Goal: Use online tool/utility: Utilize a website feature to perform a specific function

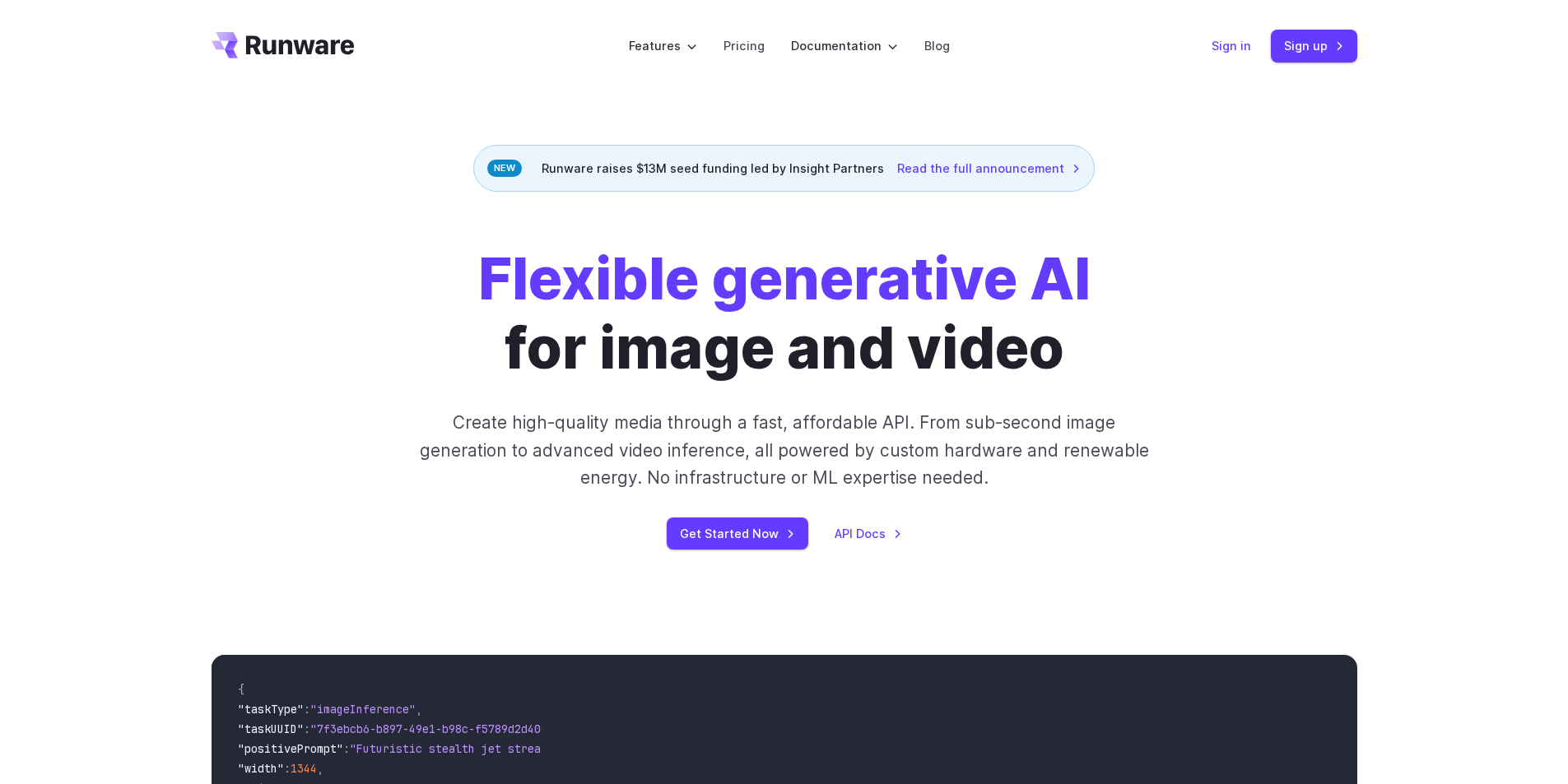
click at [1238, 49] on link "Sign in" at bounding box center [1231, 45] width 40 height 19
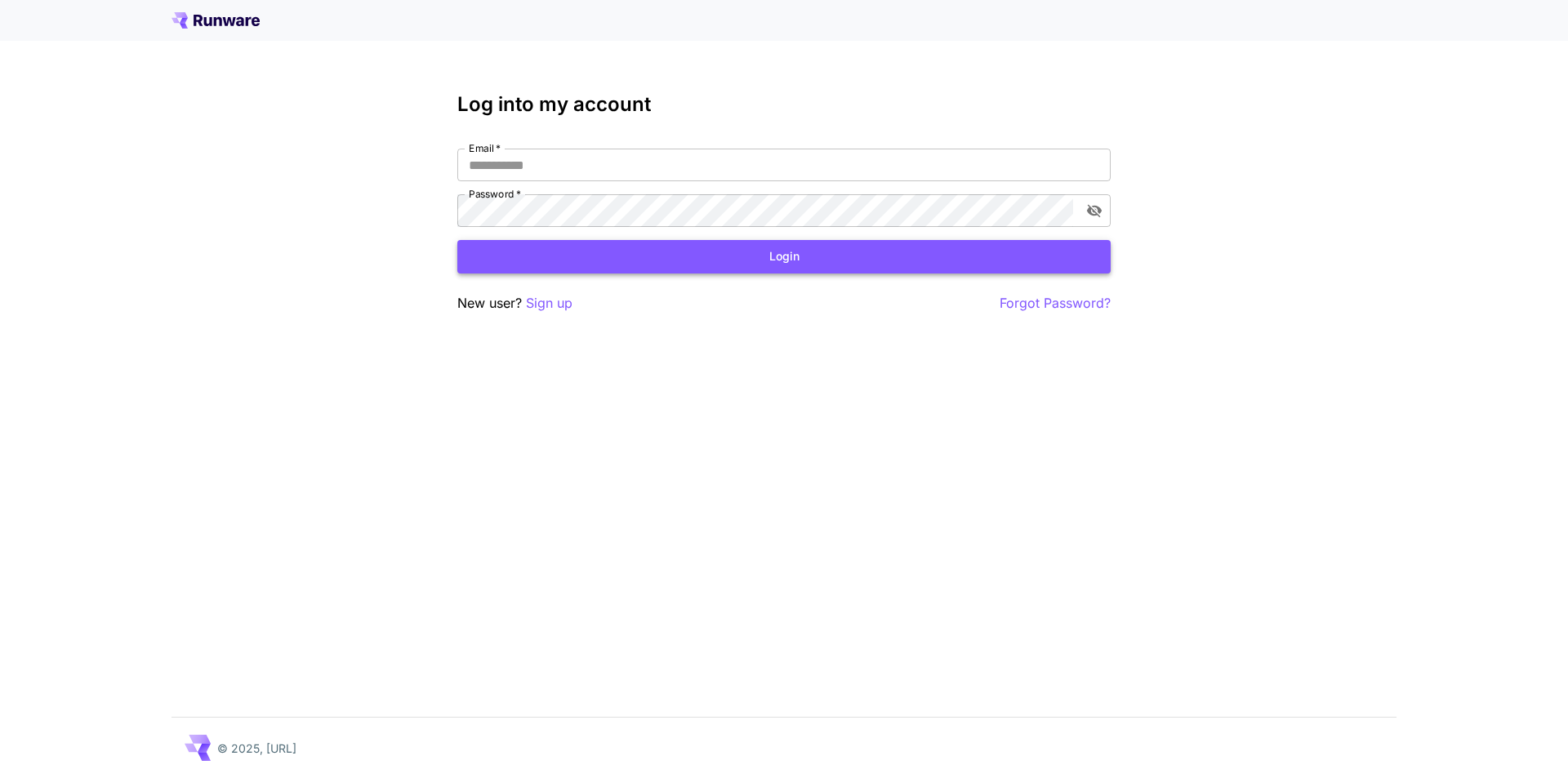
type input "**********"
click at [791, 255] on button "Login" at bounding box center [784, 257] width 654 height 34
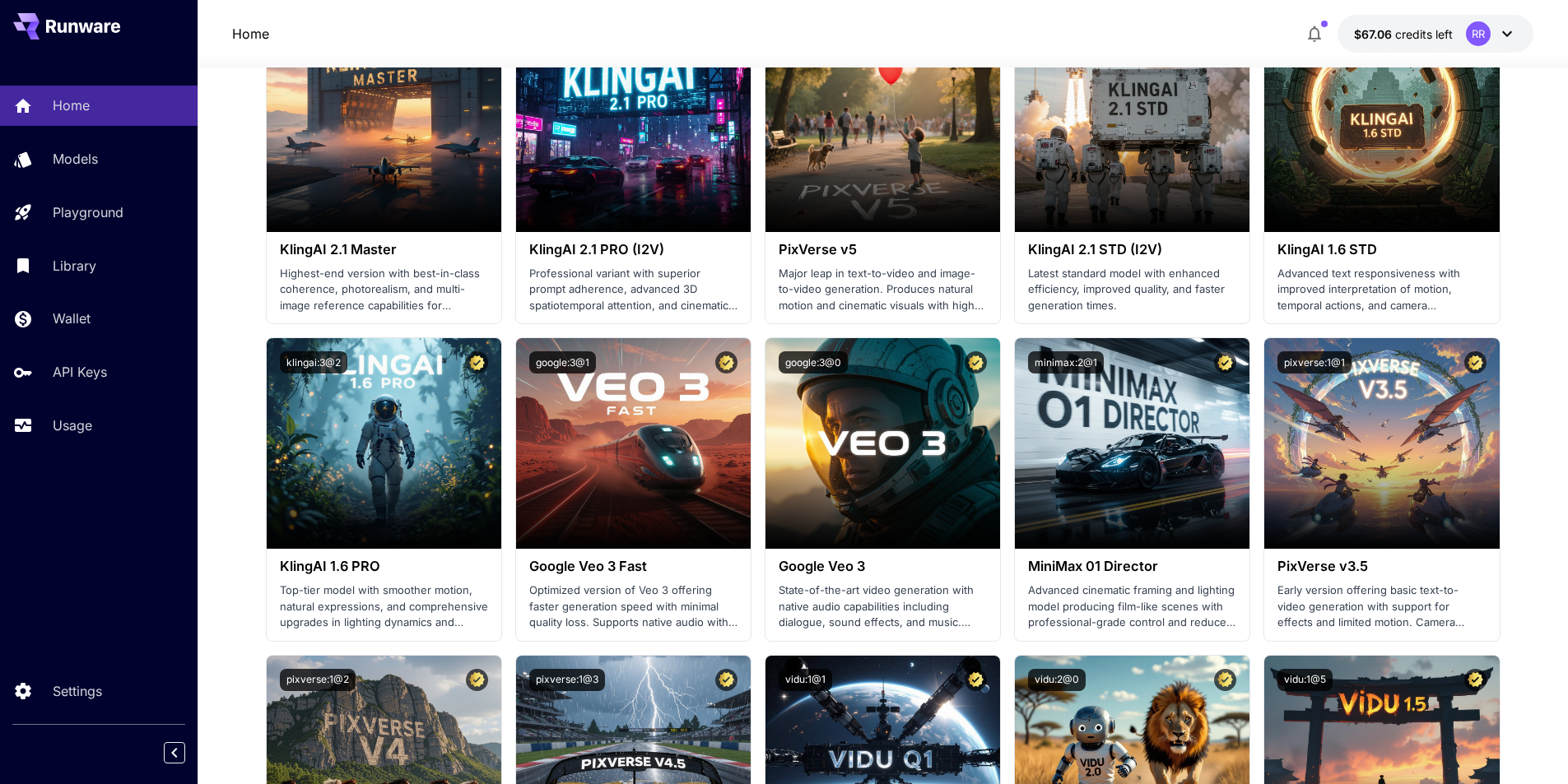
scroll to position [741, 0]
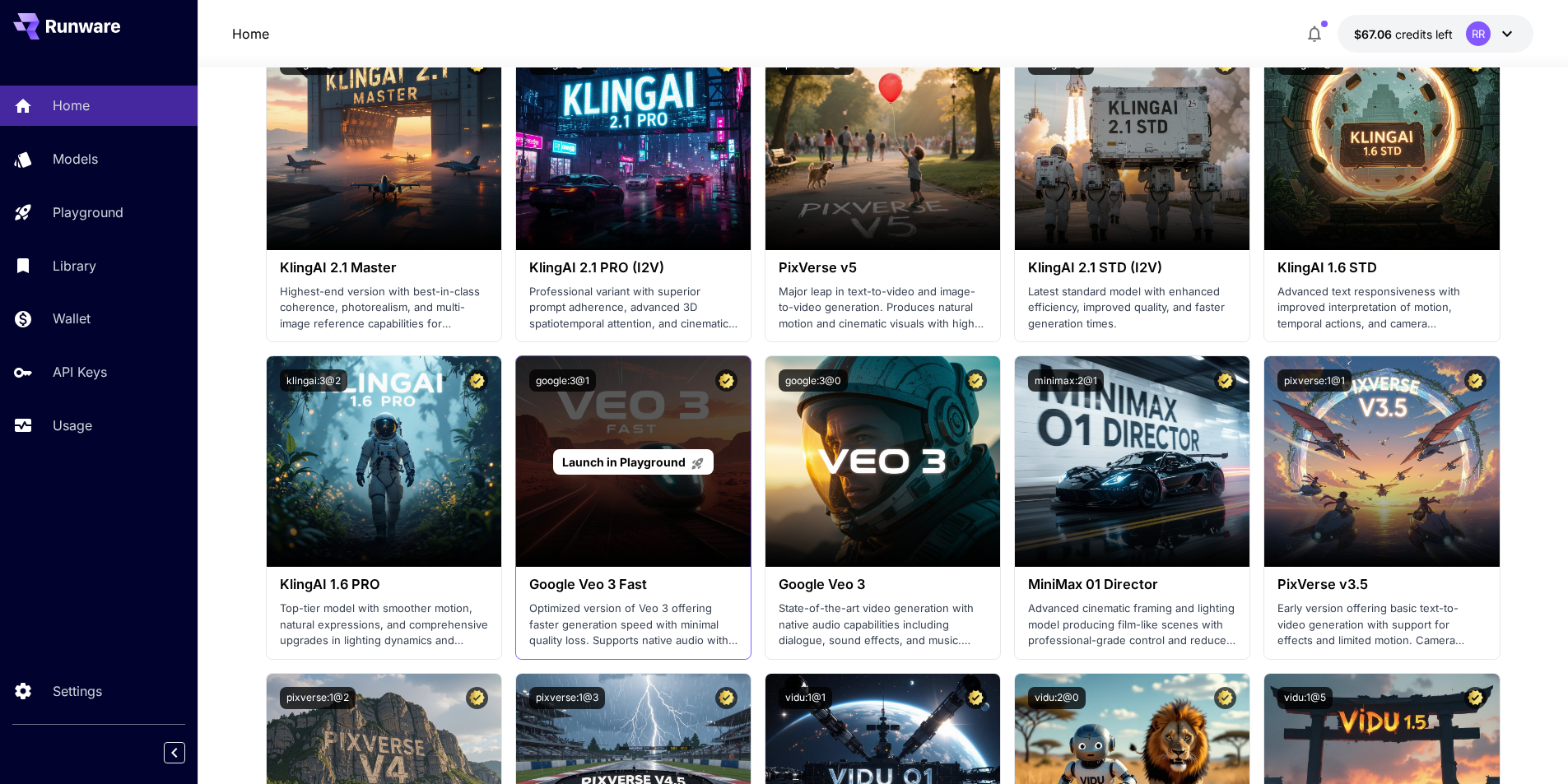
click at [635, 432] on div "Launch in Playground" at bounding box center [632, 462] width 235 height 210
click at [627, 458] on span "Launch in Playground" at bounding box center [624, 462] width 124 height 14
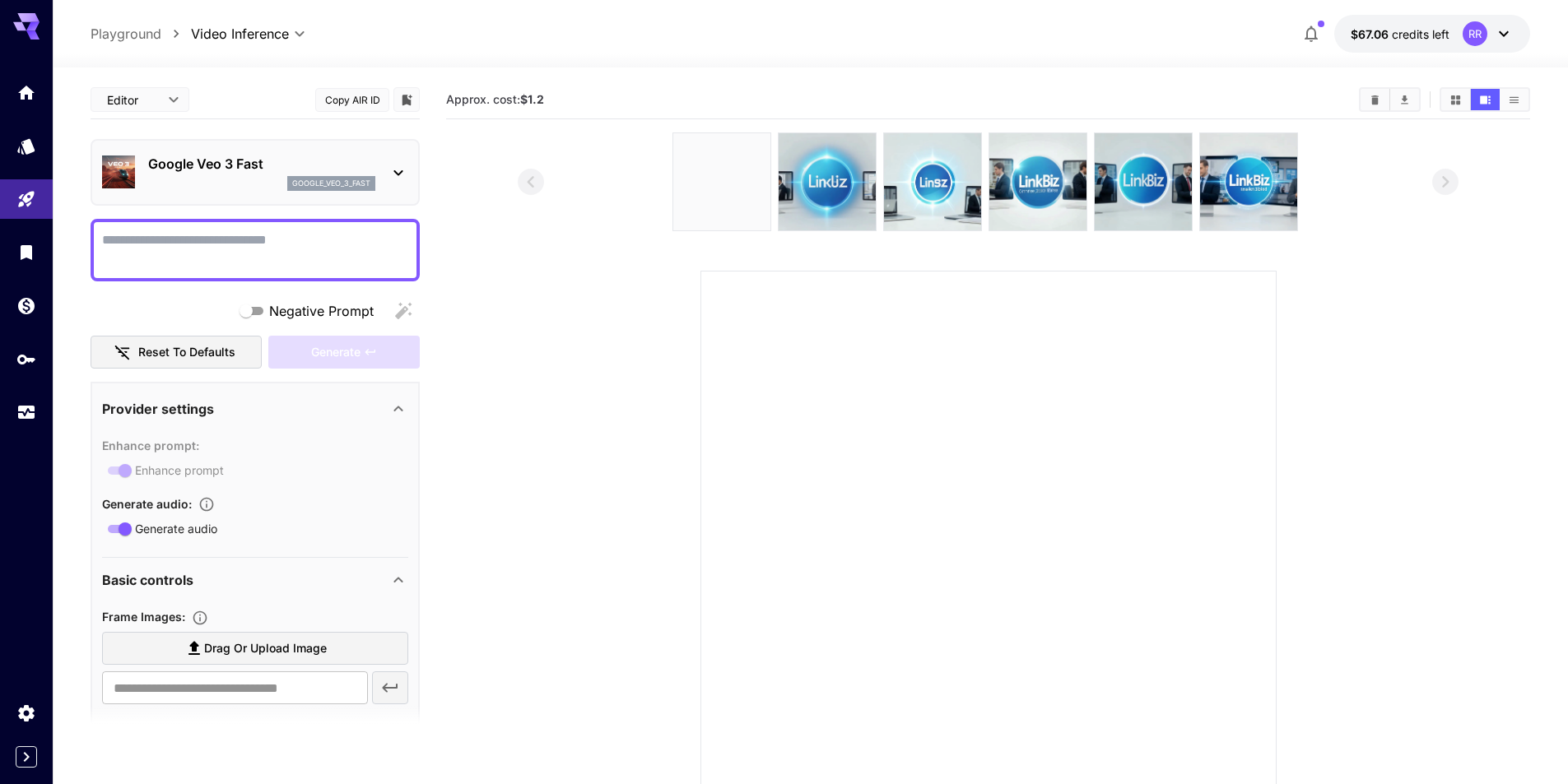
click at [306, 246] on textarea "Negative Prompt" at bounding box center [255, 250] width 306 height 40
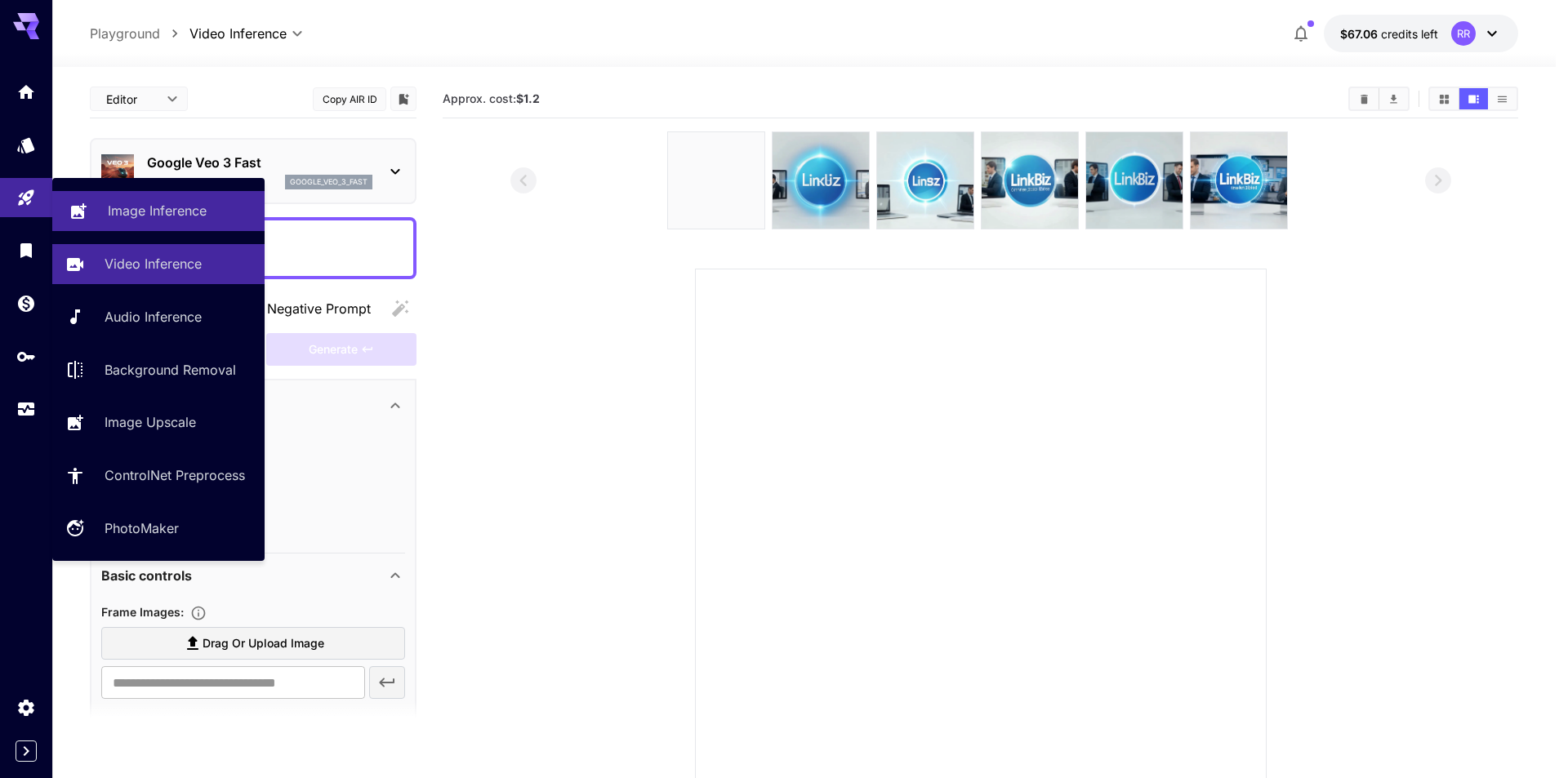
click at [184, 208] on p "Image Inference" at bounding box center [156, 211] width 99 height 19
type input "**********"
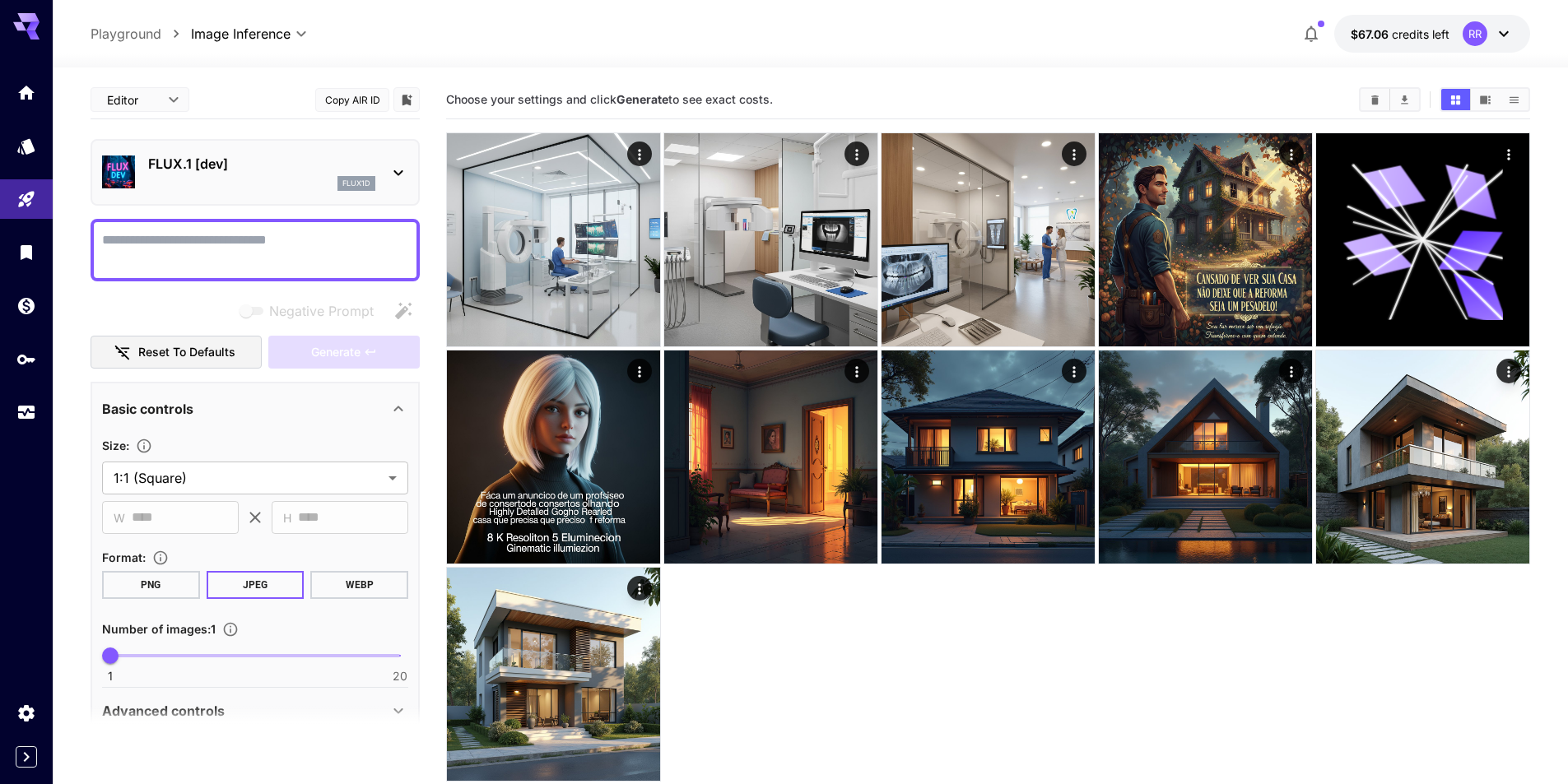
click at [256, 178] on div "flux1d" at bounding box center [261, 182] width 227 height 14
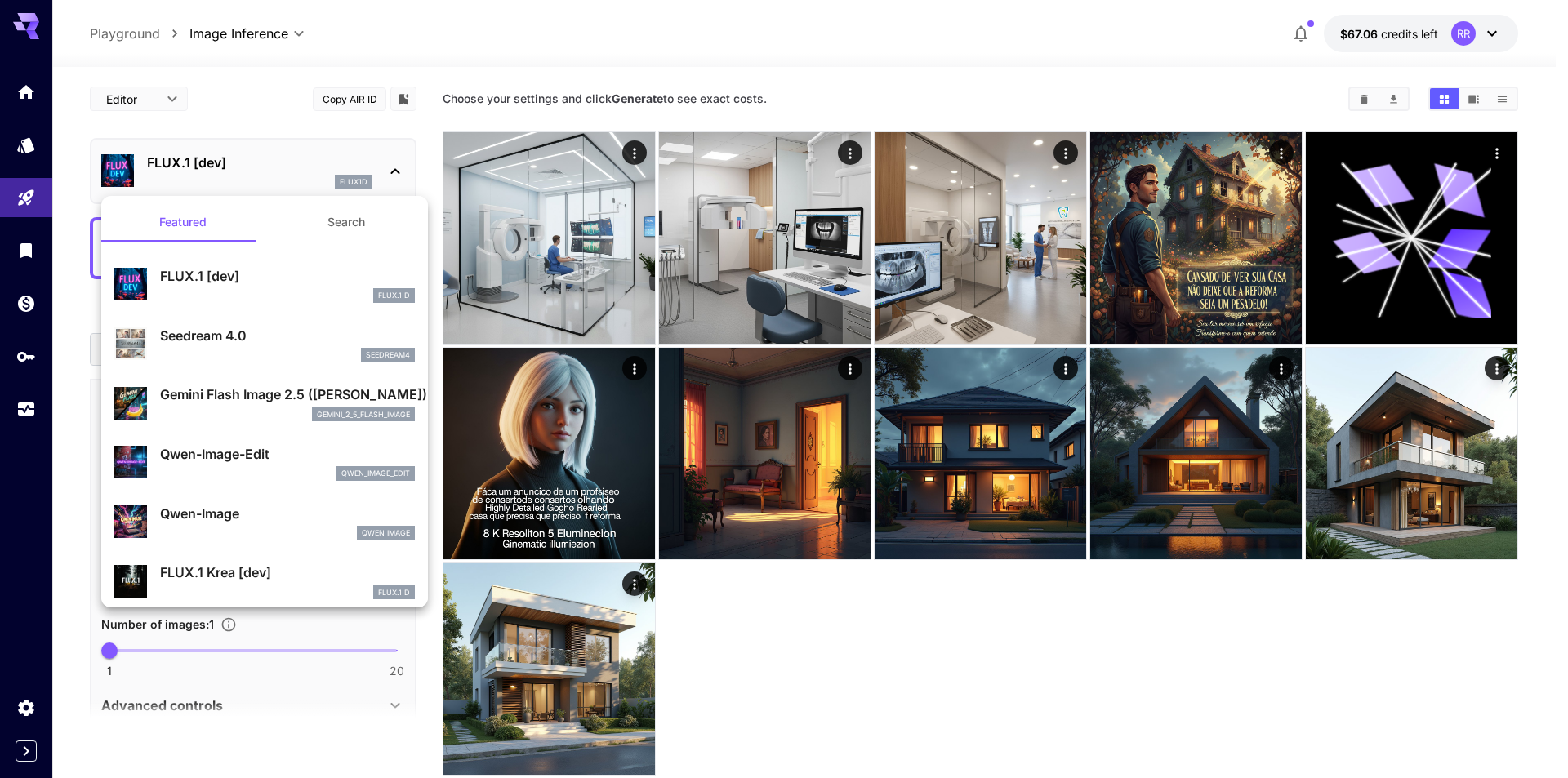
click at [254, 176] on div at bounding box center [784, 389] width 1568 height 778
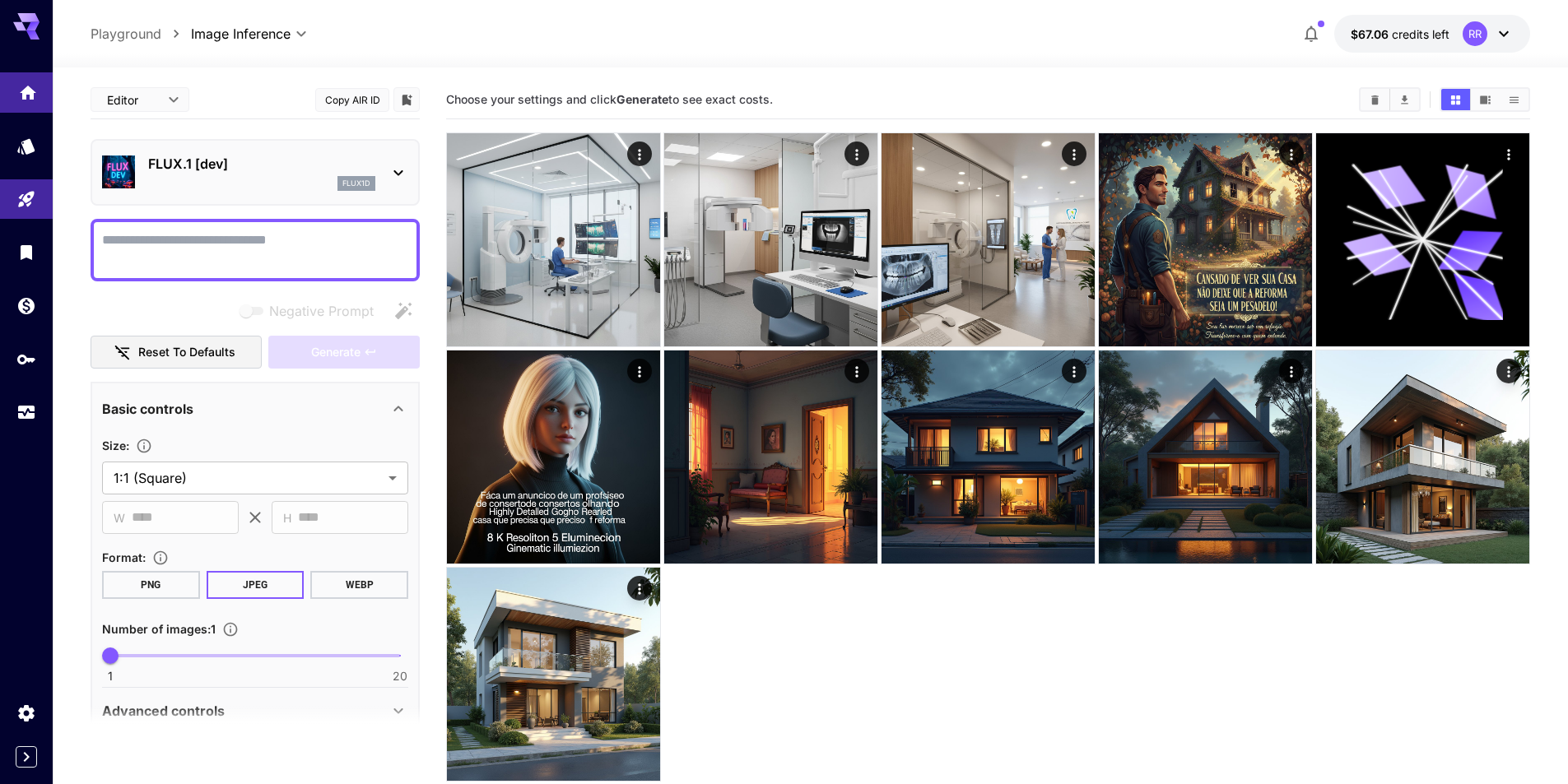
click at [34, 99] on link at bounding box center [26, 93] width 53 height 41
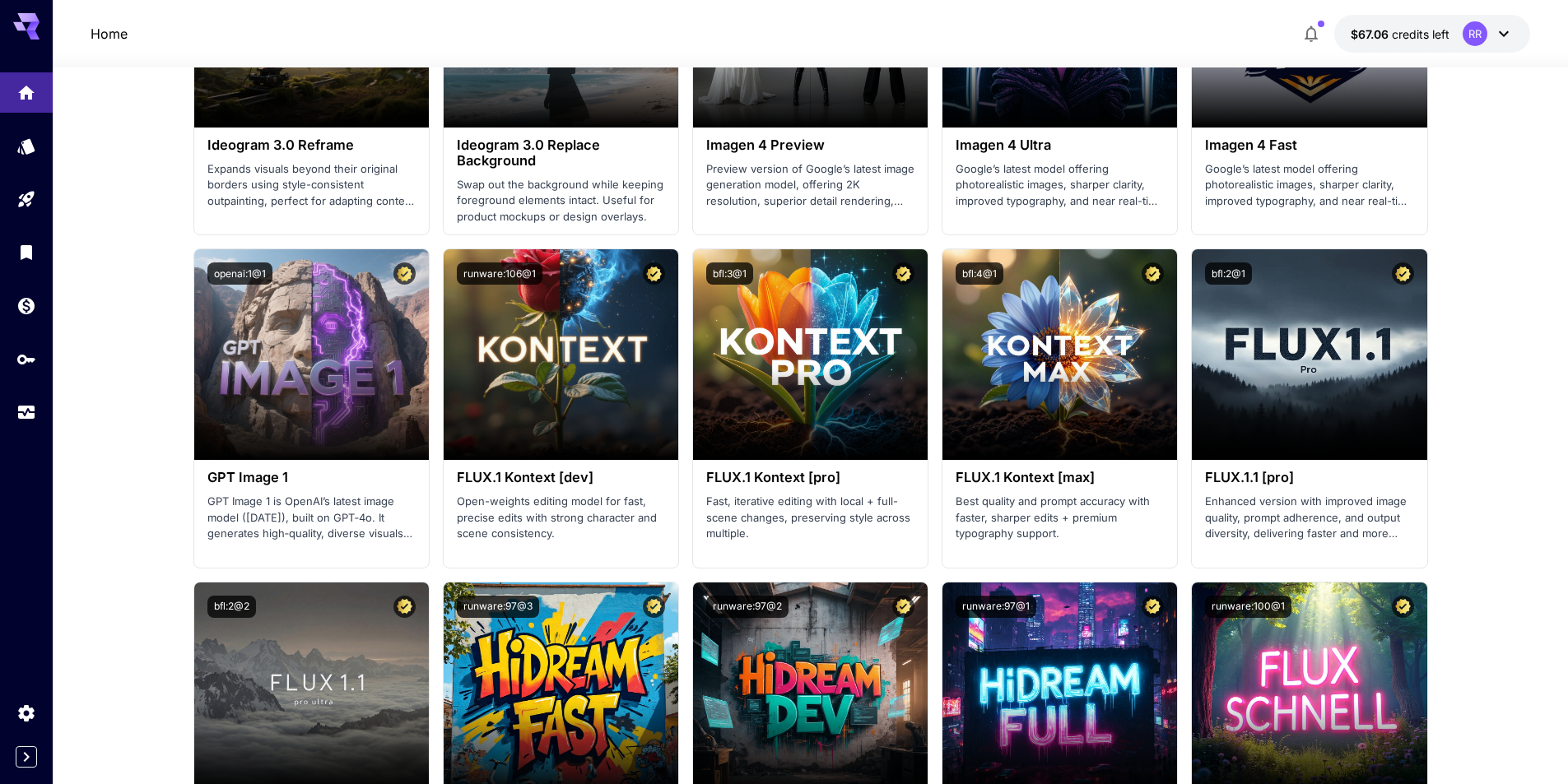
scroll to position [2880, 0]
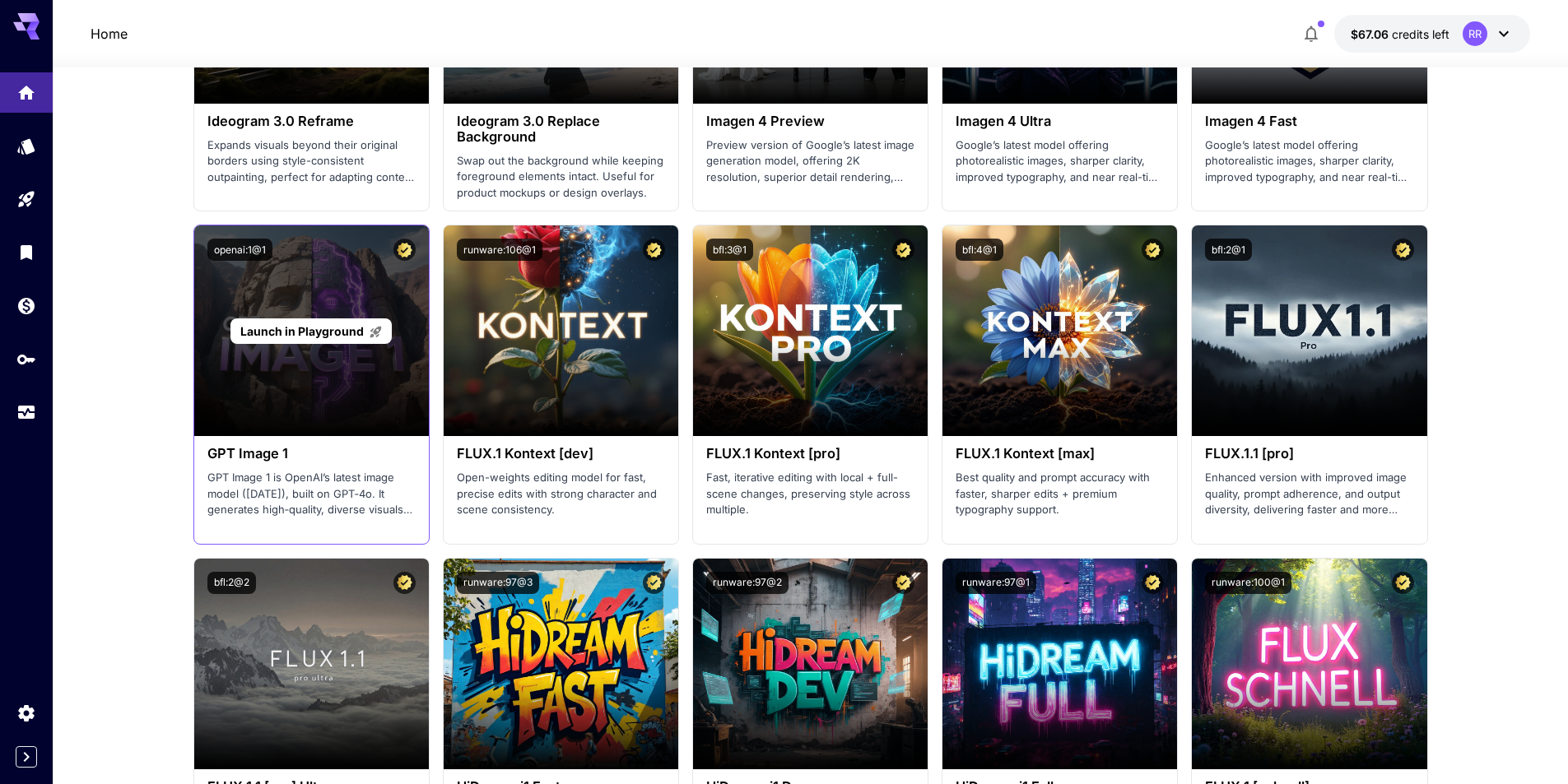
click at [331, 331] on span "Launch in Playground" at bounding box center [302, 331] width 124 height 14
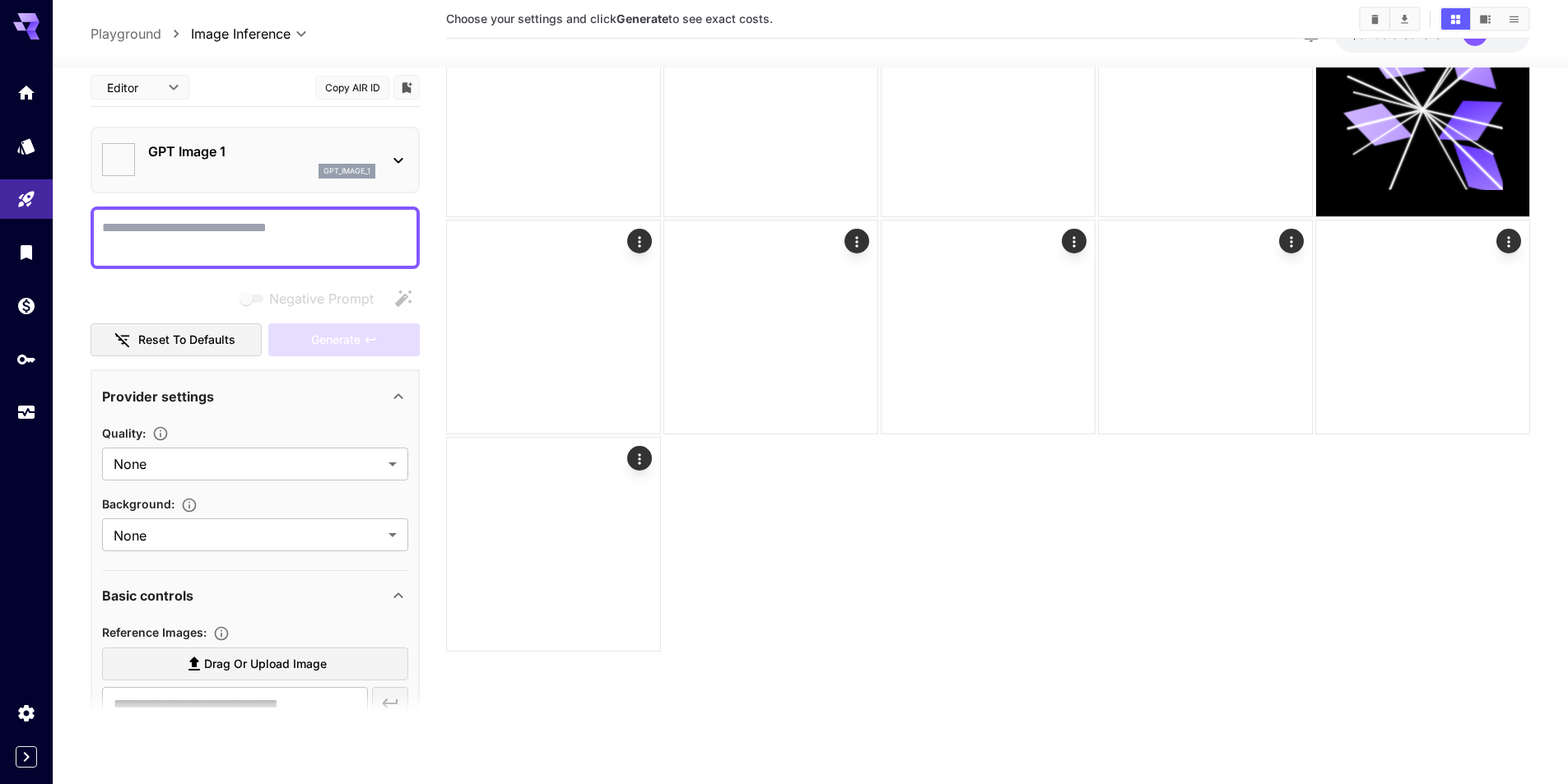
scroll to position [130, 0]
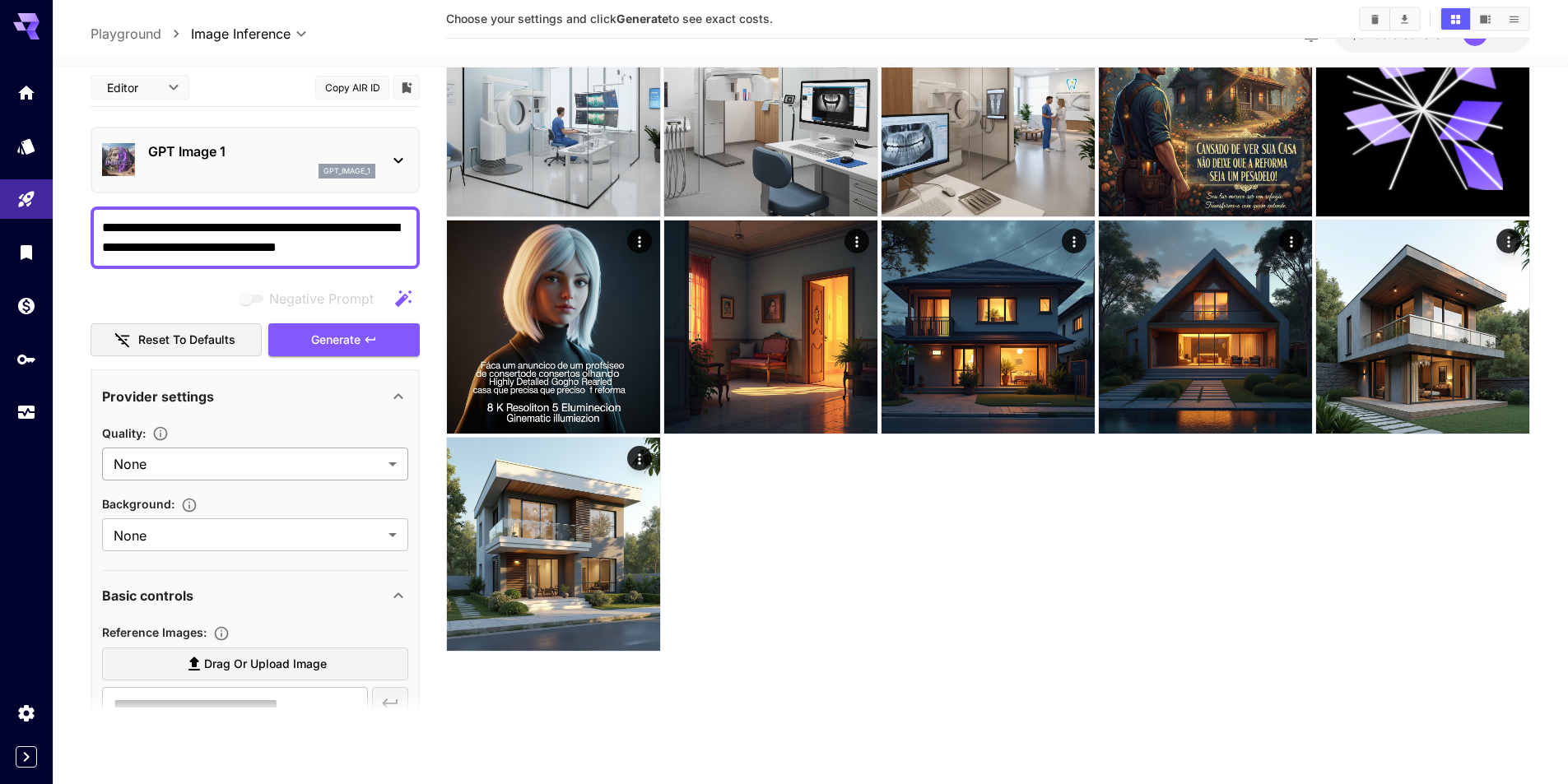
type textarea "**********"
click at [353, 459] on body "**********" at bounding box center [784, 326] width 1568 height 914
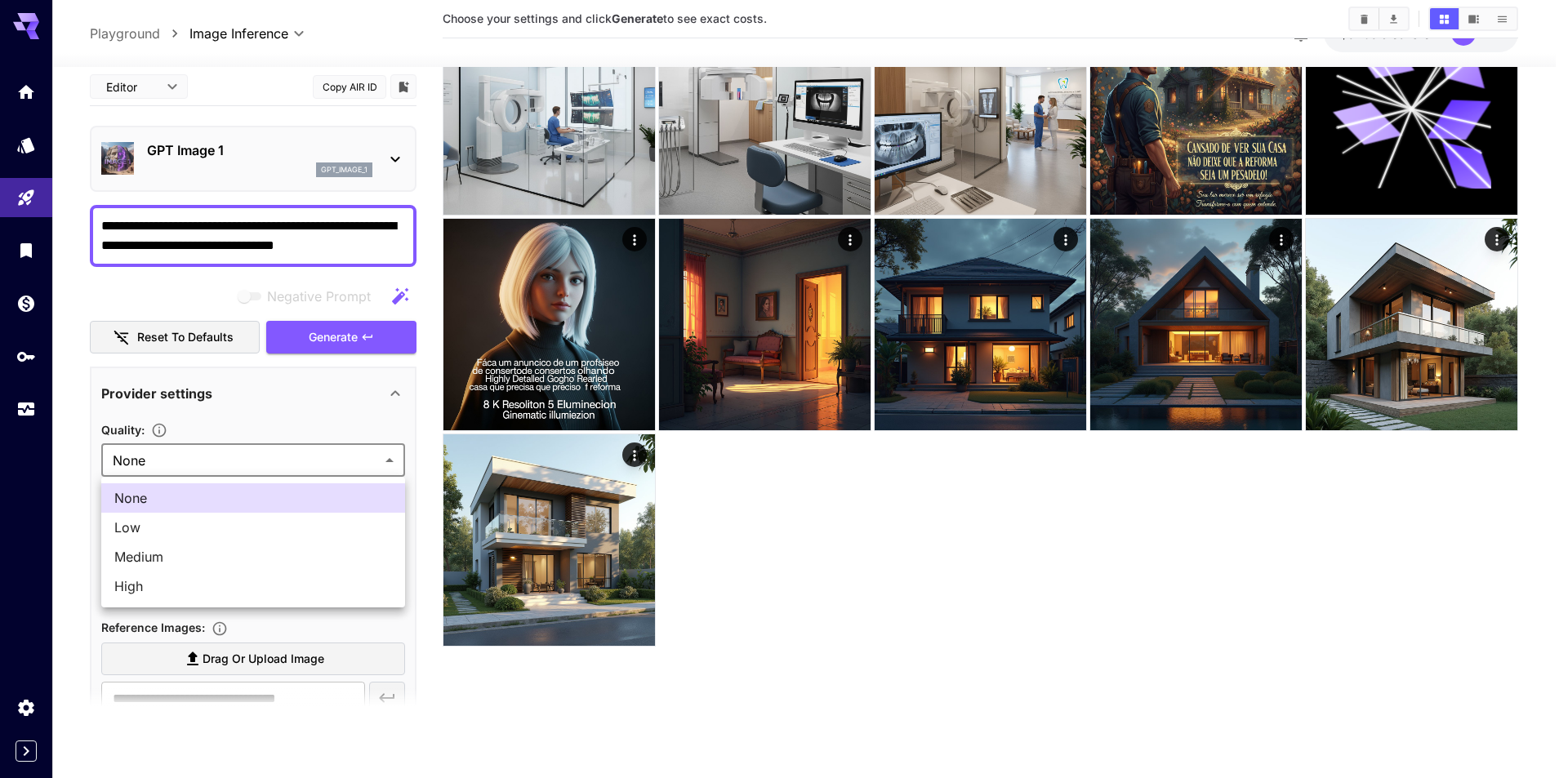
click at [303, 529] on span "Low" at bounding box center [253, 527] width 278 height 19
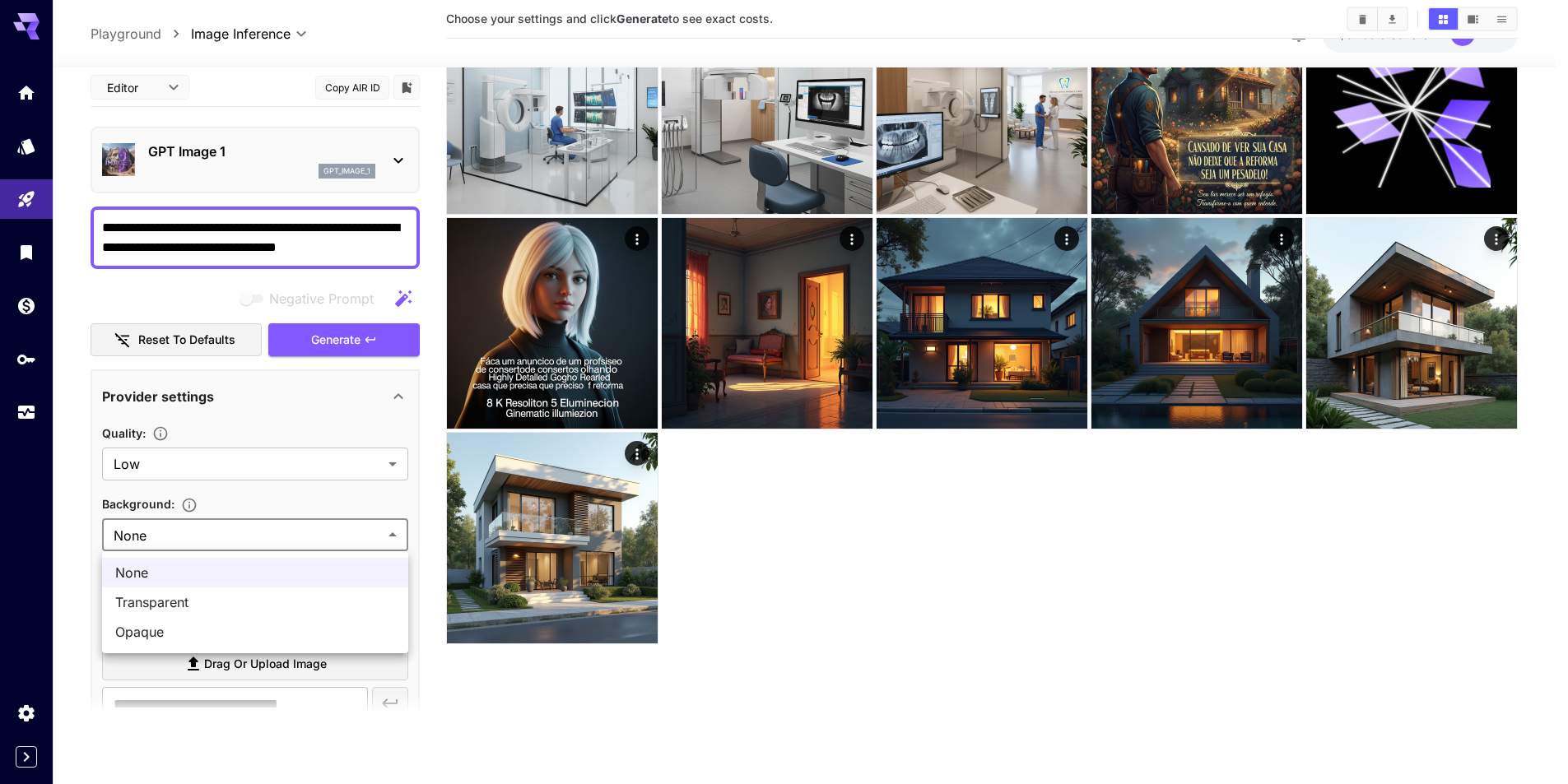
click at [305, 533] on body "**********" at bounding box center [784, 326] width 1568 height 914
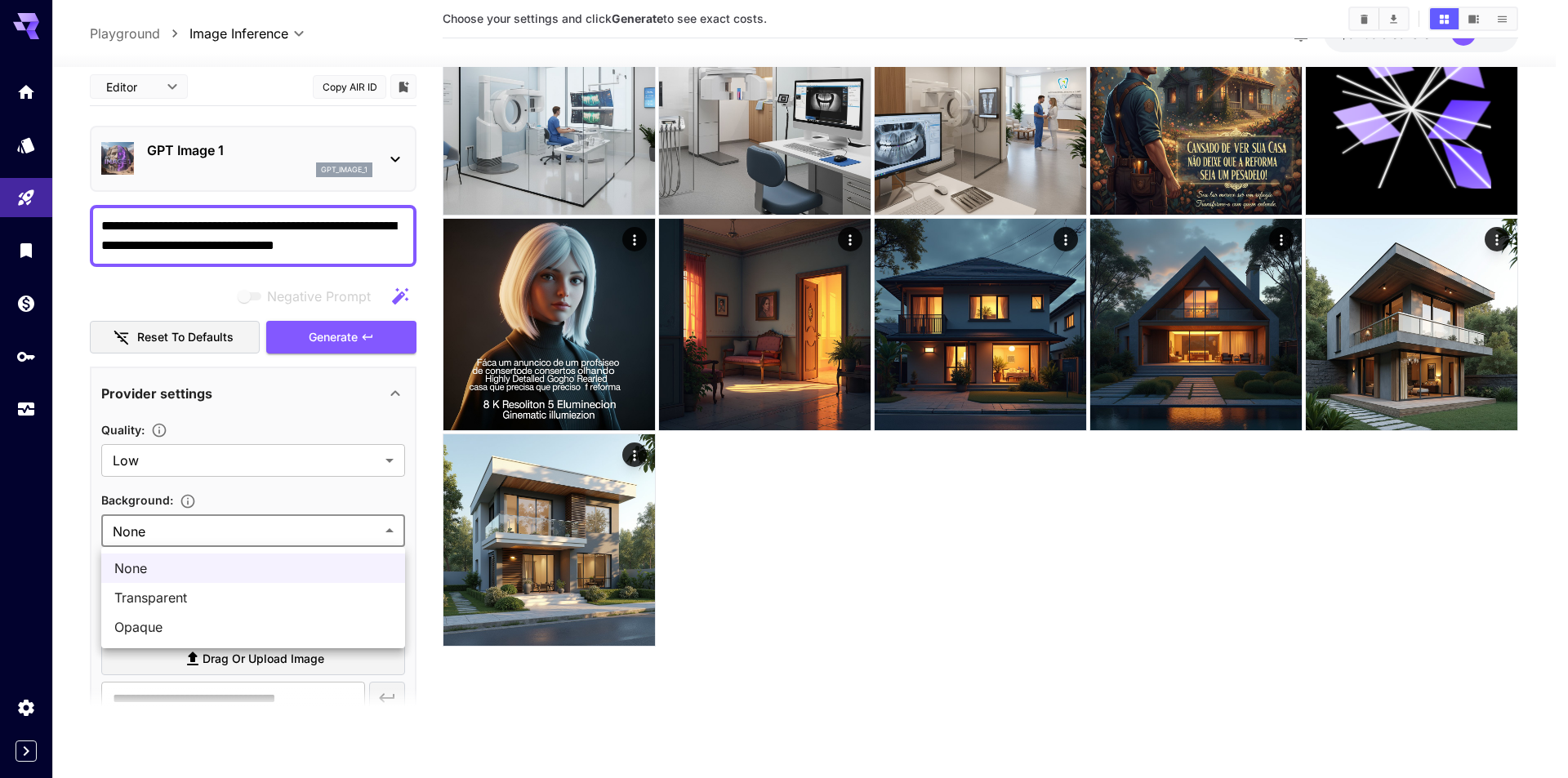
click at [284, 454] on div at bounding box center [784, 389] width 1568 height 778
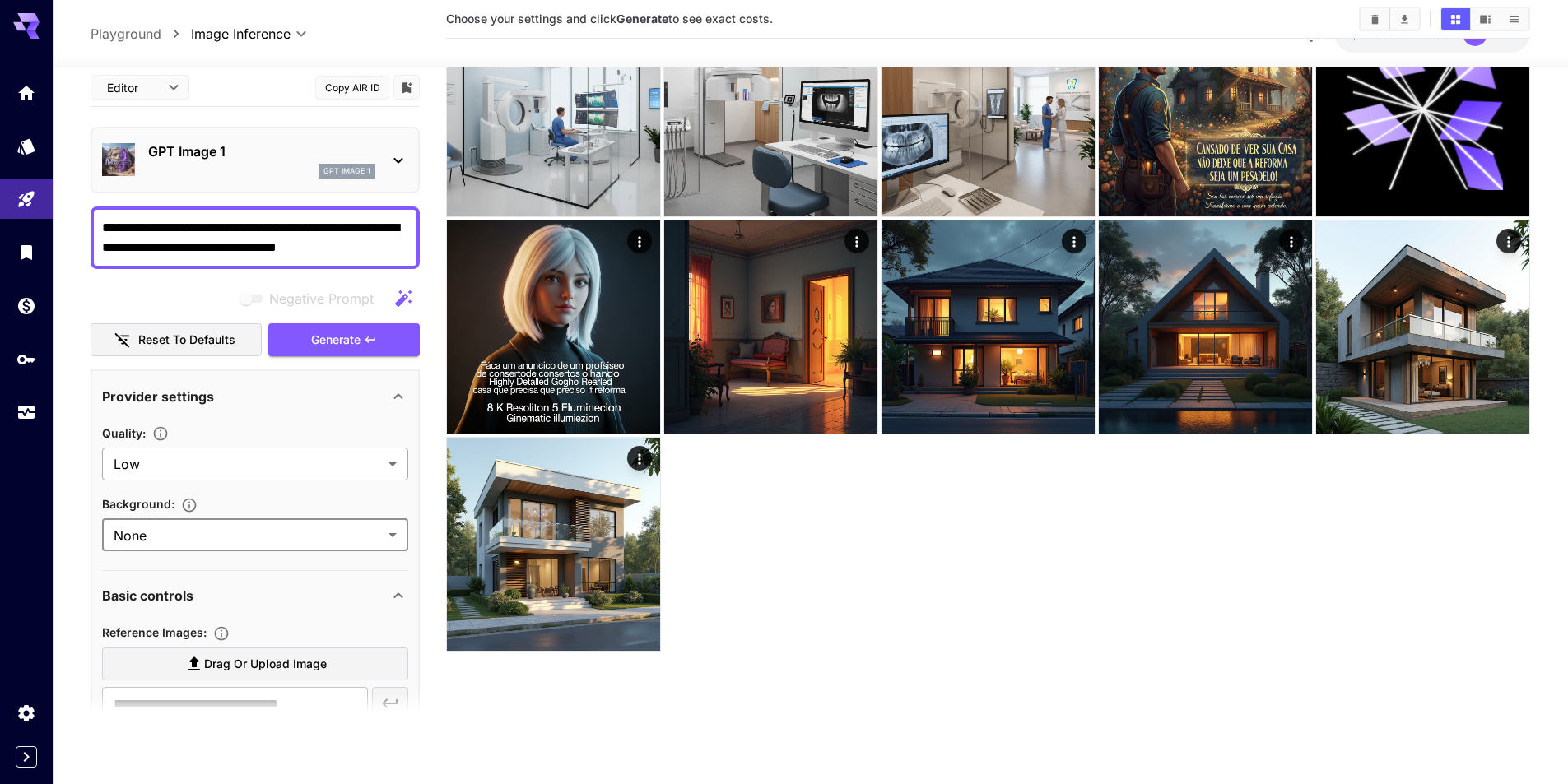
click at [279, 470] on body "**********" at bounding box center [784, 326] width 1568 height 914
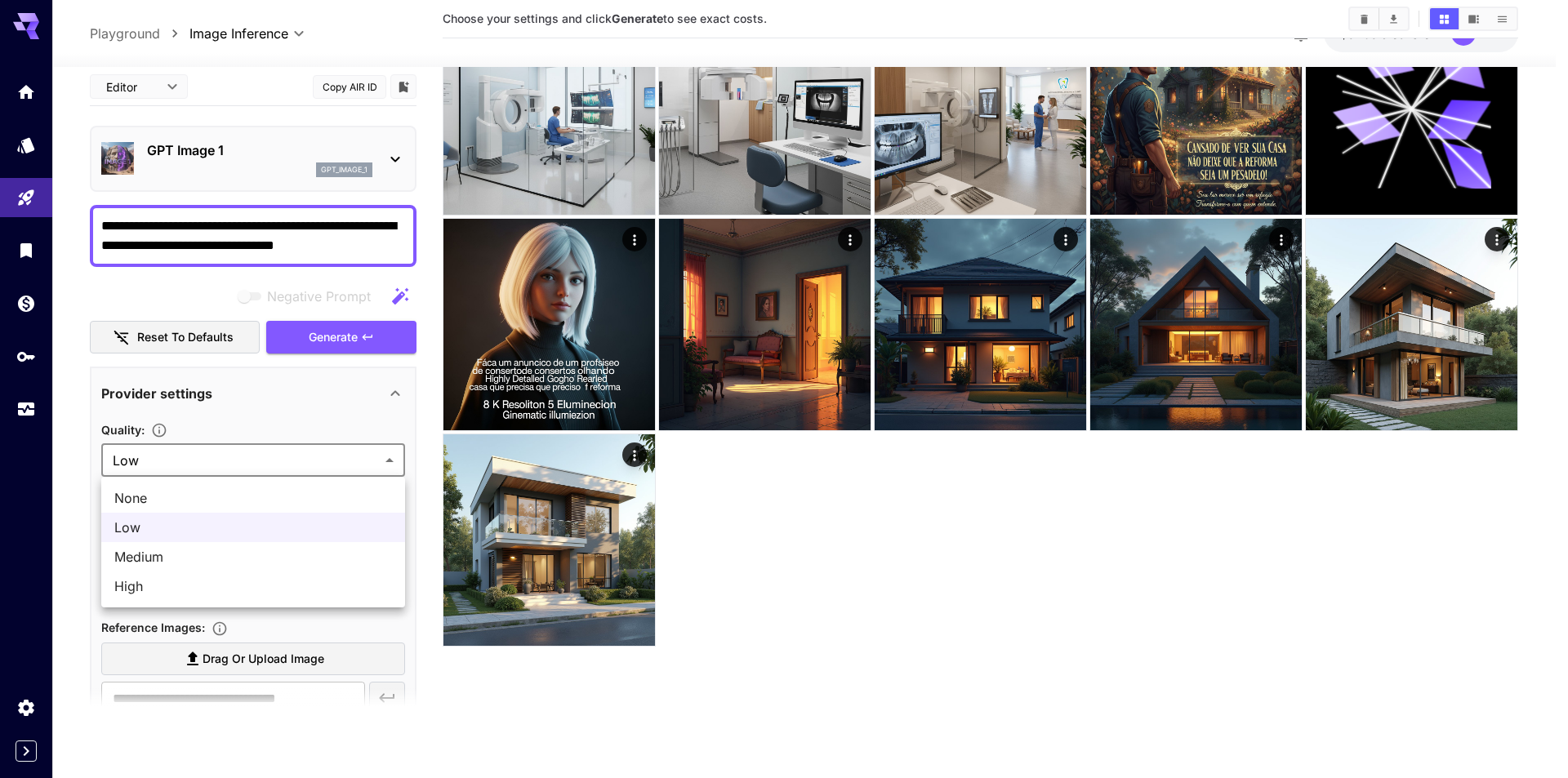
click at [250, 555] on span "Medium" at bounding box center [253, 557] width 278 height 19
type input "******"
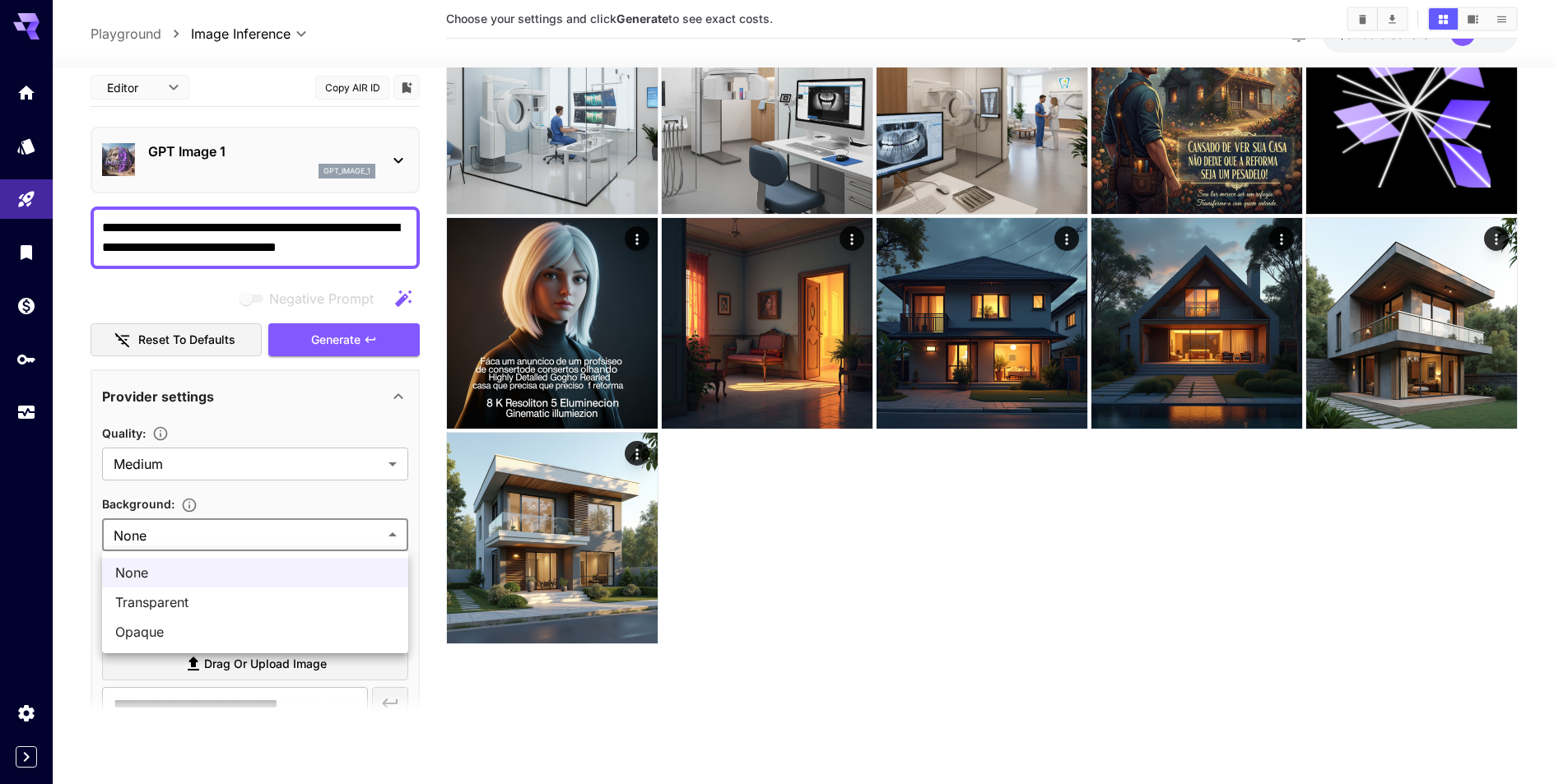
click at [249, 527] on body "**********" at bounding box center [784, 326] width 1568 height 914
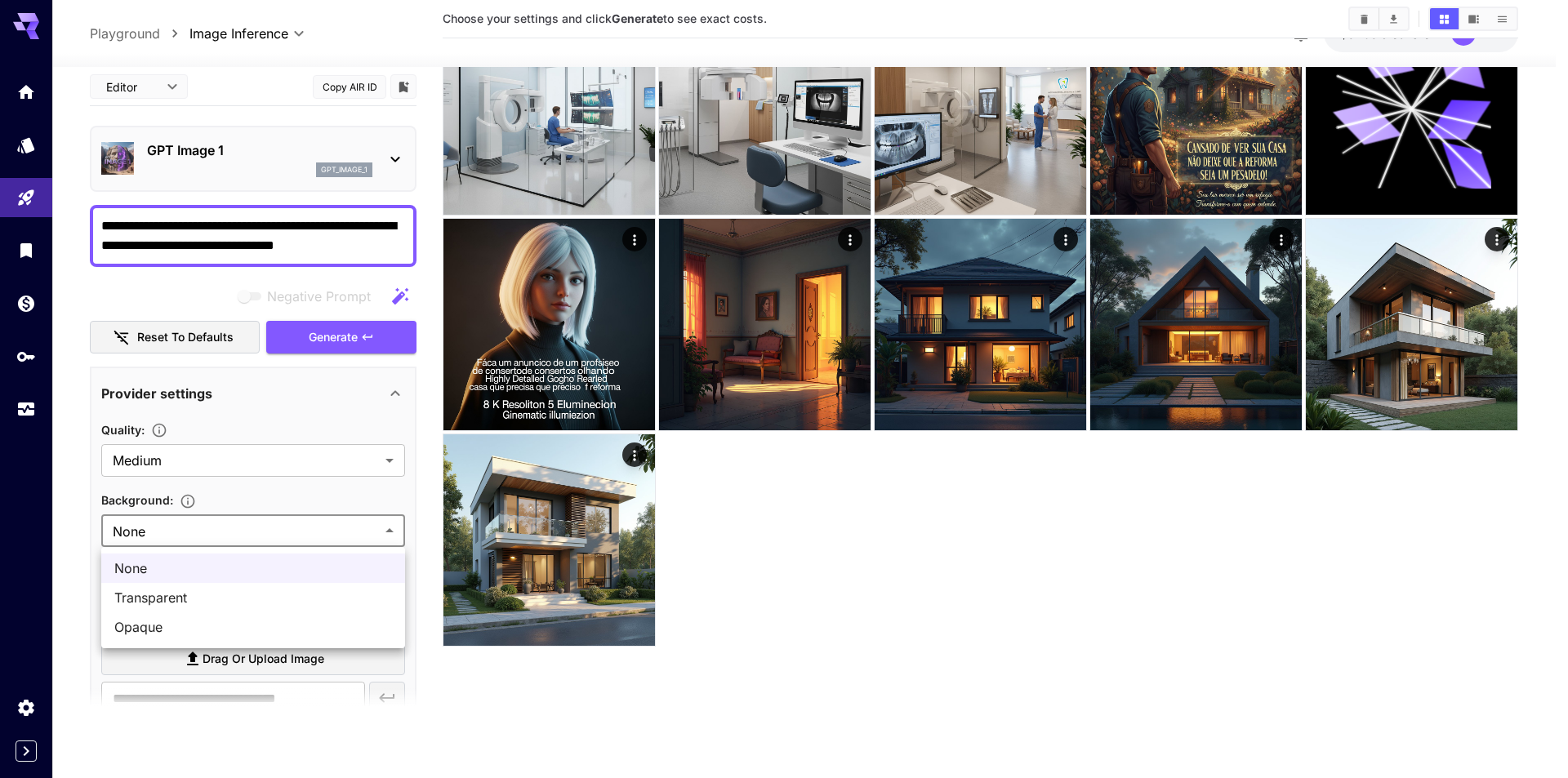
click at [213, 631] on span "Opaque" at bounding box center [253, 627] width 278 height 19
type input "******"
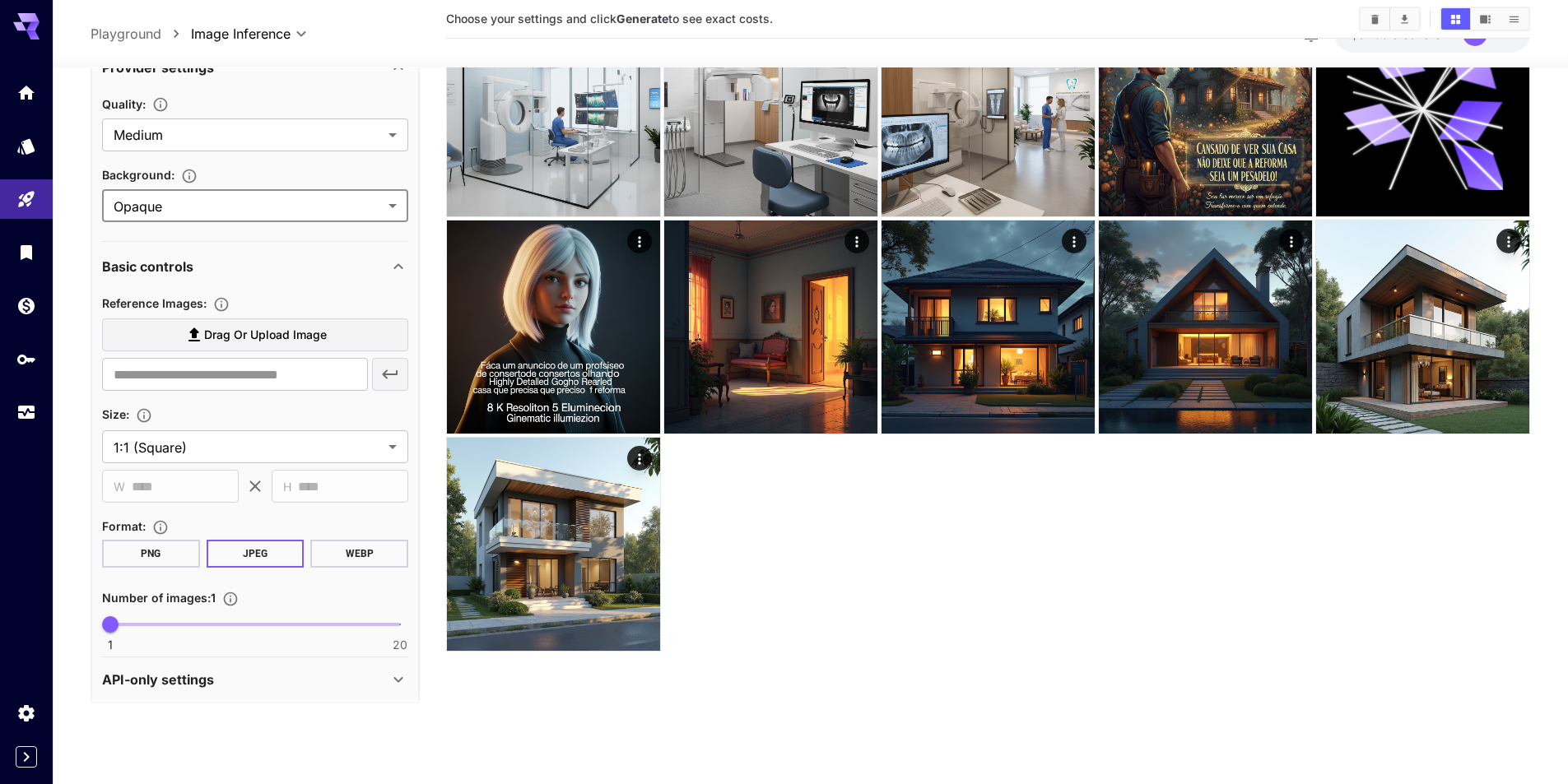
scroll to position [339, 0]
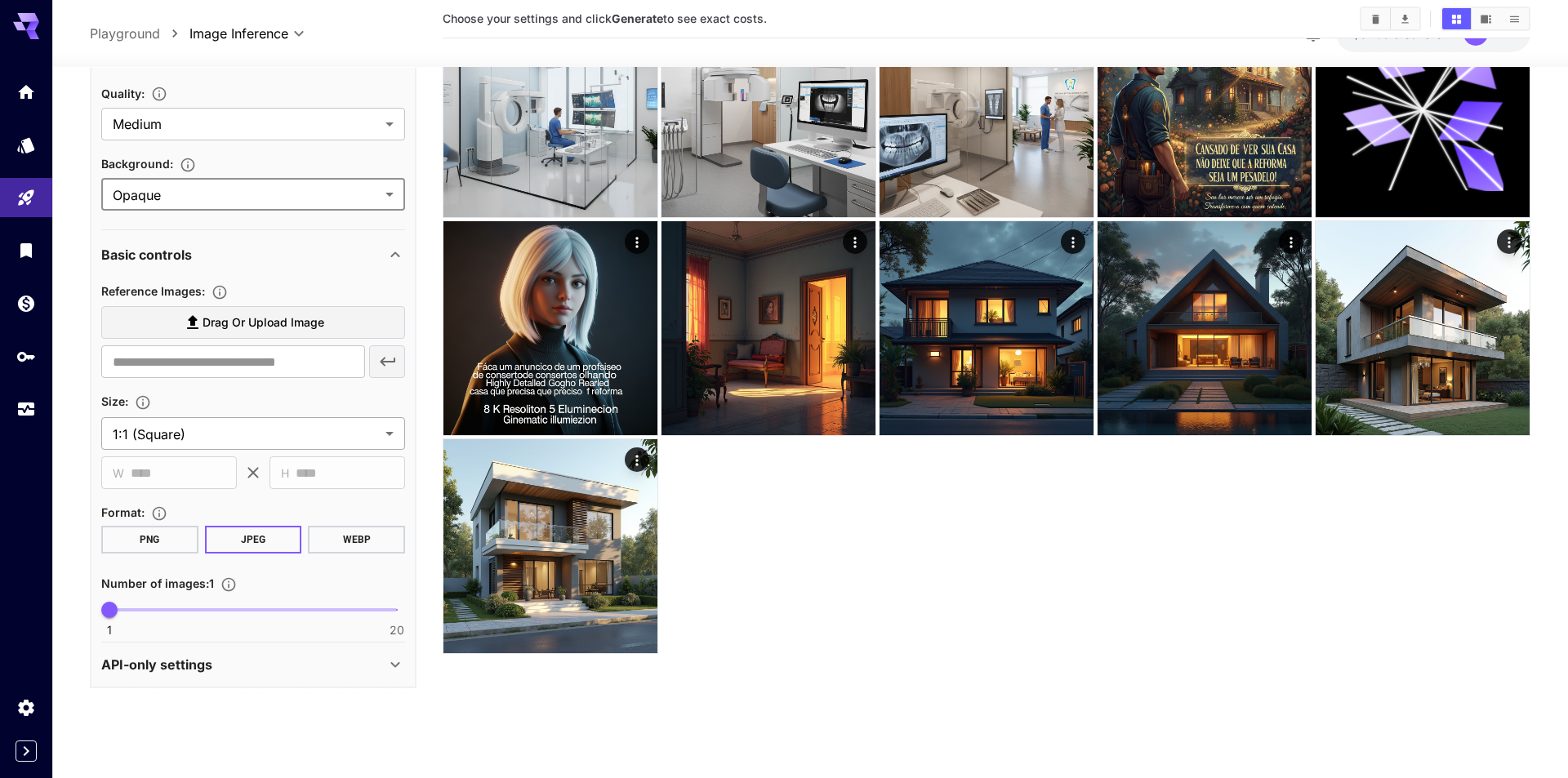
click at [296, 431] on body "**********" at bounding box center [784, 324] width 1568 height 907
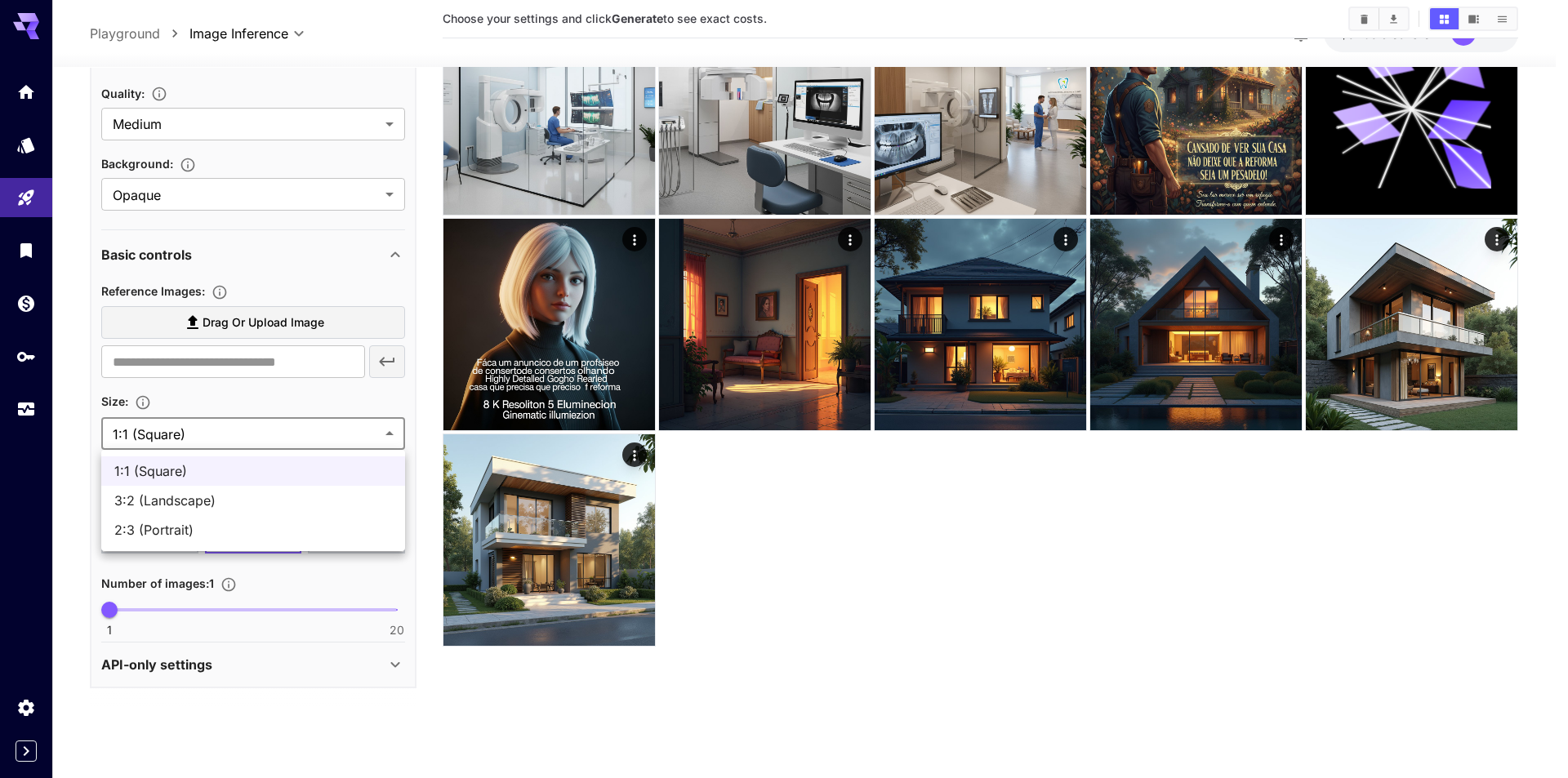
click at [295, 400] on div at bounding box center [784, 389] width 1568 height 778
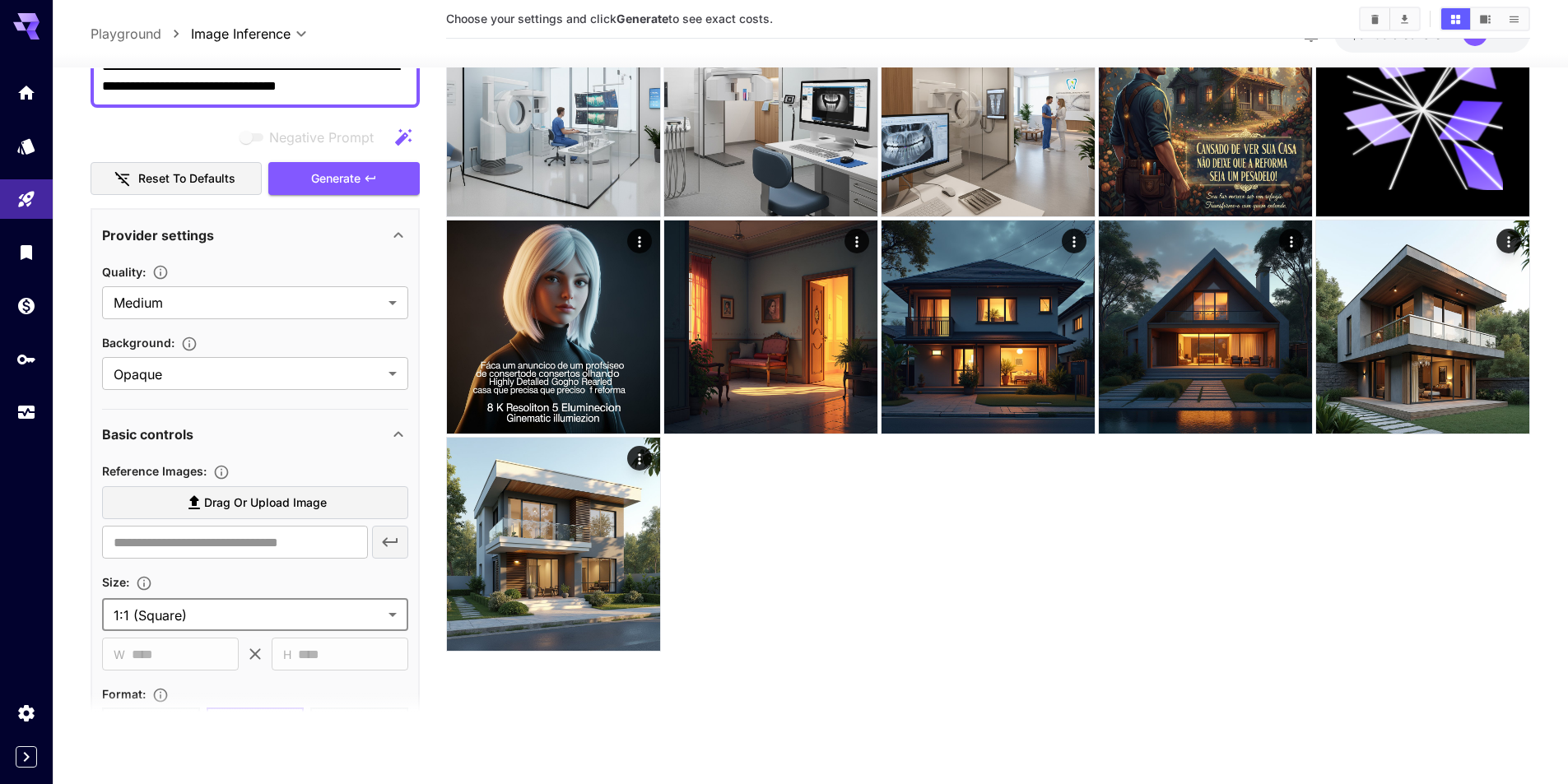
scroll to position [92, 0]
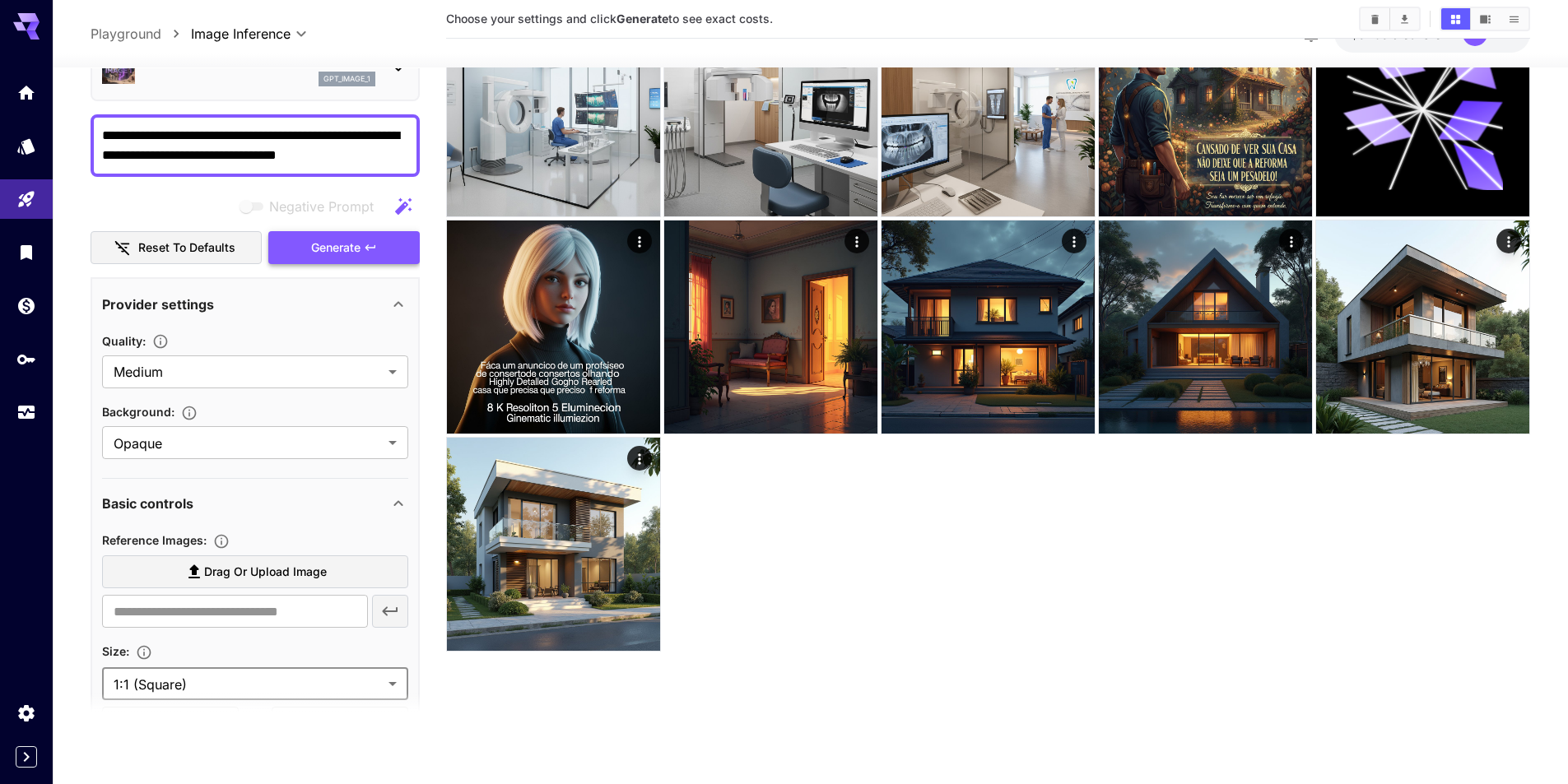
click at [322, 248] on span "Generate" at bounding box center [335, 247] width 49 height 20
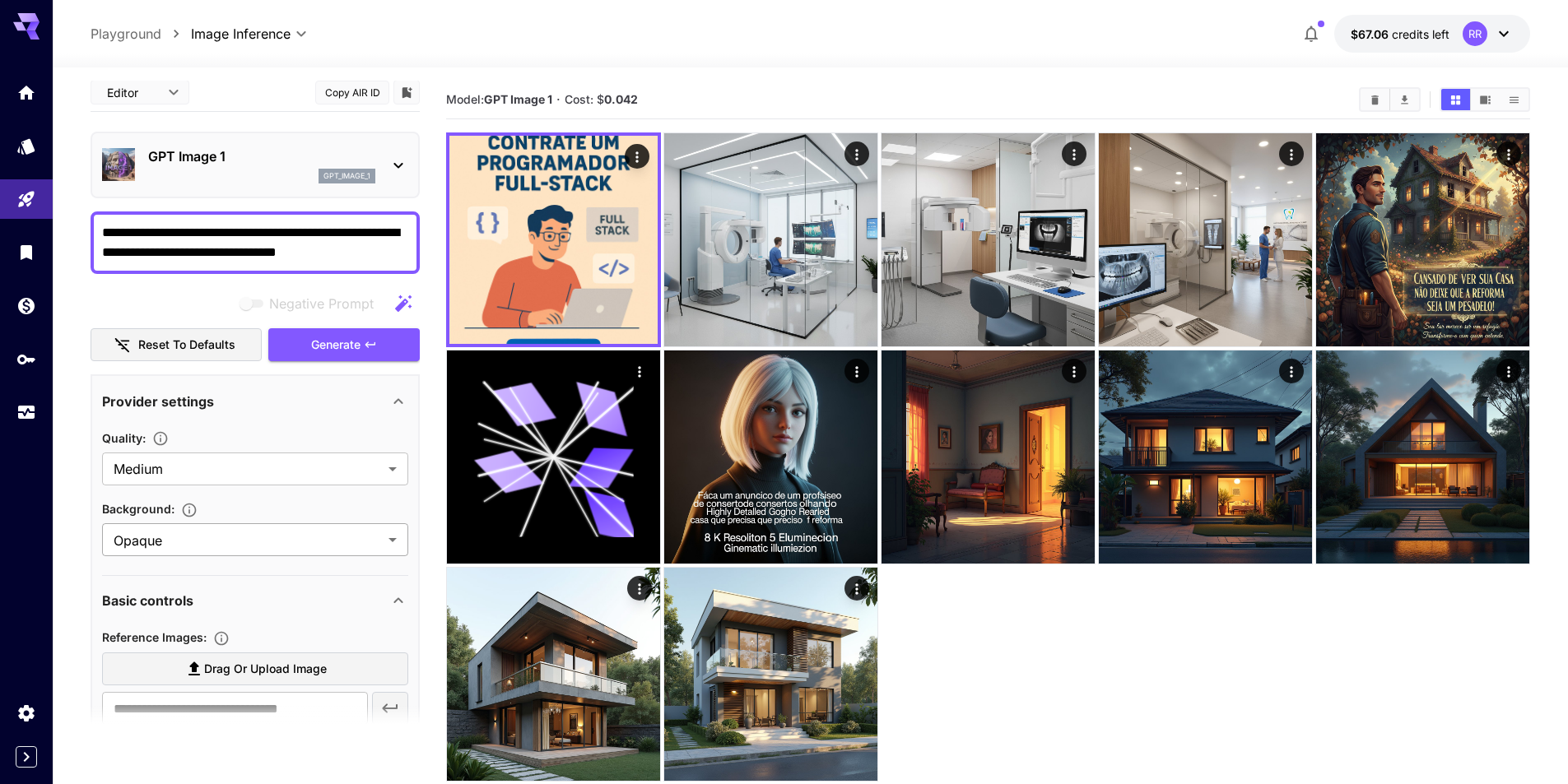
scroll to position [0, 0]
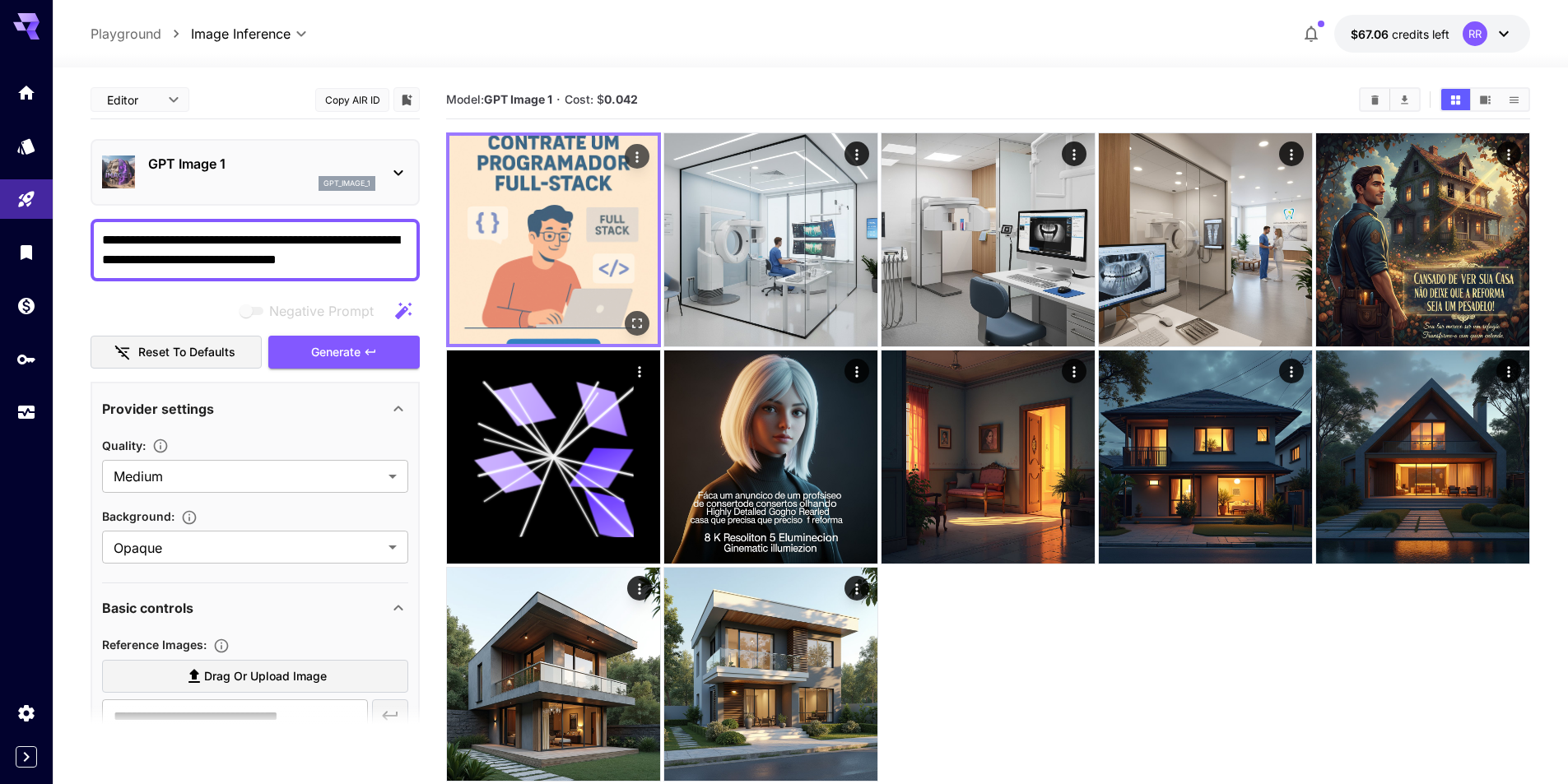
click at [579, 161] on img at bounding box center [553, 240] width 209 height 209
click at [574, 245] on img at bounding box center [553, 240] width 209 height 209
click at [638, 321] on icon "Open in fullscreen" at bounding box center [636, 322] width 16 height 16
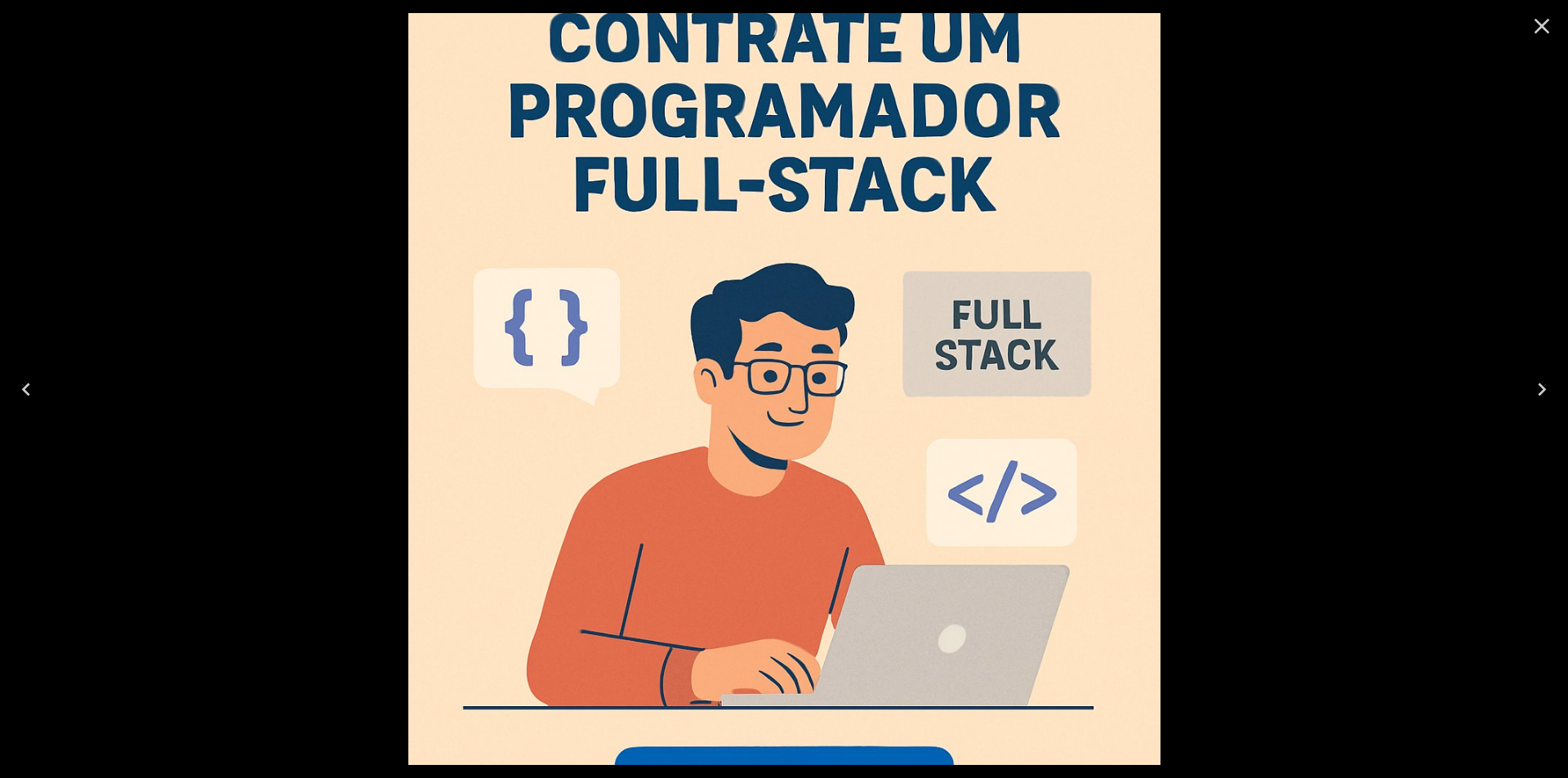
click at [1280, 284] on div at bounding box center [784, 389] width 1568 height 778
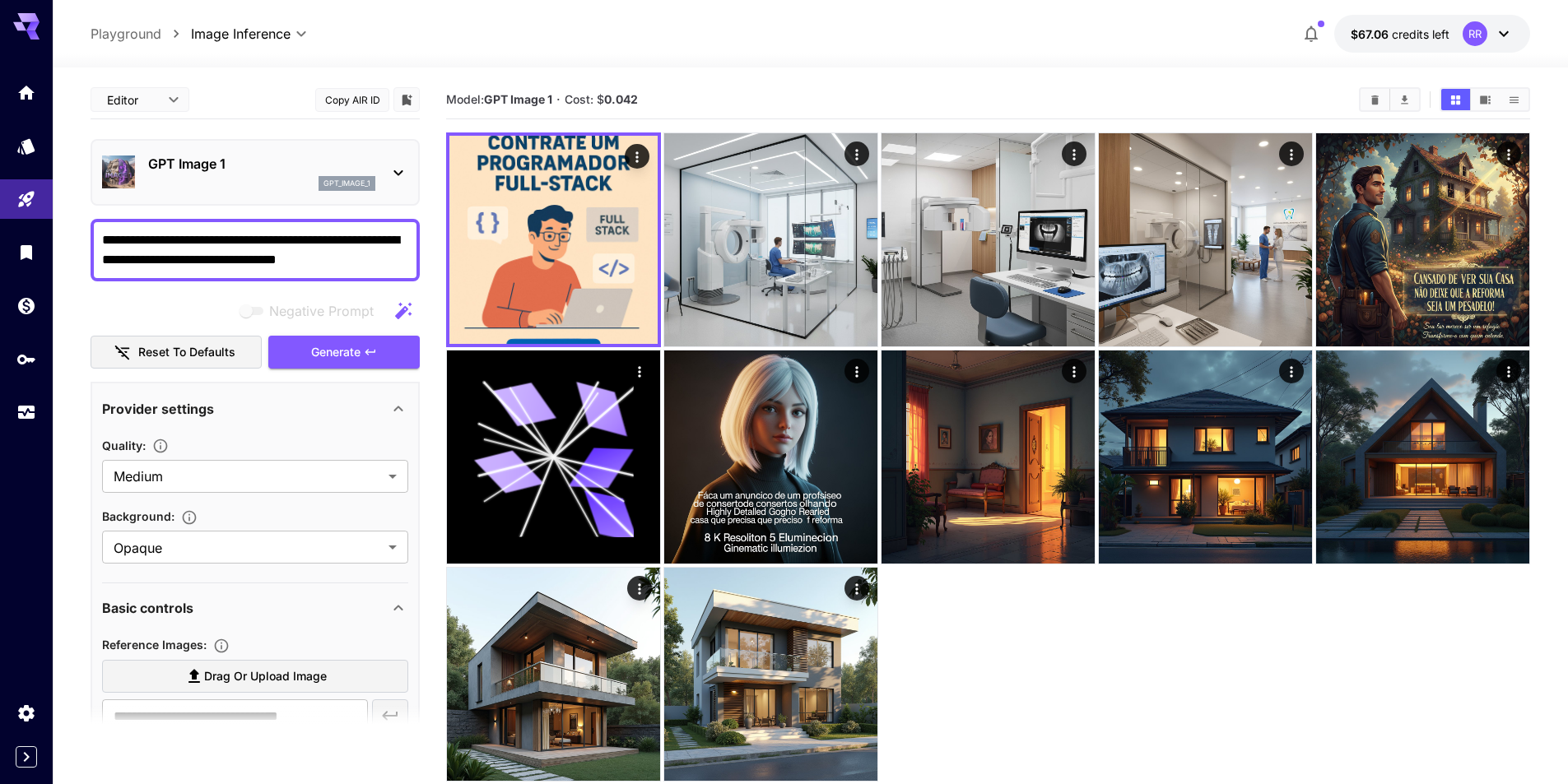
click at [211, 160] on p "GPT Image 1" at bounding box center [261, 163] width 227 height 19
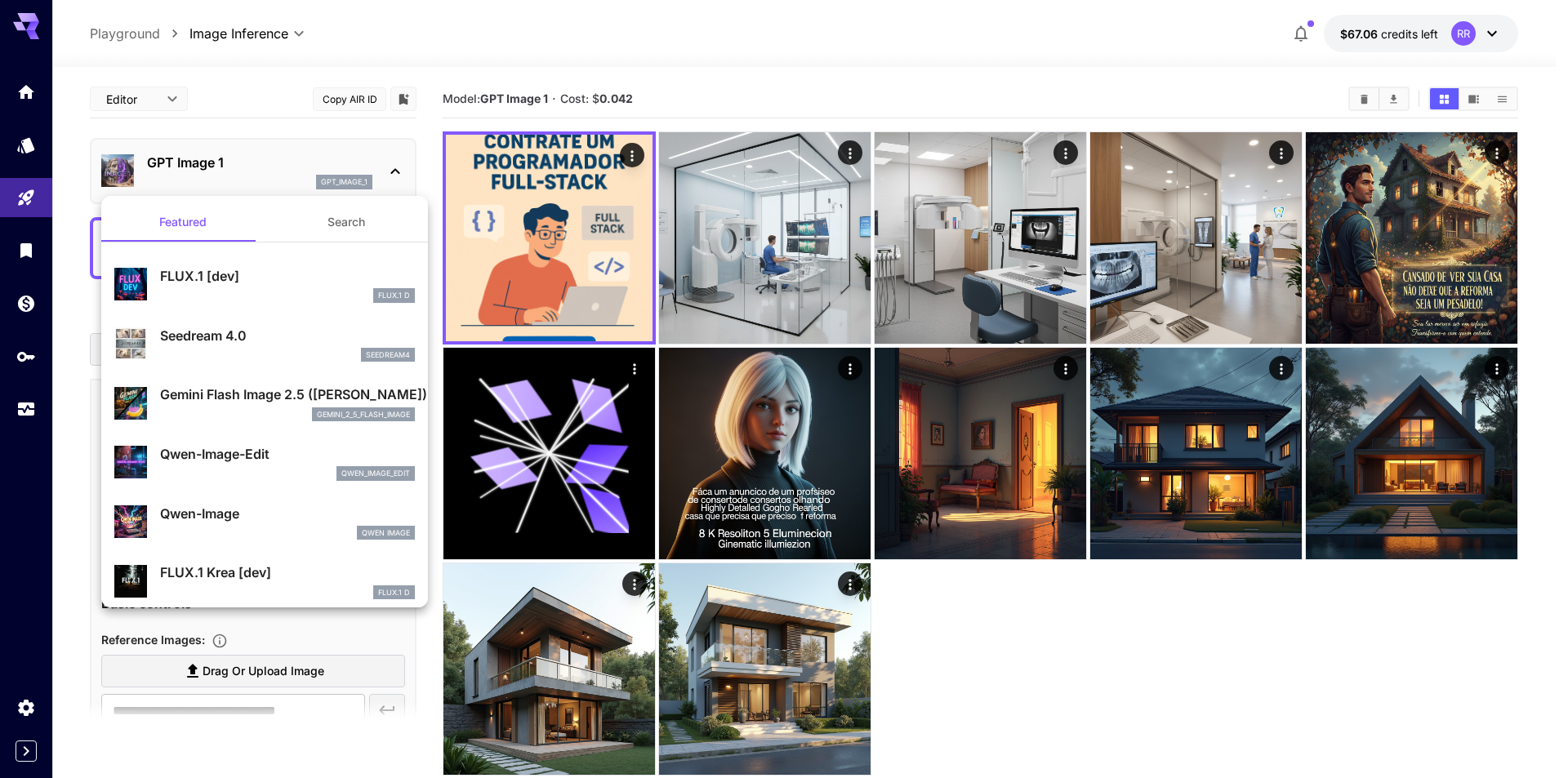
click at [230, 395] on p "Gemini Flash Image 2.5 ([PERSON_NAME])" at bounding box center [288, 394] width 255 height 19
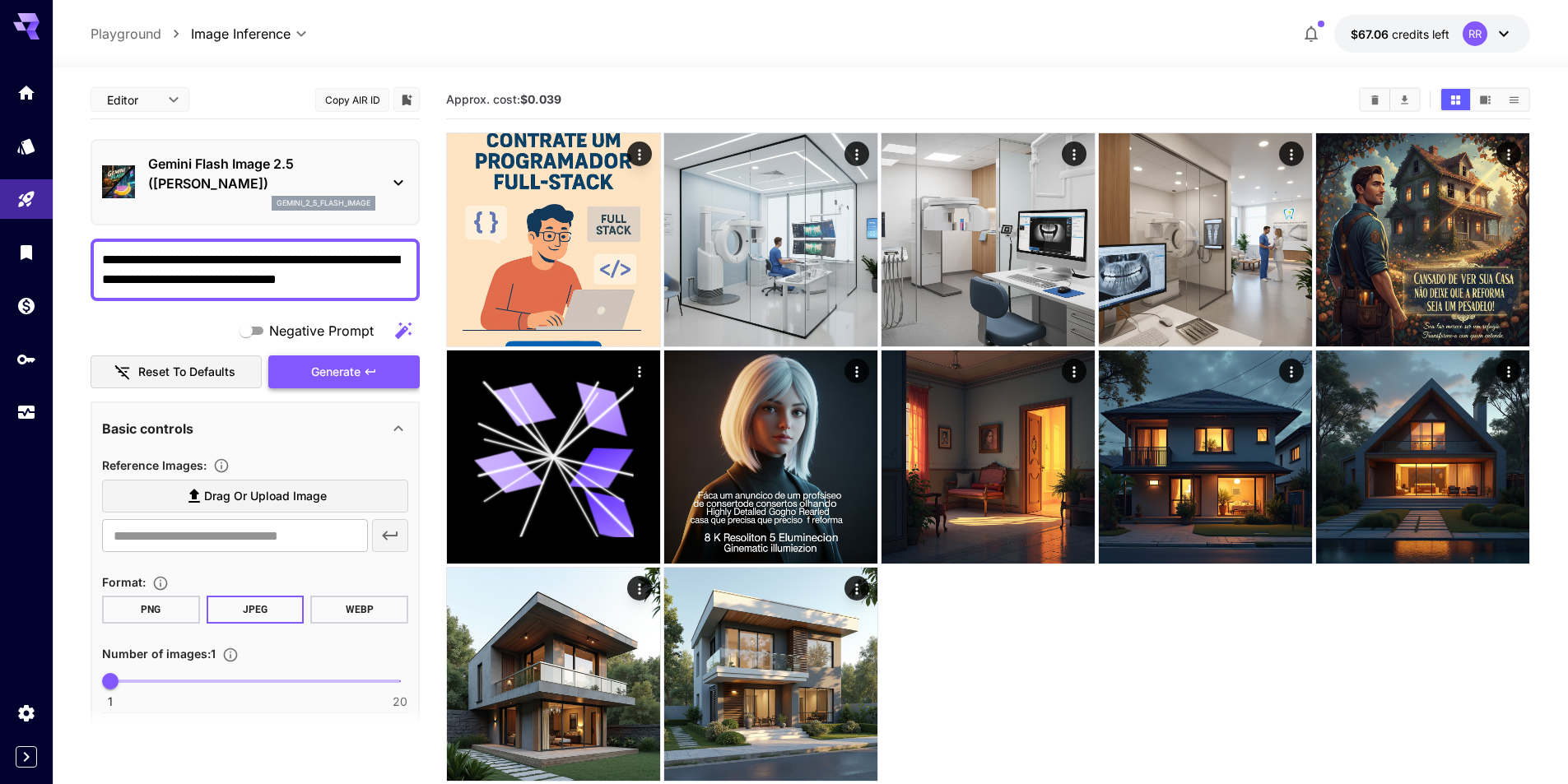
click at [334, 375] on span "Generate" at bounding box center [335, 372] width 49 height 20
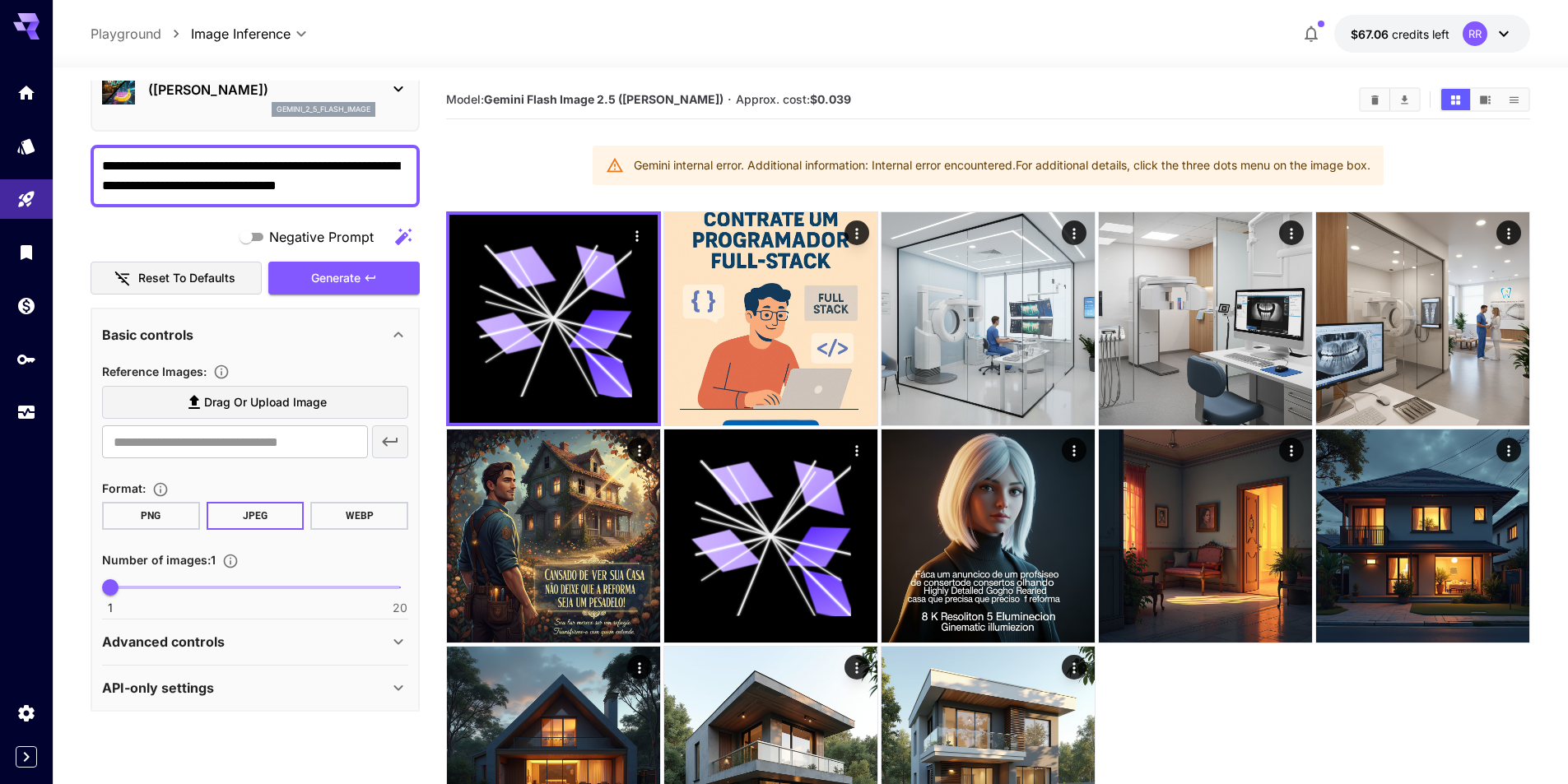
scroll to position [99, 0]
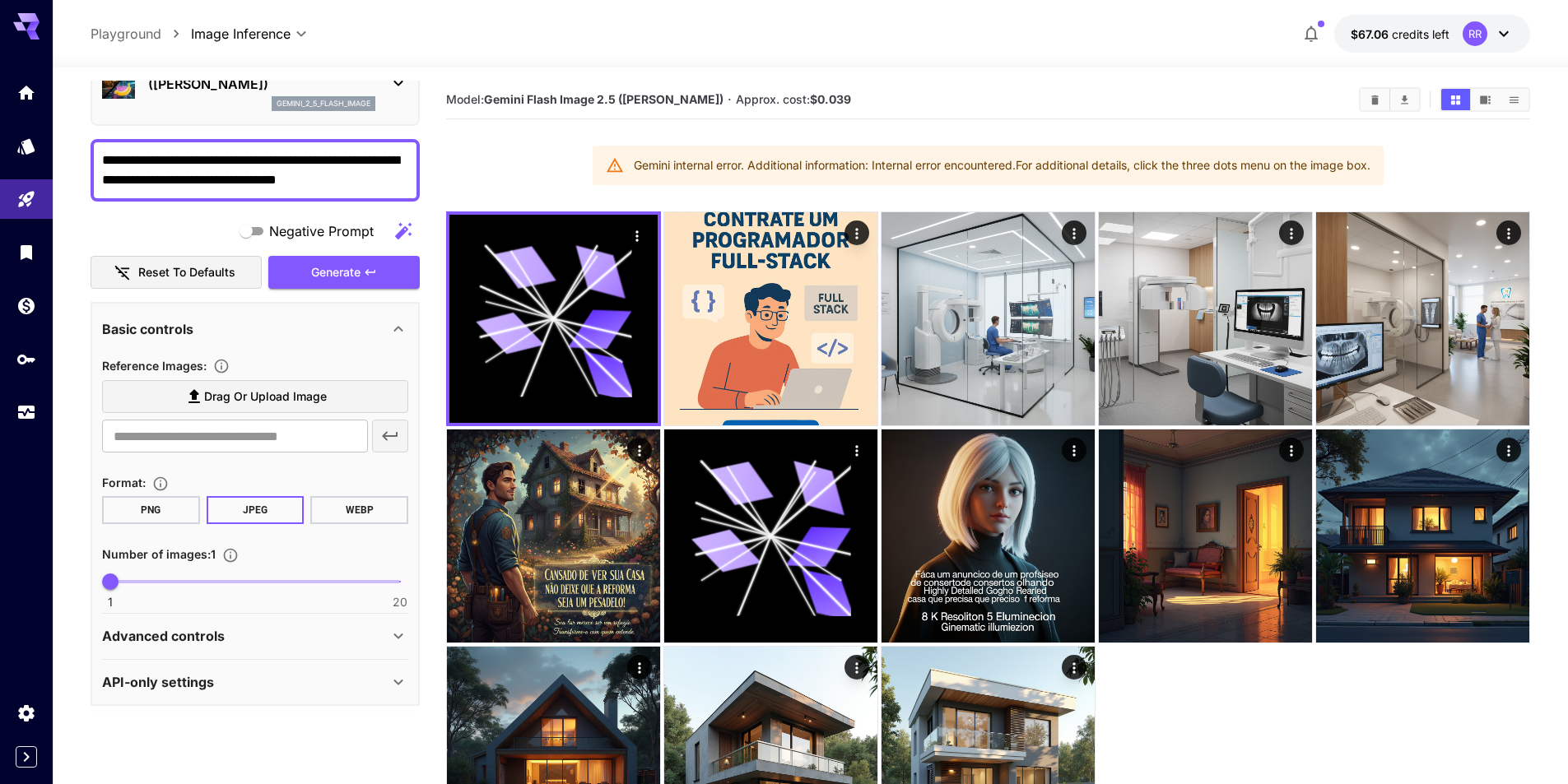
click at [309, 614] on div "Advanced controls Seed : ​" at bounding box center [255, 636] width 306 height 45
click at [397, 630] on icon at bounding box center [398, 636] width 19 height 19
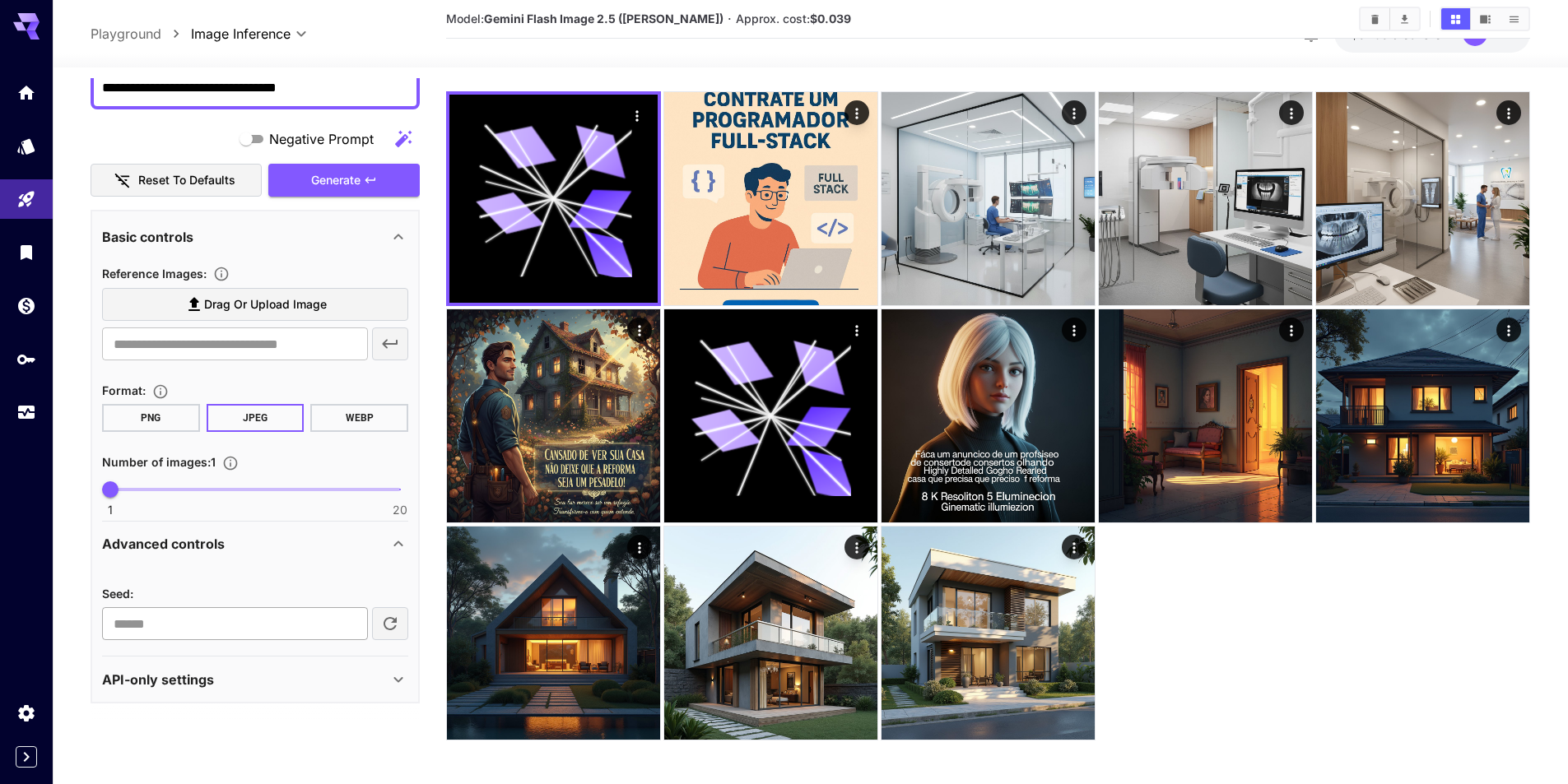
scroll to position [130, 0]
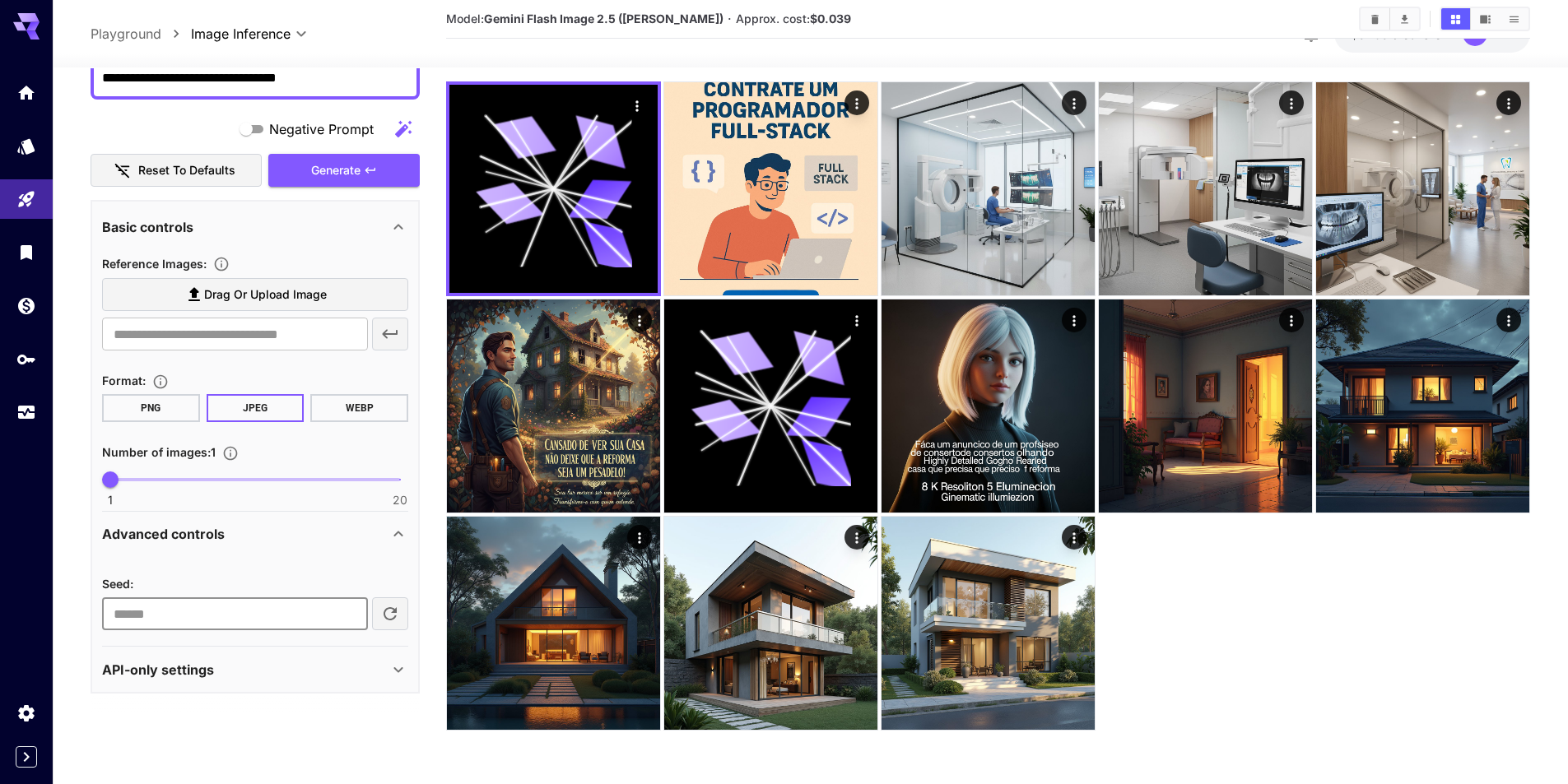
click at [262, 608] on input "number" at bounding box center [235, 614] width 266 height 33
click at [330, 661] on div "API-only settings" at bounding box center [245, 670] width 287 height 19
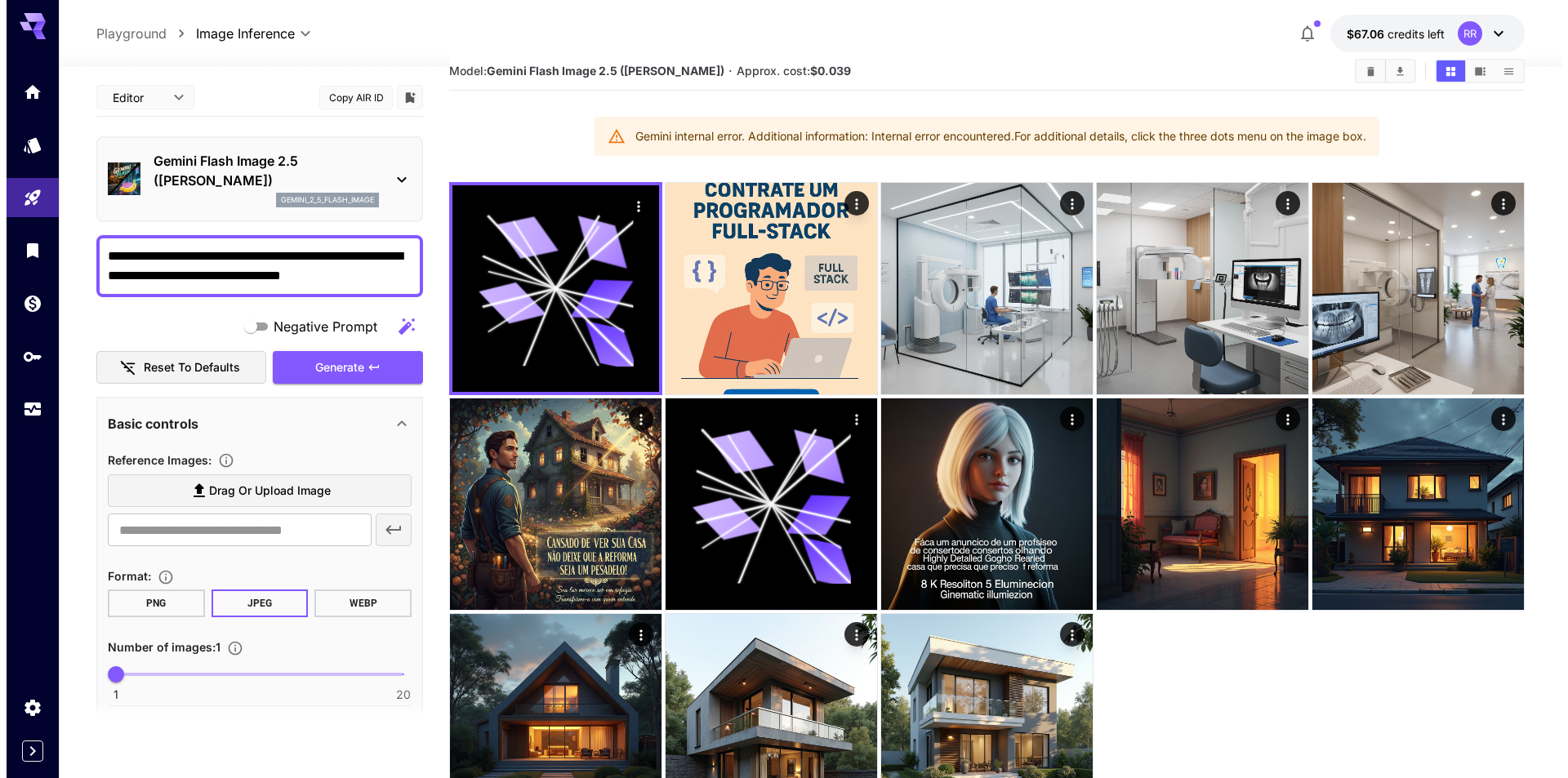
scroll to position [0, 0]
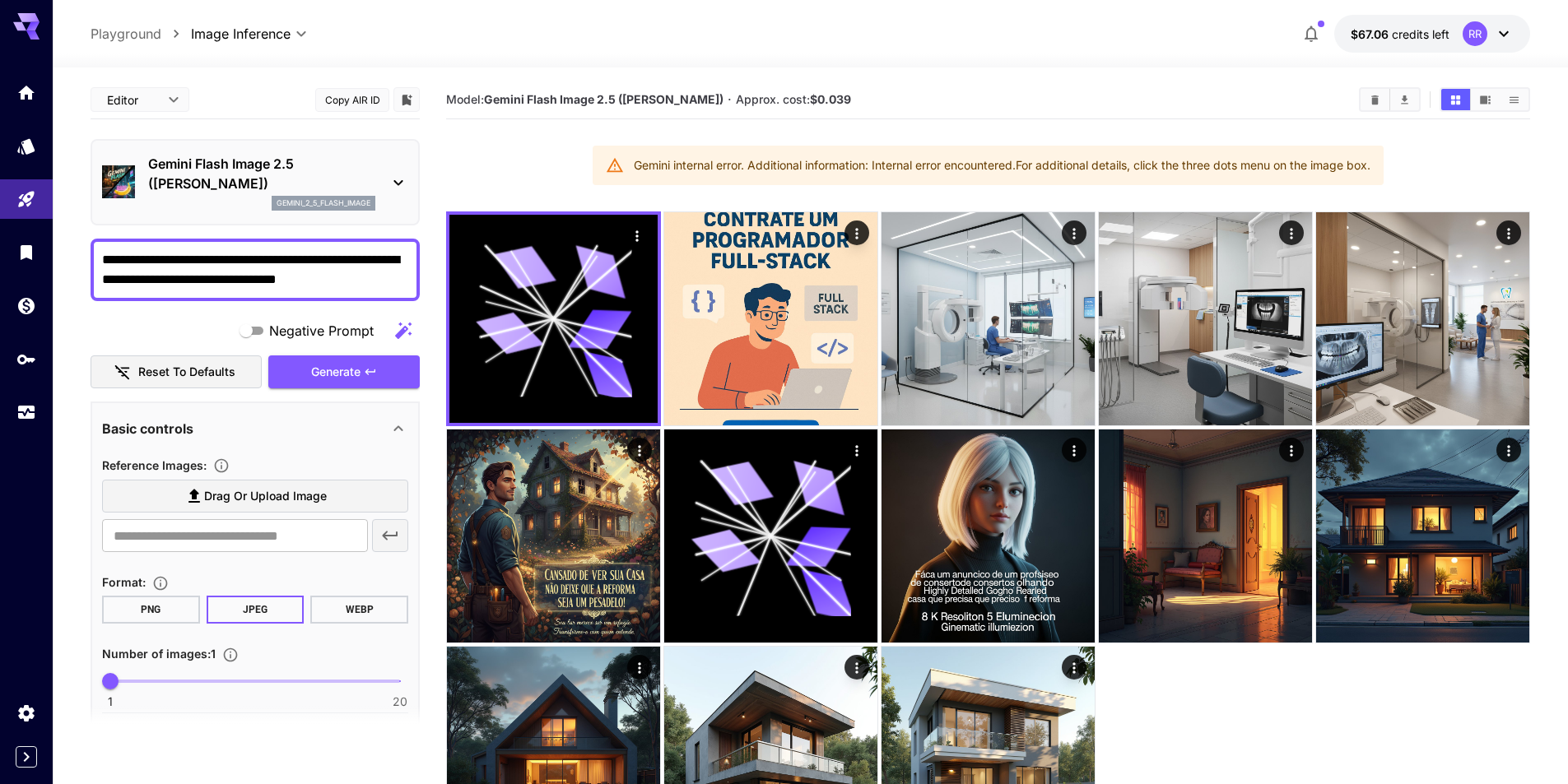
click at [381, 187] on div "Gemini Flash Image 2.5 ([PERSON_NAME]) gemini_2_5_flash_image" at bounding box center [255, 182] width 306 height 70
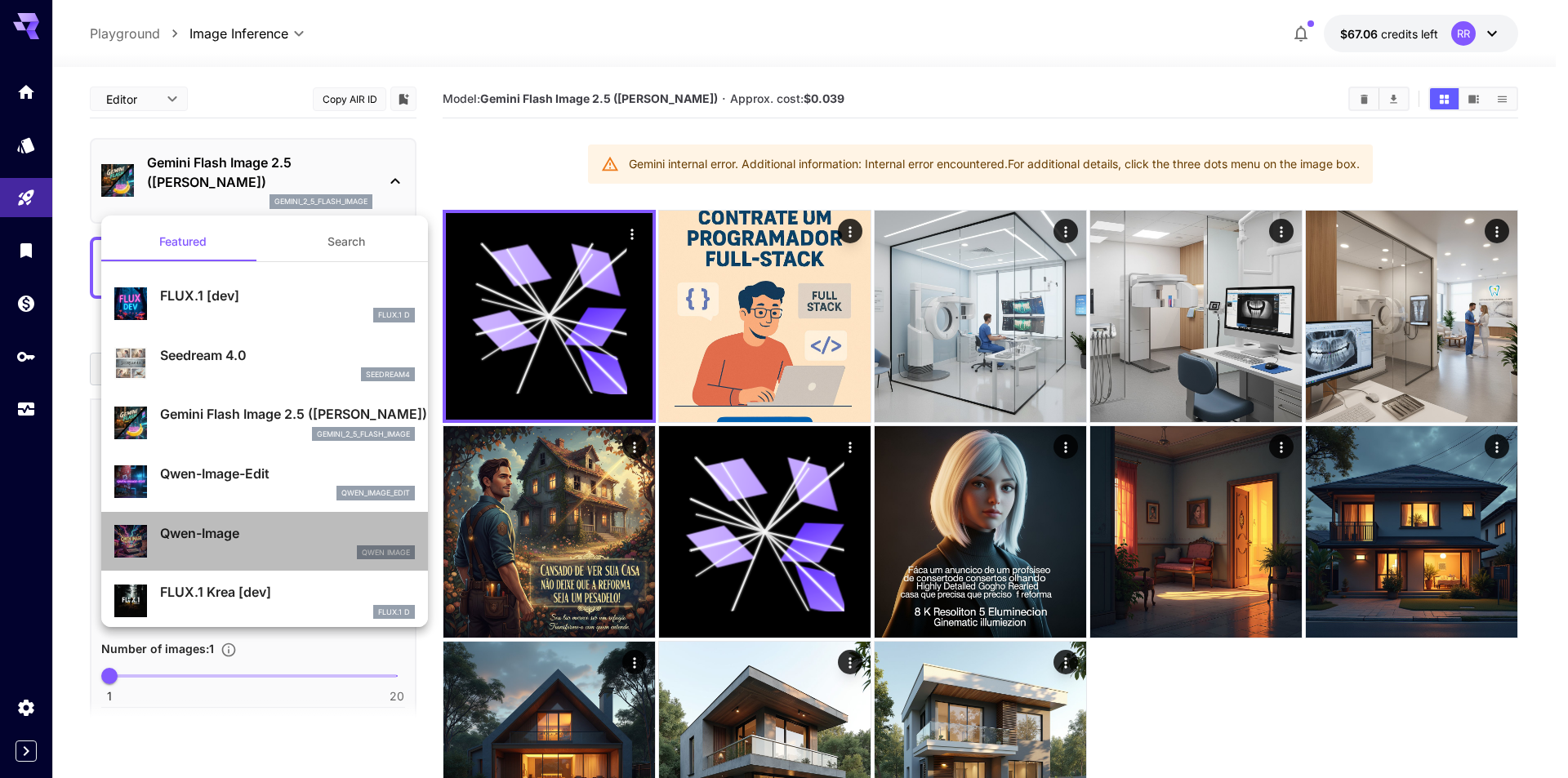
click at [275, 531] on p "Qwen-Image" at bounding box center [288, 533] width 255 height 19
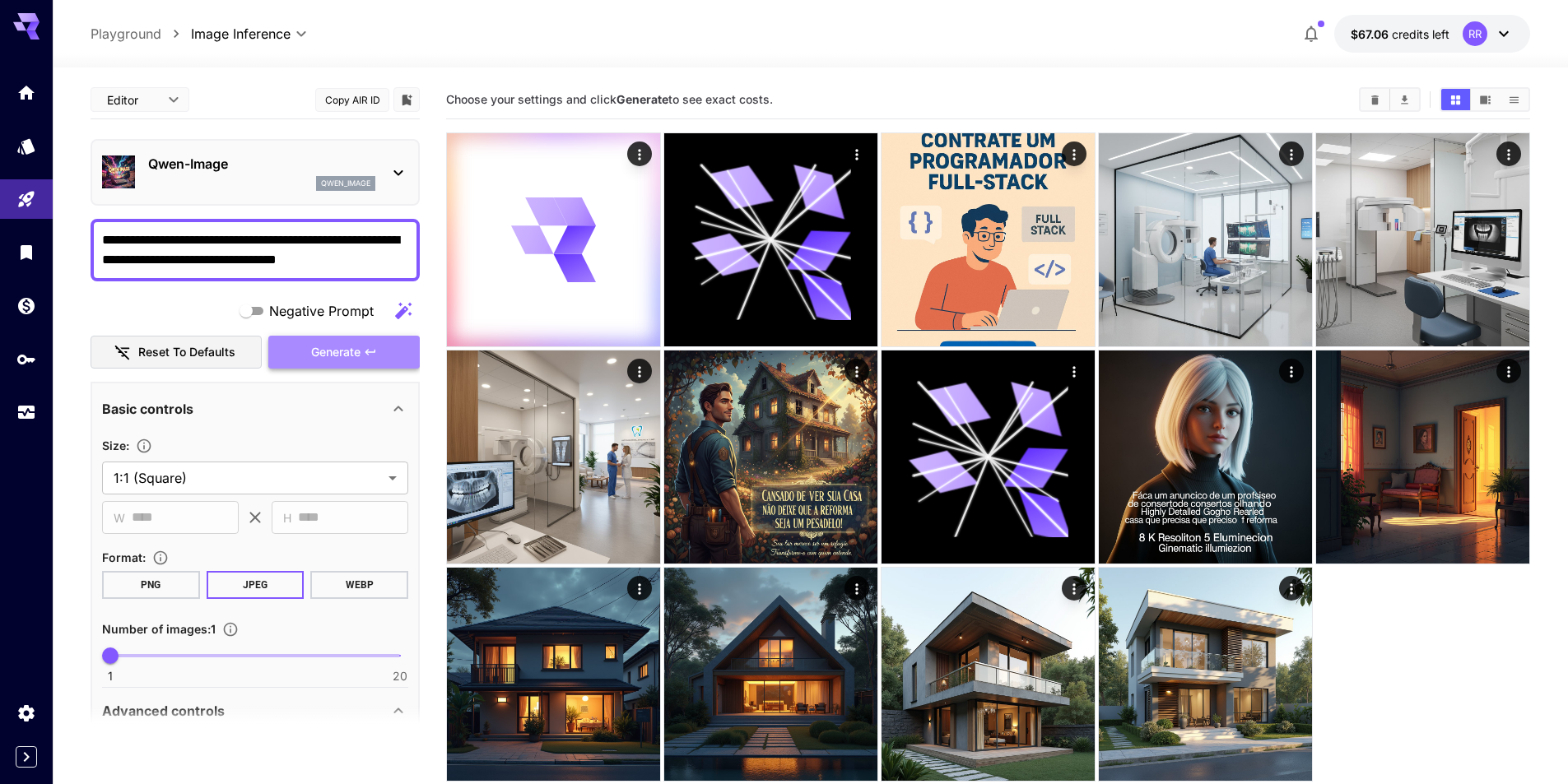
click at [337, 348] on span "Generate" at bounding box center [335, 352] width 49 height 20
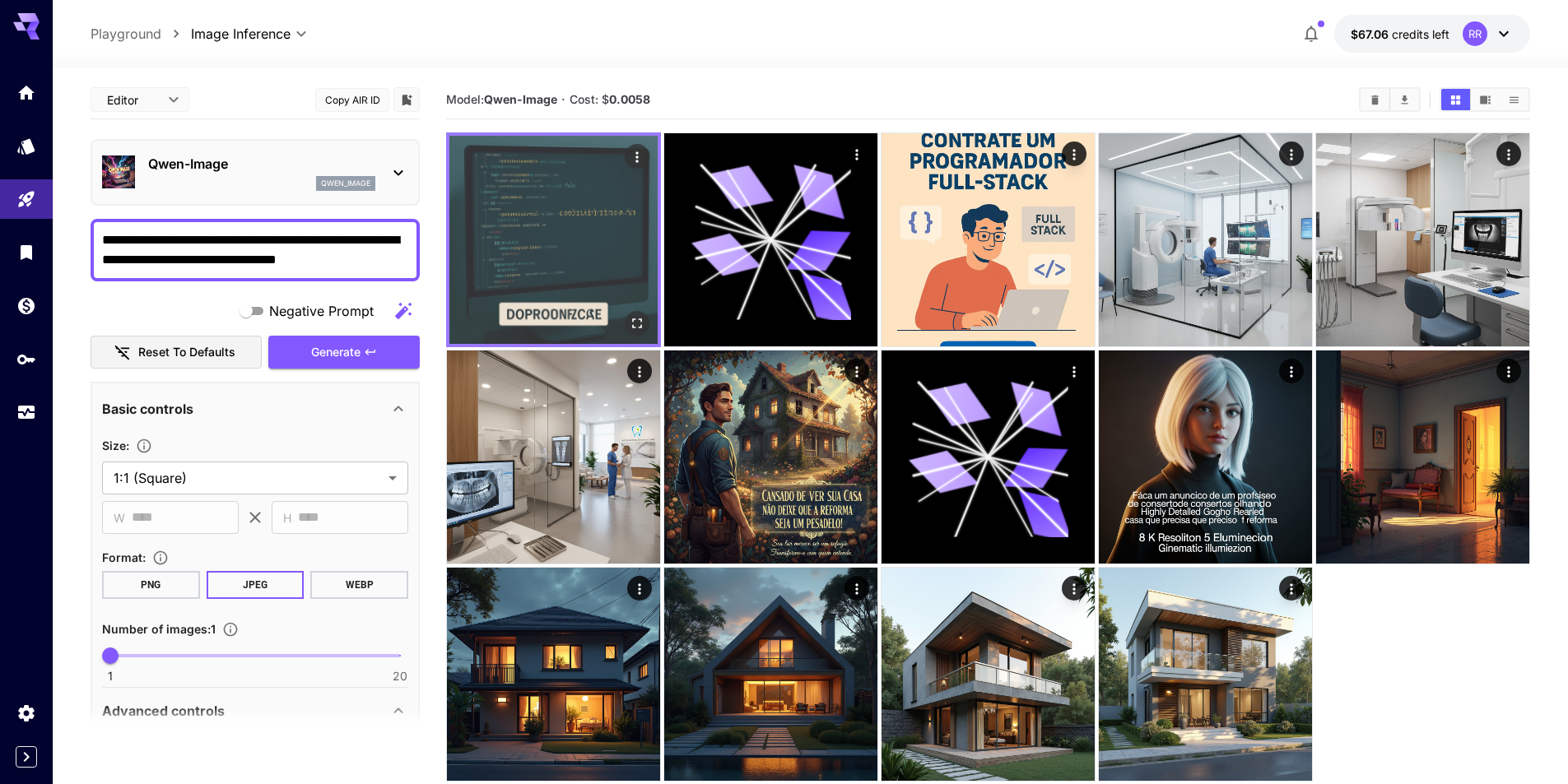
click at [613, 219] on img at bounding box center [553, 240] width 209 height 209
click at [638, 320] on icon "Open in fullscreen" at bounding box center [636, 322] width 16 height 16
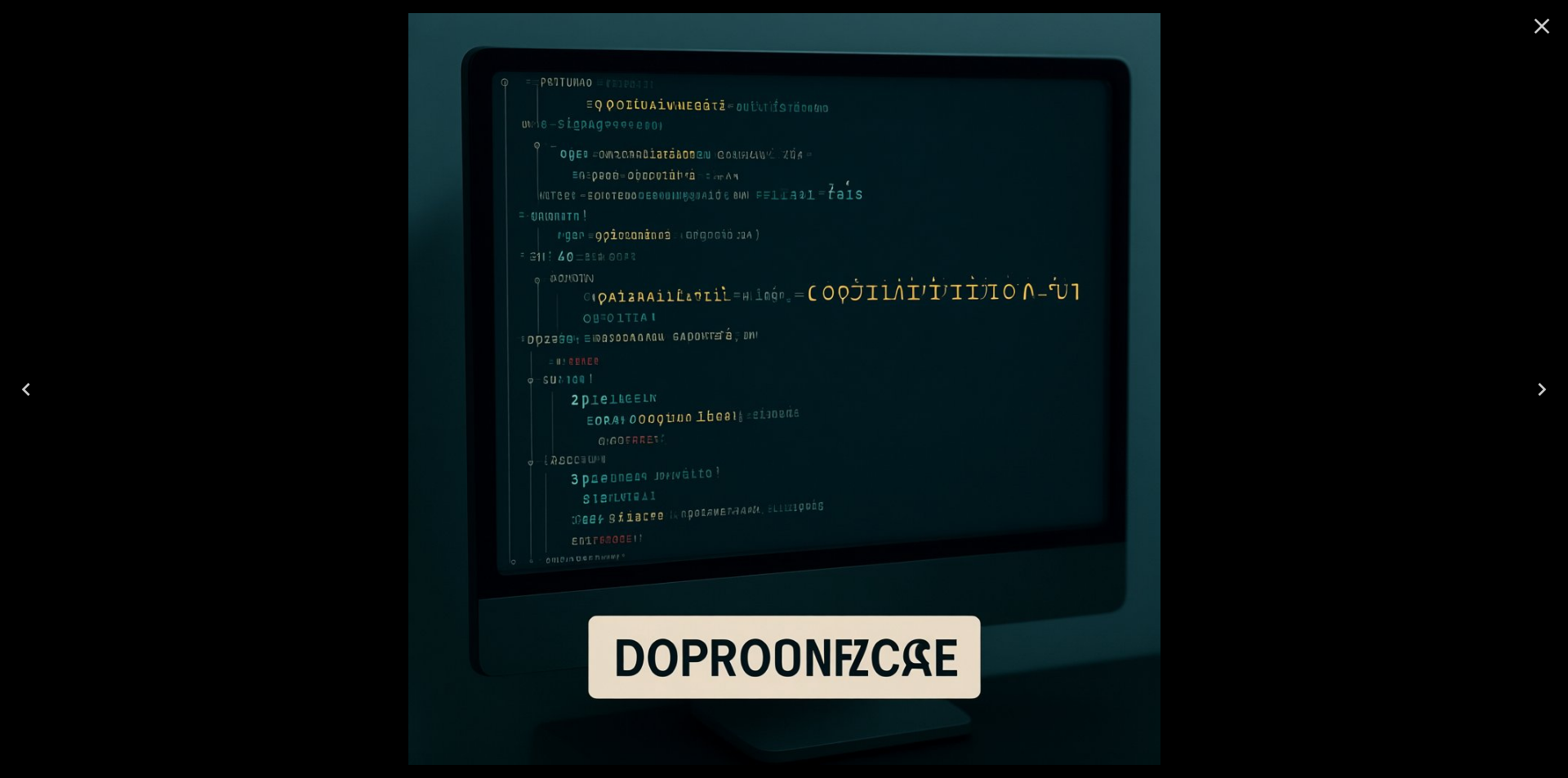
click at [243, 230] on div at bounding box center [784, 389] width 1568 height 778
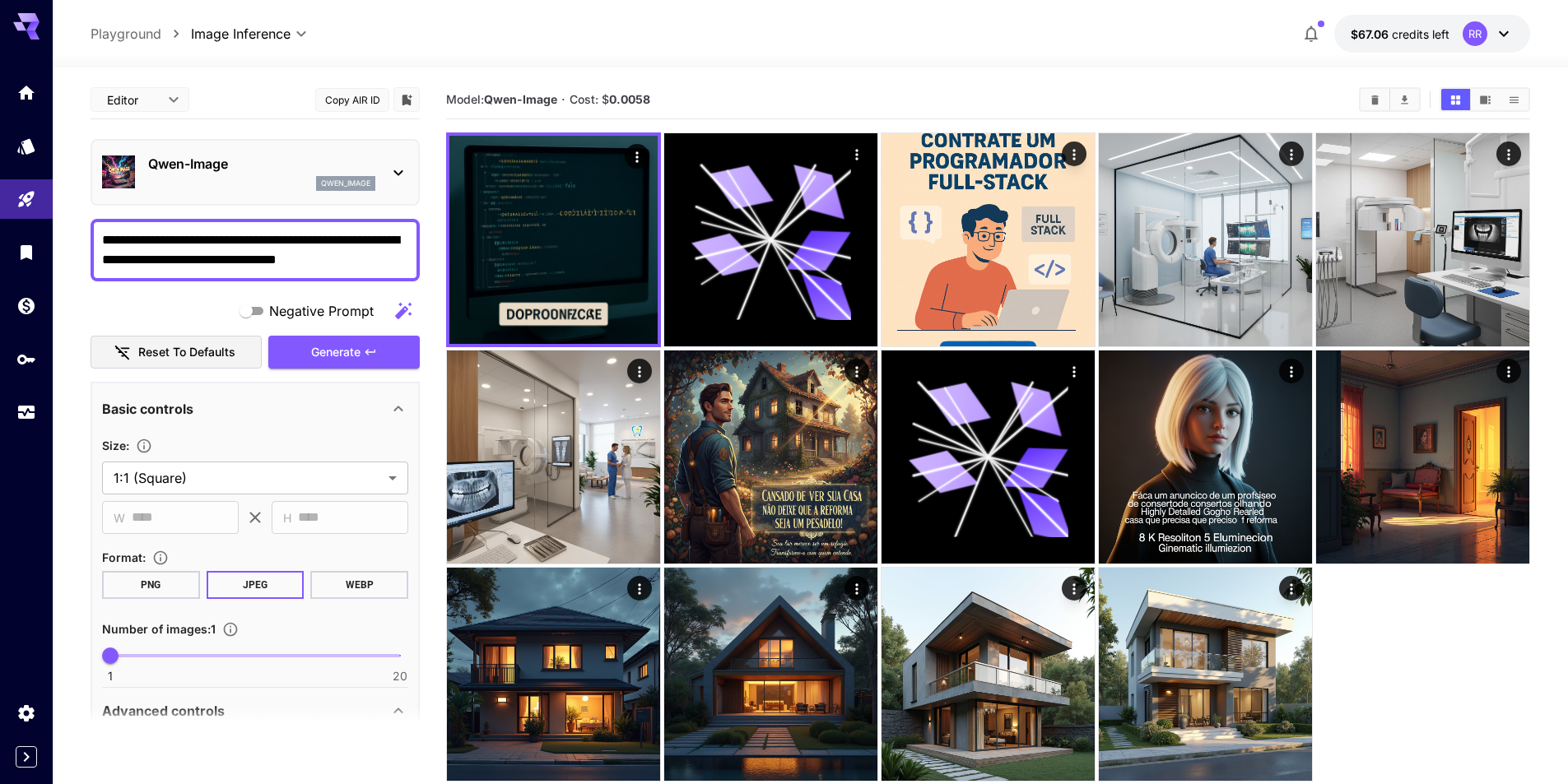
click at [392, 175] on icon at bounding box center [398, 173] width 19 height 19
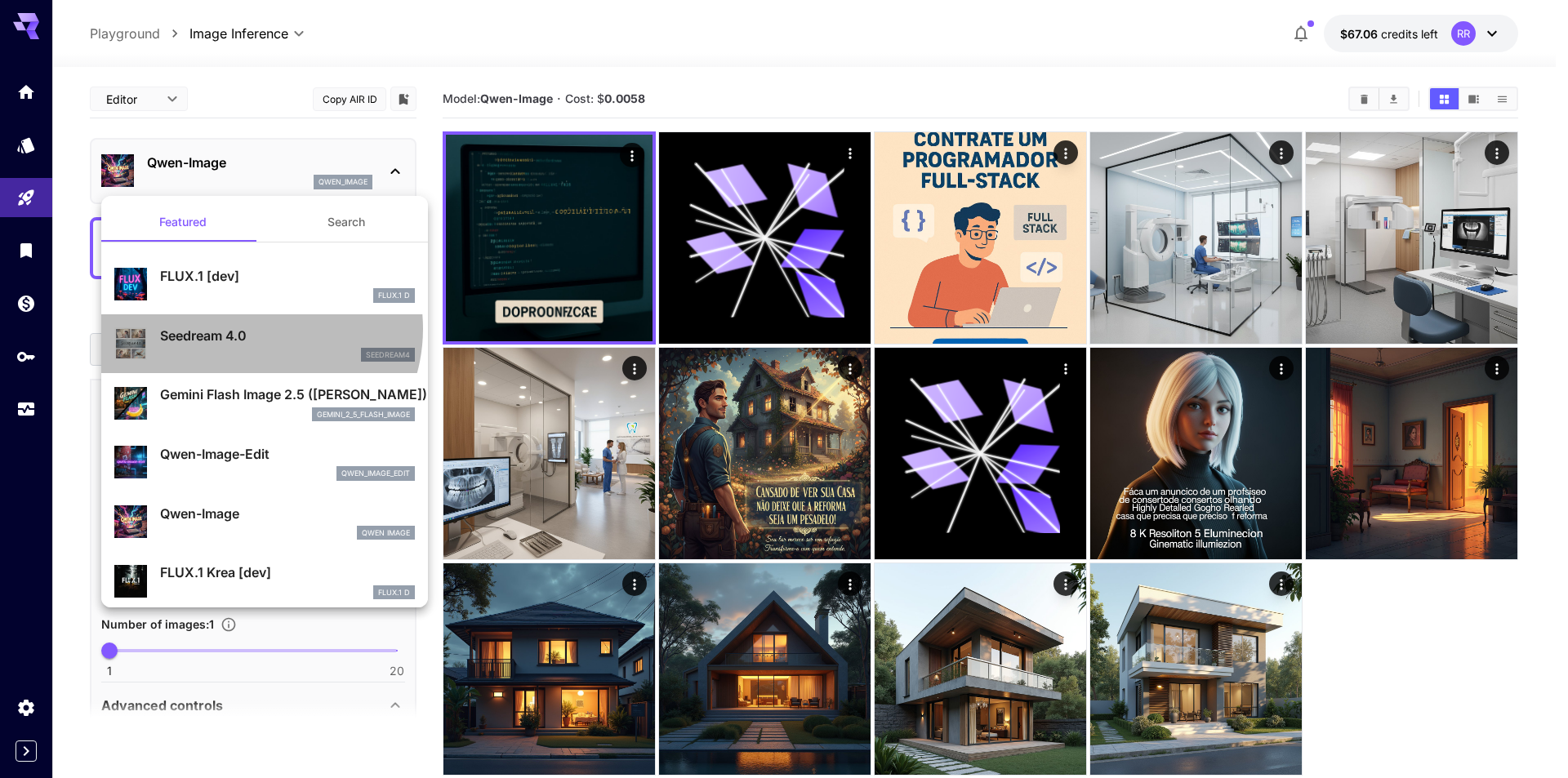
click at [251, 329] on p "Seedream 4.0" at bounding box center [288, 335] width 255 height 19
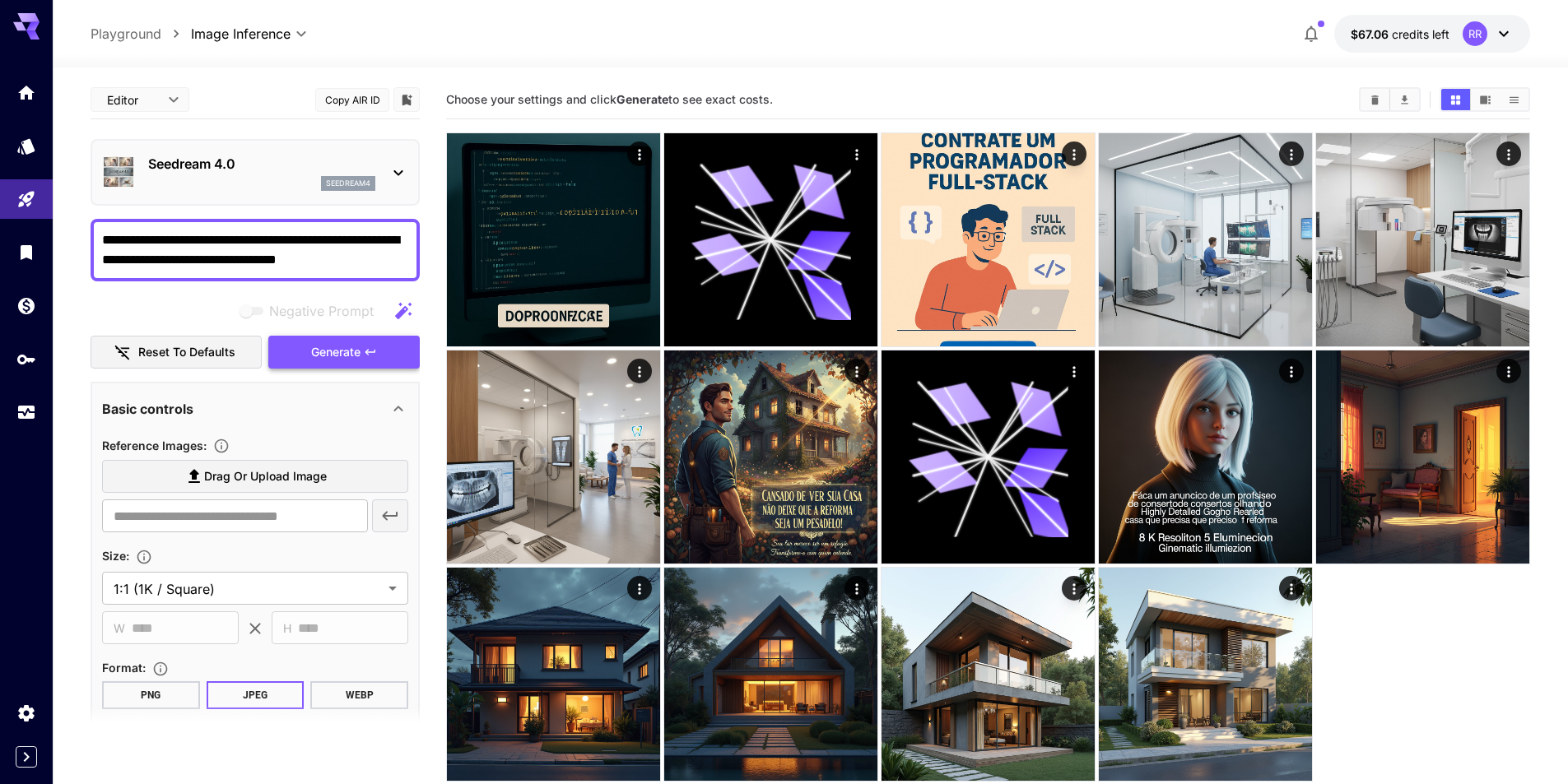
click at [309, 351] on button "Generate" at bounding box center [344, 352] width 152 height 34
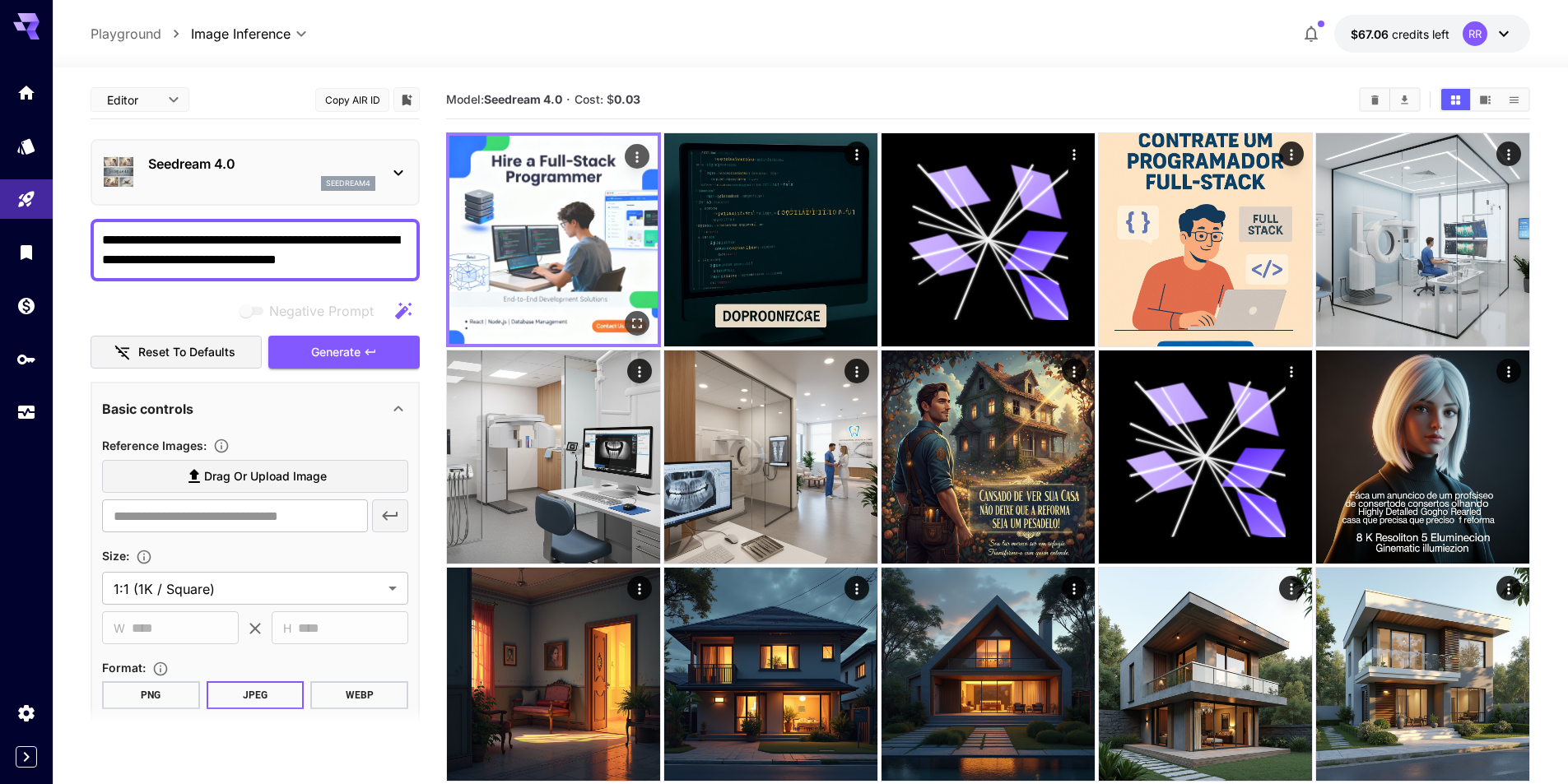
click at [506, 231] on img at bounding box center [553, 240] width 209 height 209
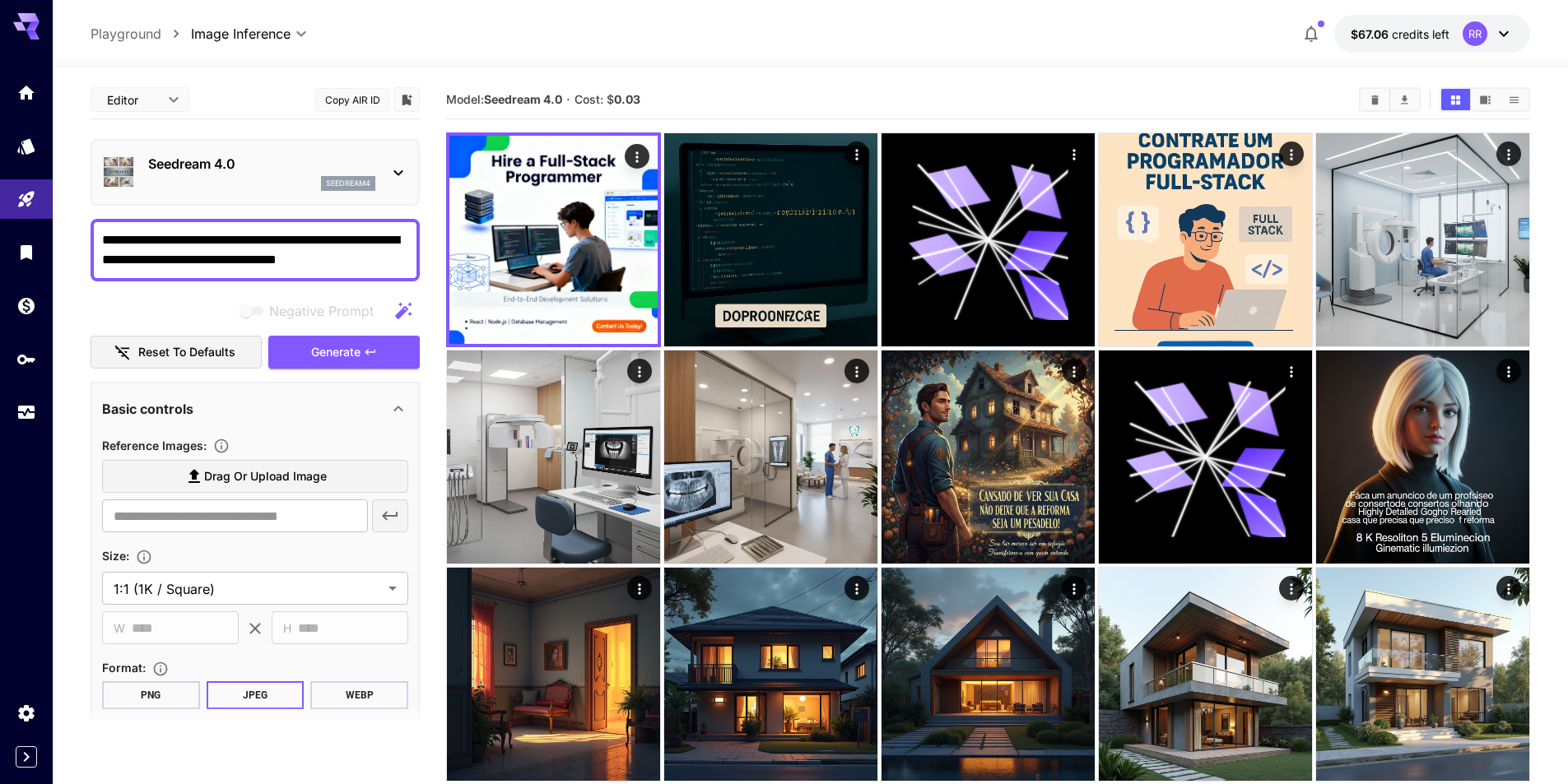
click at [253, 172] on p "Seedream 4.0" at bounding box center [261, 163] width 227 height 19
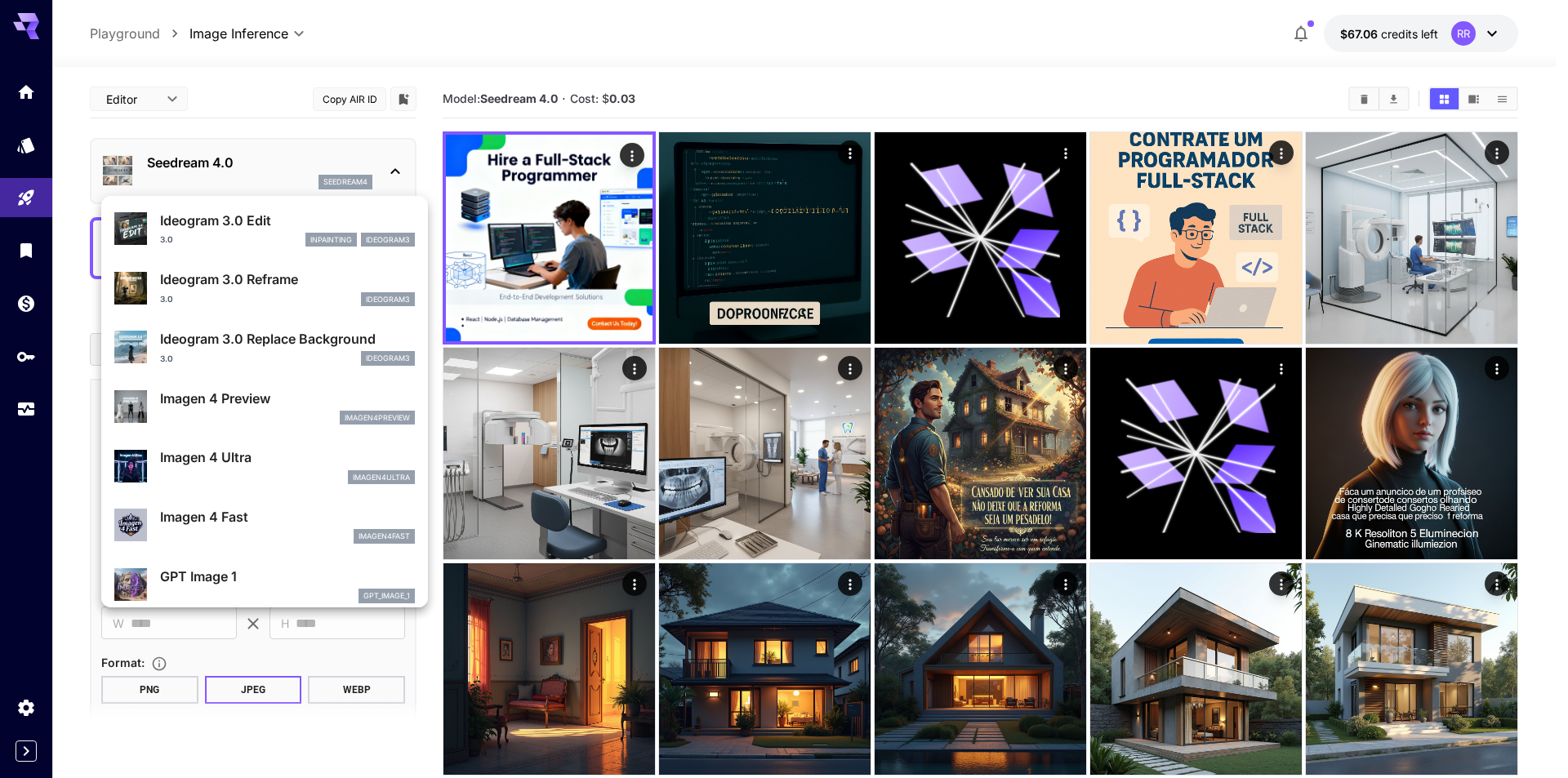
scroll to position [653, 0]
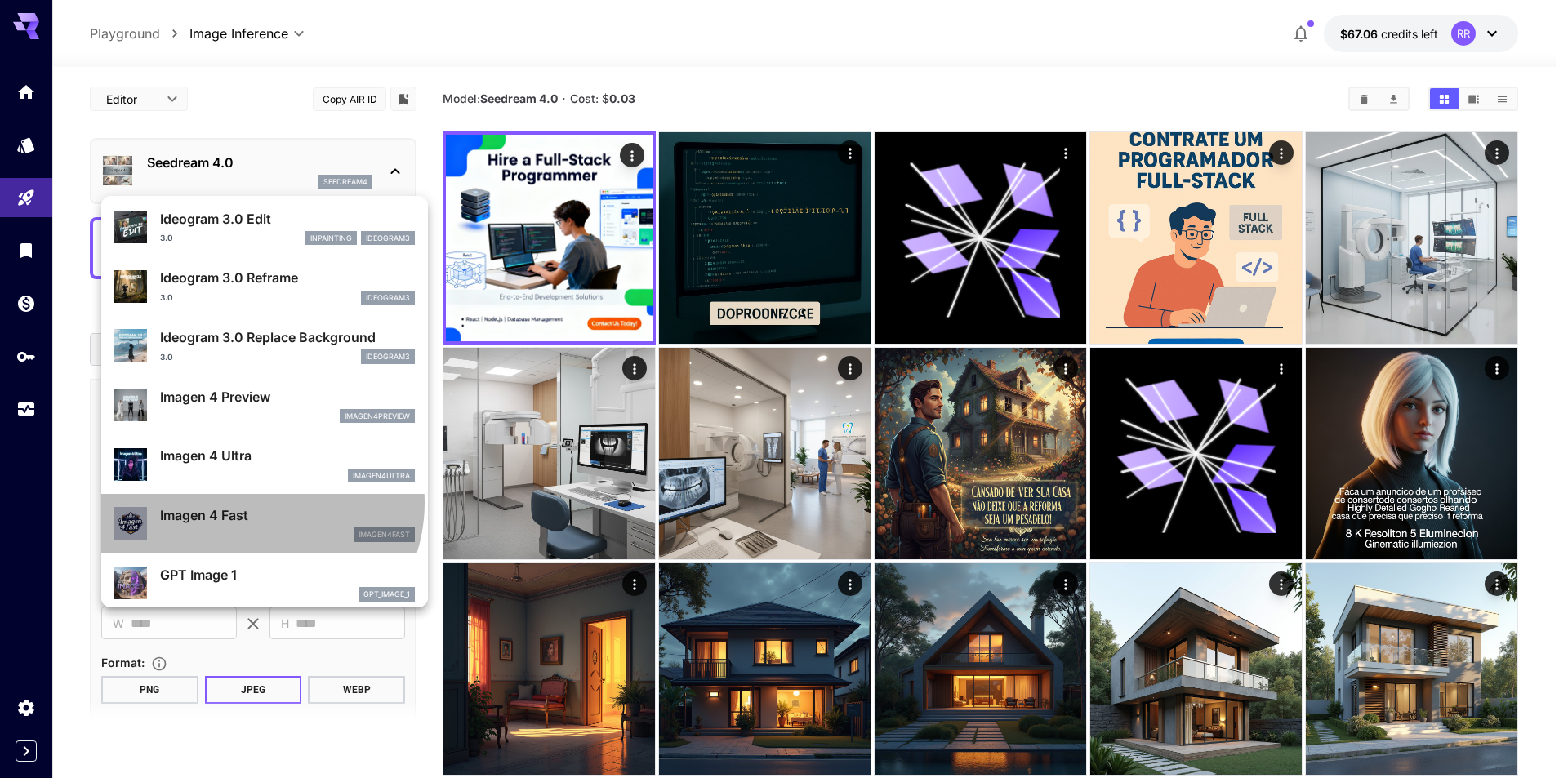
click at [258, 503] on div "Imagen 4 Fast imagen4fast" at bounding box center [265, 524] width 301 height 50
type input "**********"
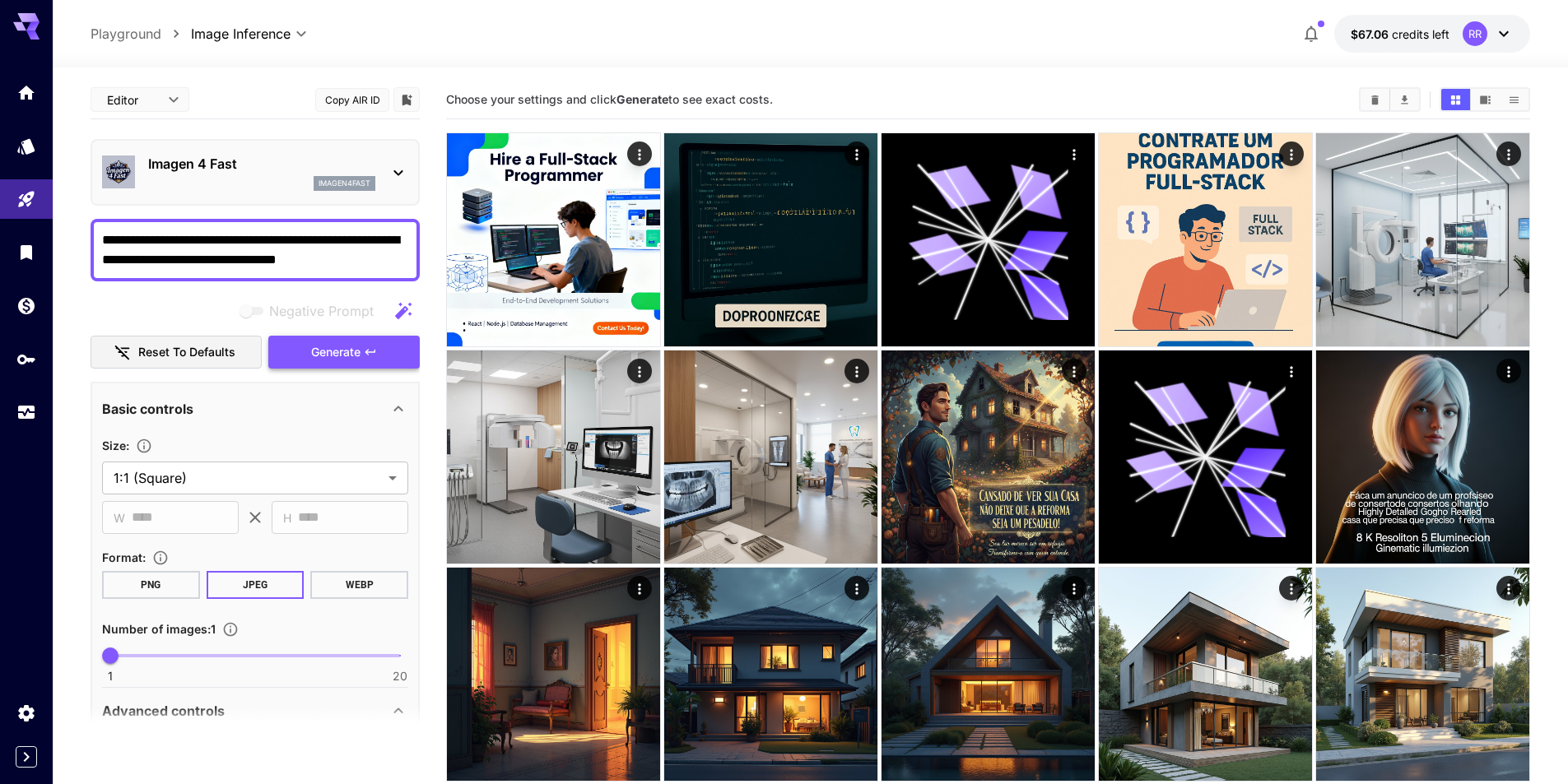
click at [336, 353] on span "Generate" at bounding box center [335, 352] width 49 height 20
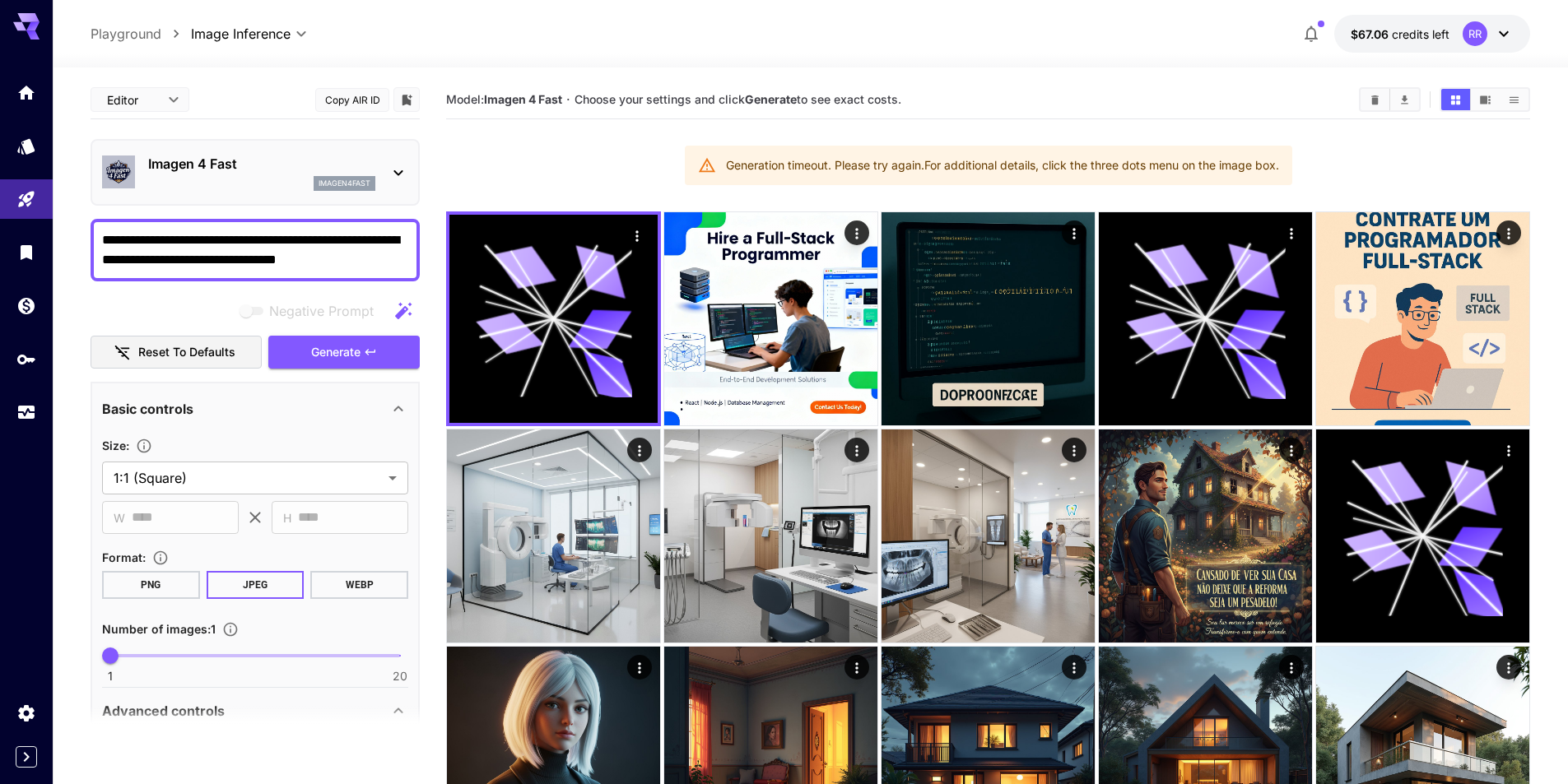
drag, startPoint x: 408, startPoint y: 266, endPoint x: 0, endPoint y: 166, distance: 420.1
click at [0, 166] on div "**********" at bounding box center [784, 564] width 1568 height 1128
paste textarea "**********"
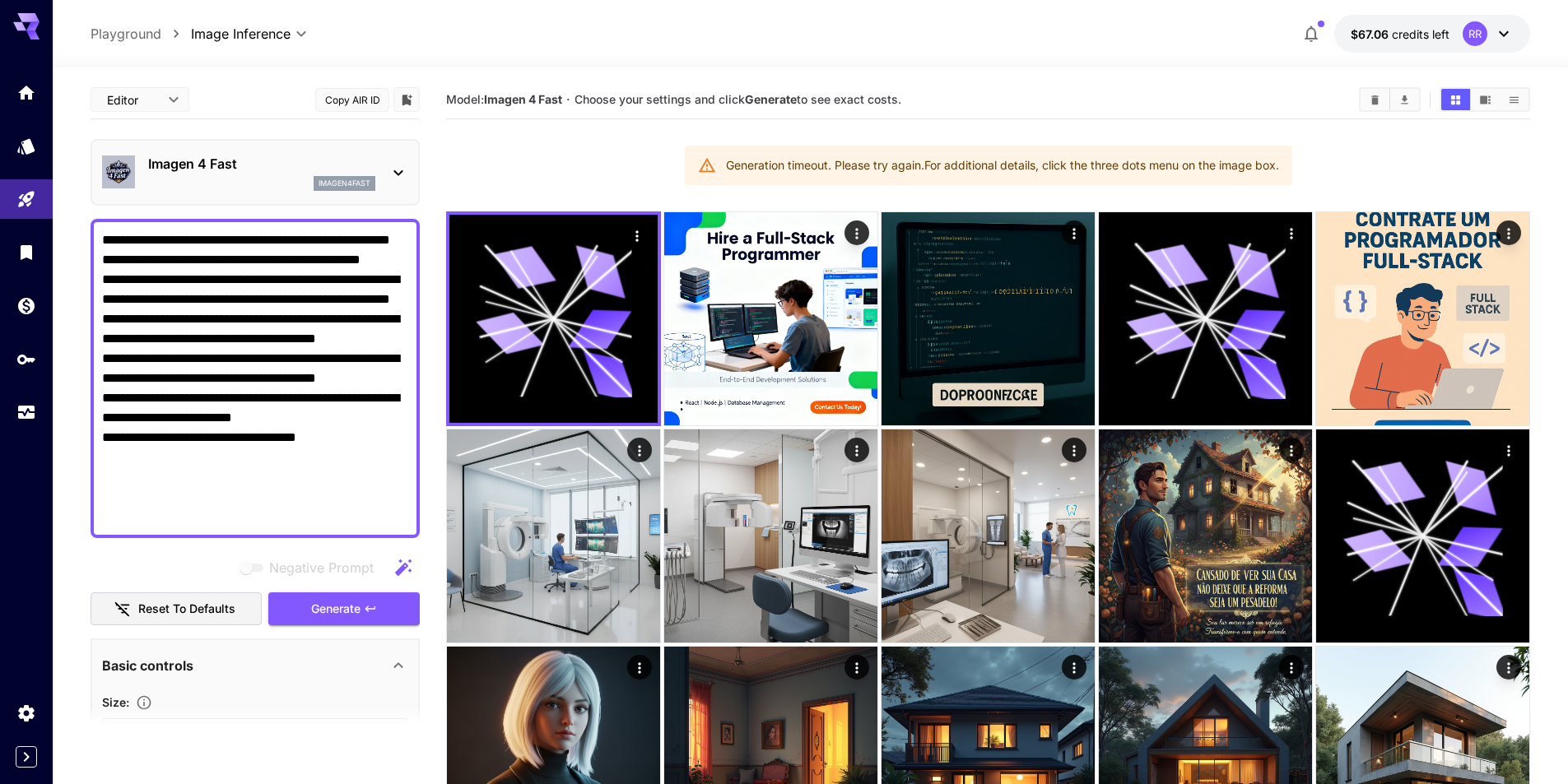
type textarea "**********"
click at [380, 176] on div "Imagen 4 Fast imagen4fast" at bounding box center [255, 173] width 306 height 50
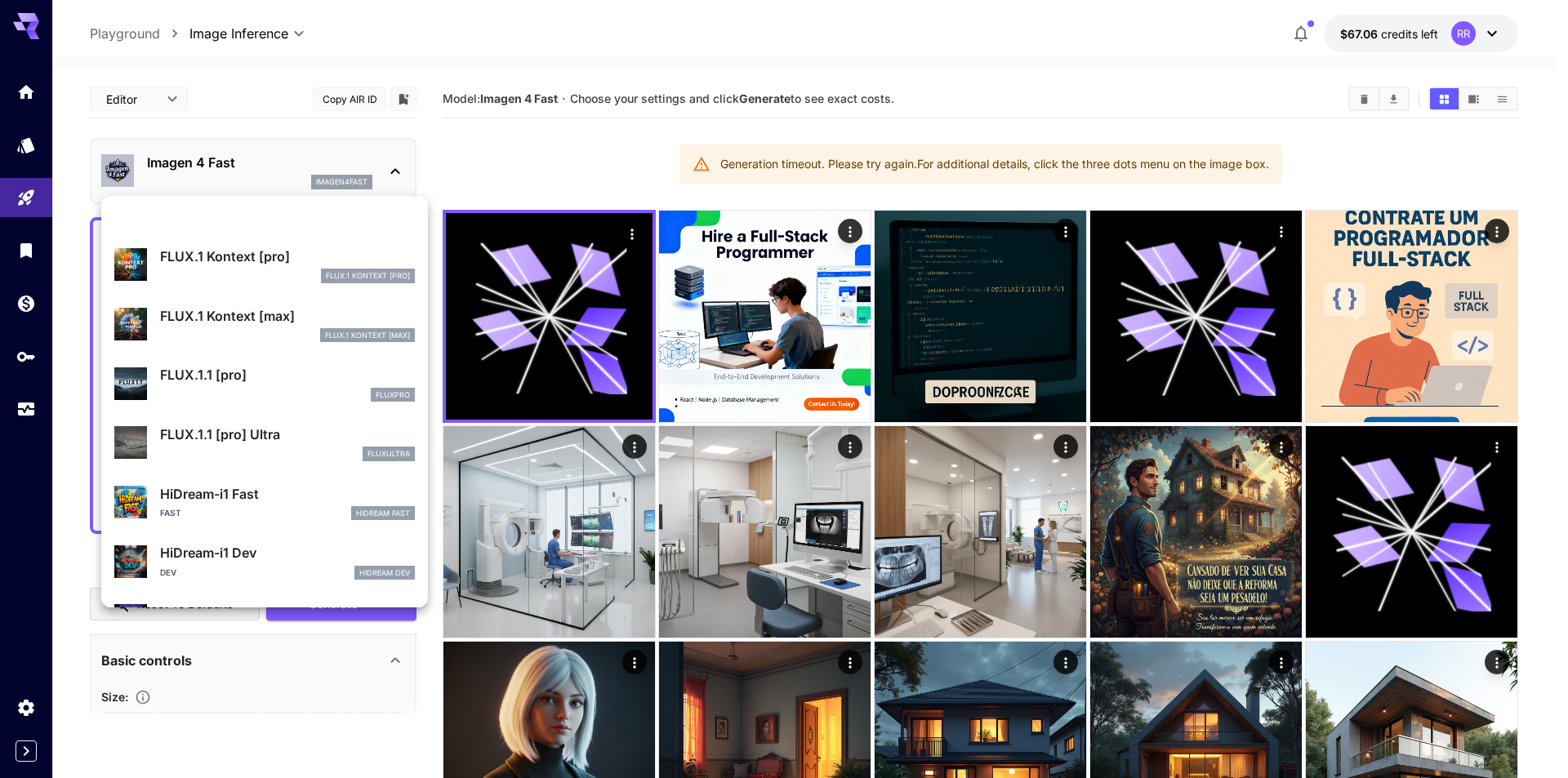
scroll to position [1076, 0]
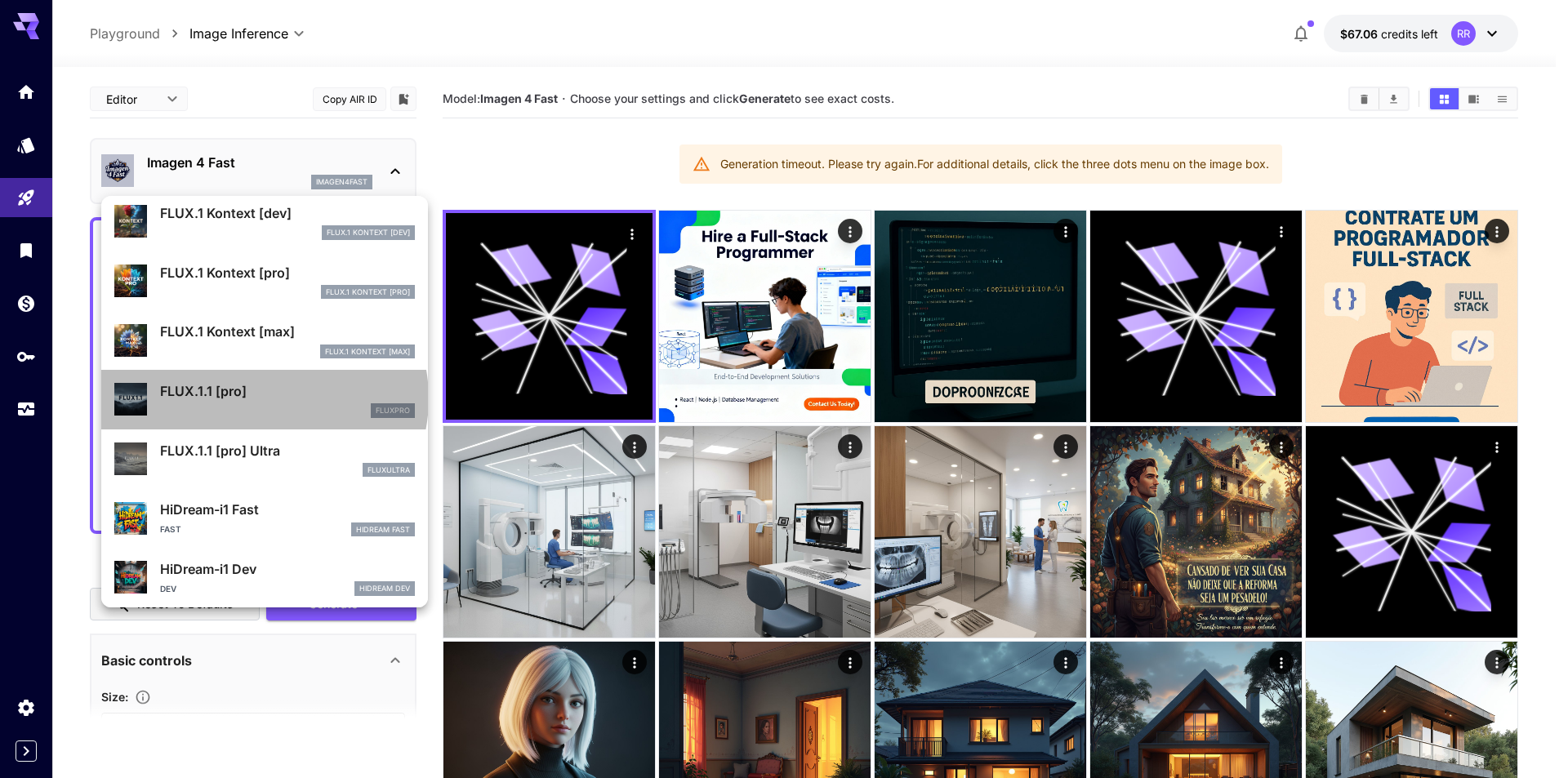
click at [264, 399] on p "FLUX.1.1 [pro]" at bounding box center [288, 391] width 255 height 19
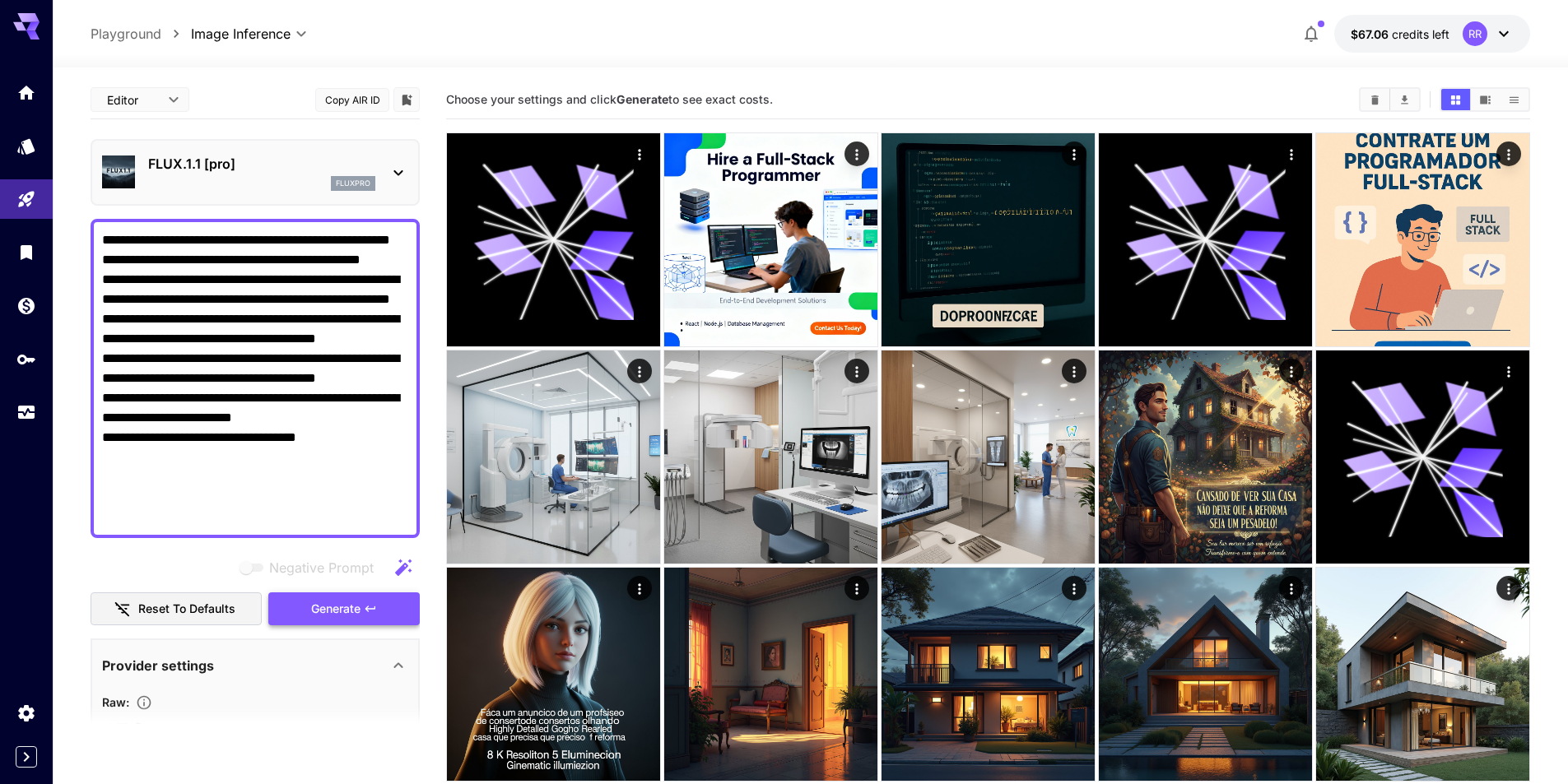
click at [346, 601] on span "Generate" at bounding box center [335, 608] width 49 height 20
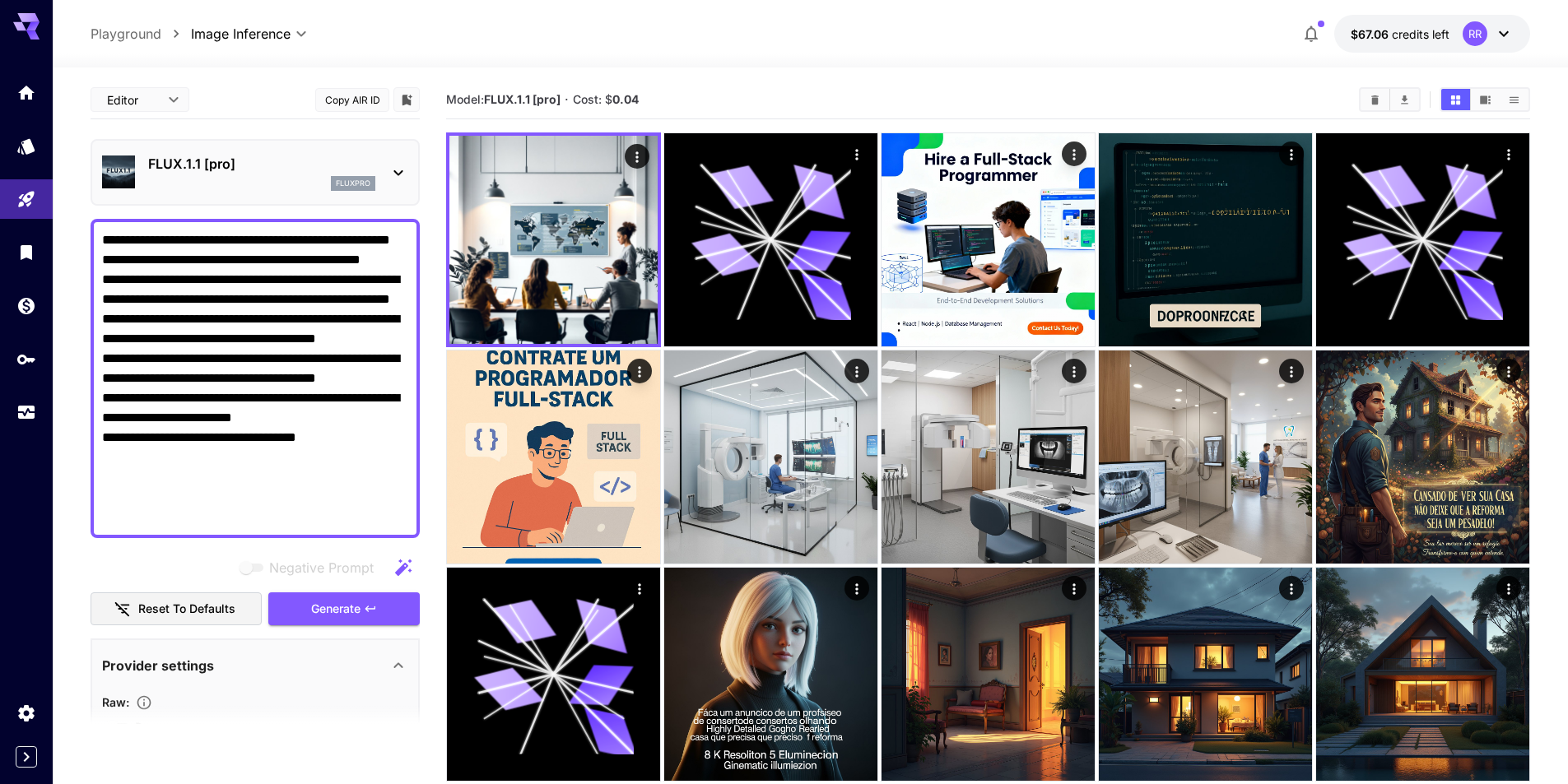
click at [245, 172] on p "FLUX.1.1 [pro]" at bounding box center [261, 163] width 227 height 19
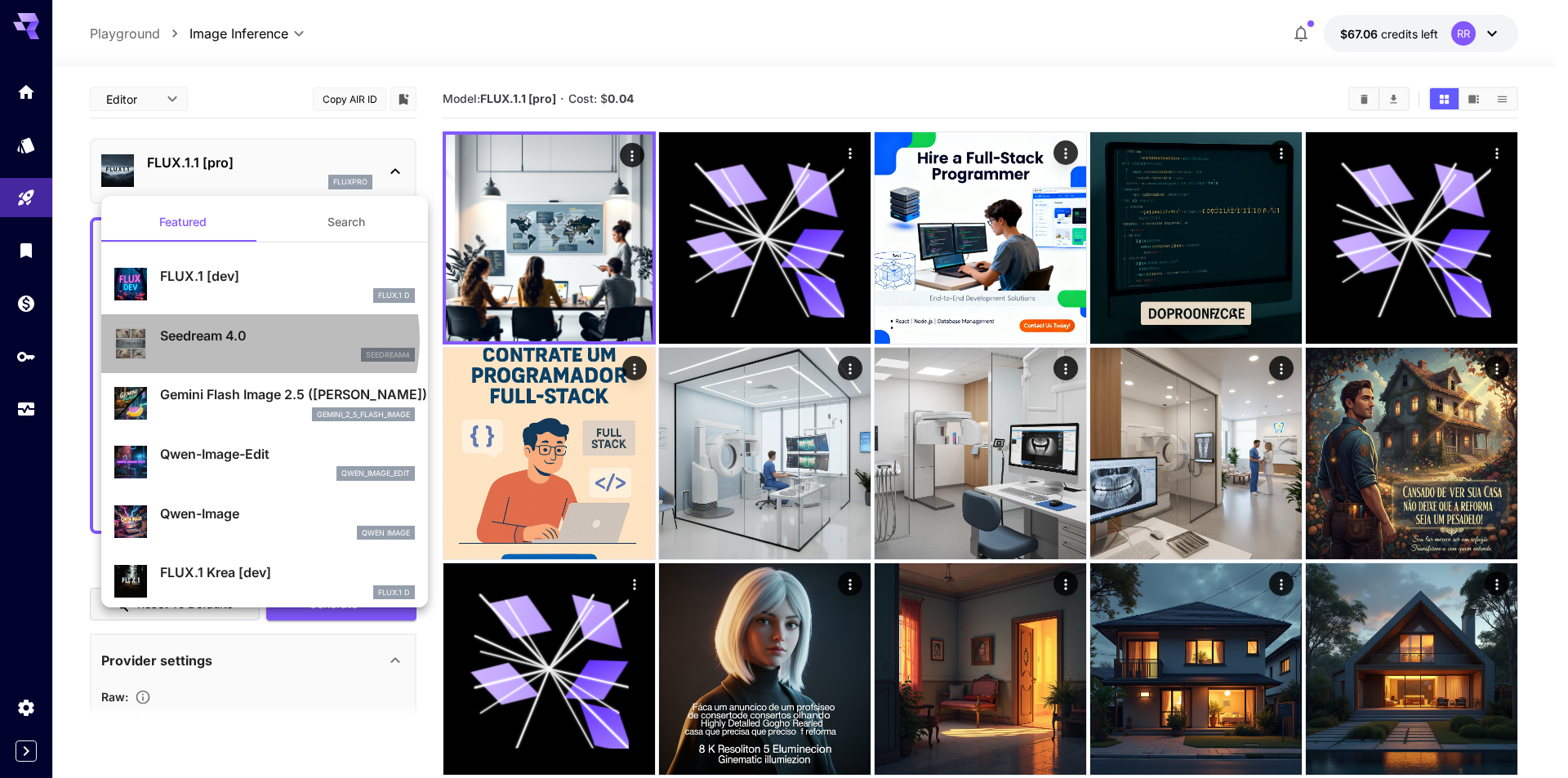
click at [245, 340] on p "Seedream 4.0" at bounding box center [288, 335] width 255 height 19
type input "**********"
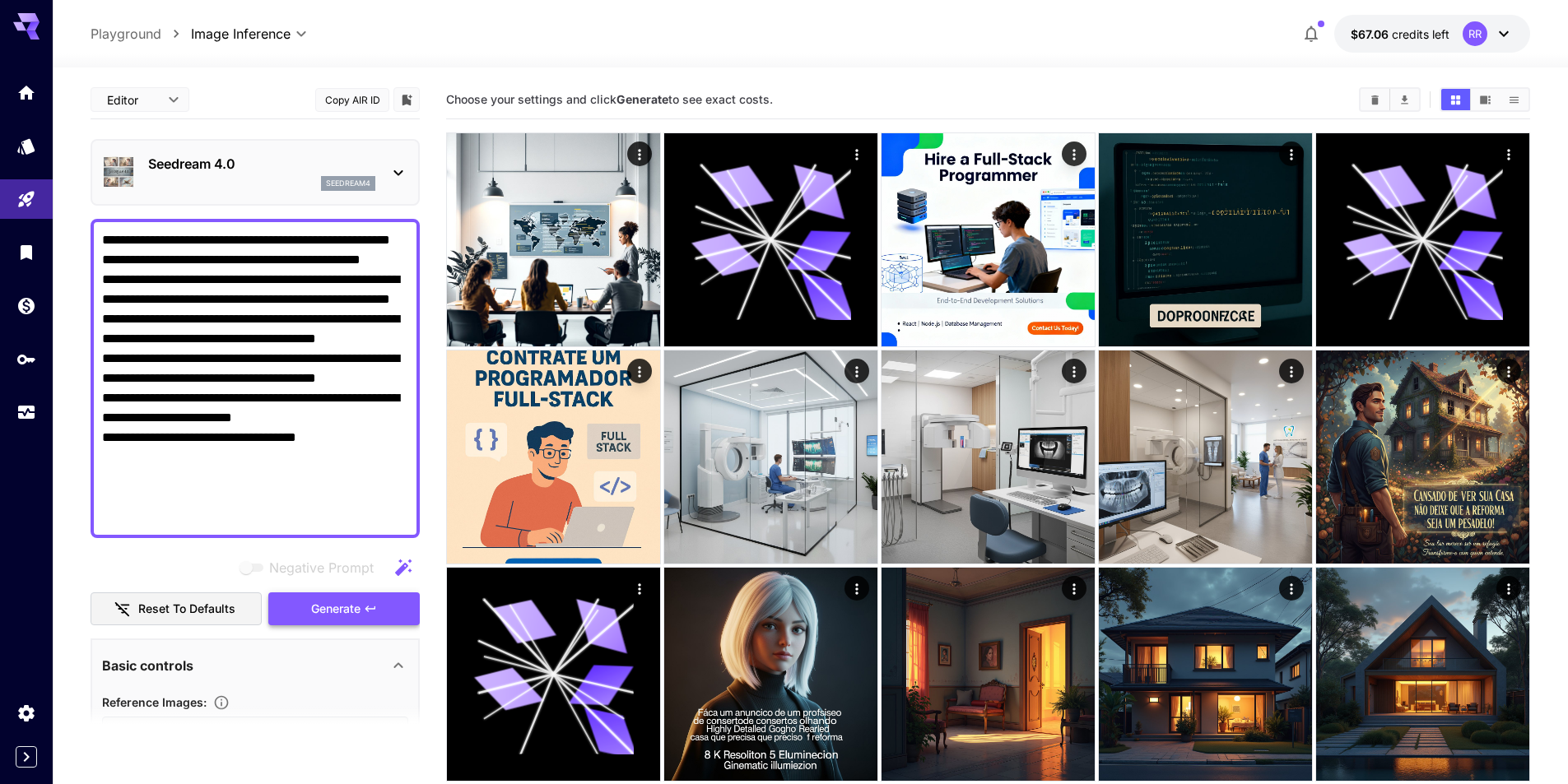
click at [324, 599] on span "Generate" at bounding box center [335, 608] width 49 height 20
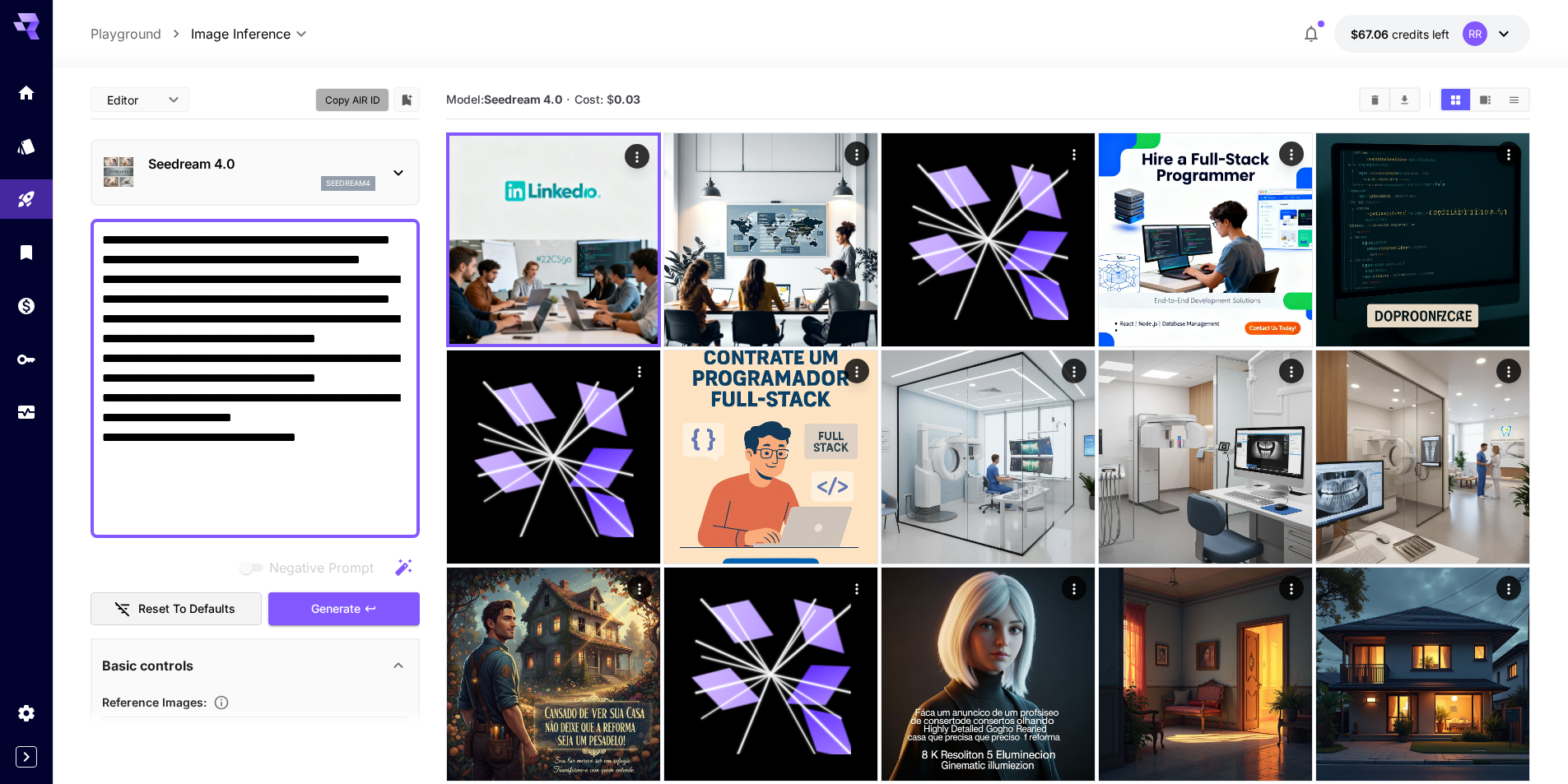
click at [359, 103] on button "Copy AIR ID" at bounding box center [351, 99] width 74 height 24
click at [192, 168] on p "Seedream 4.0" at bounding box center [261, 163] width 227 height 19
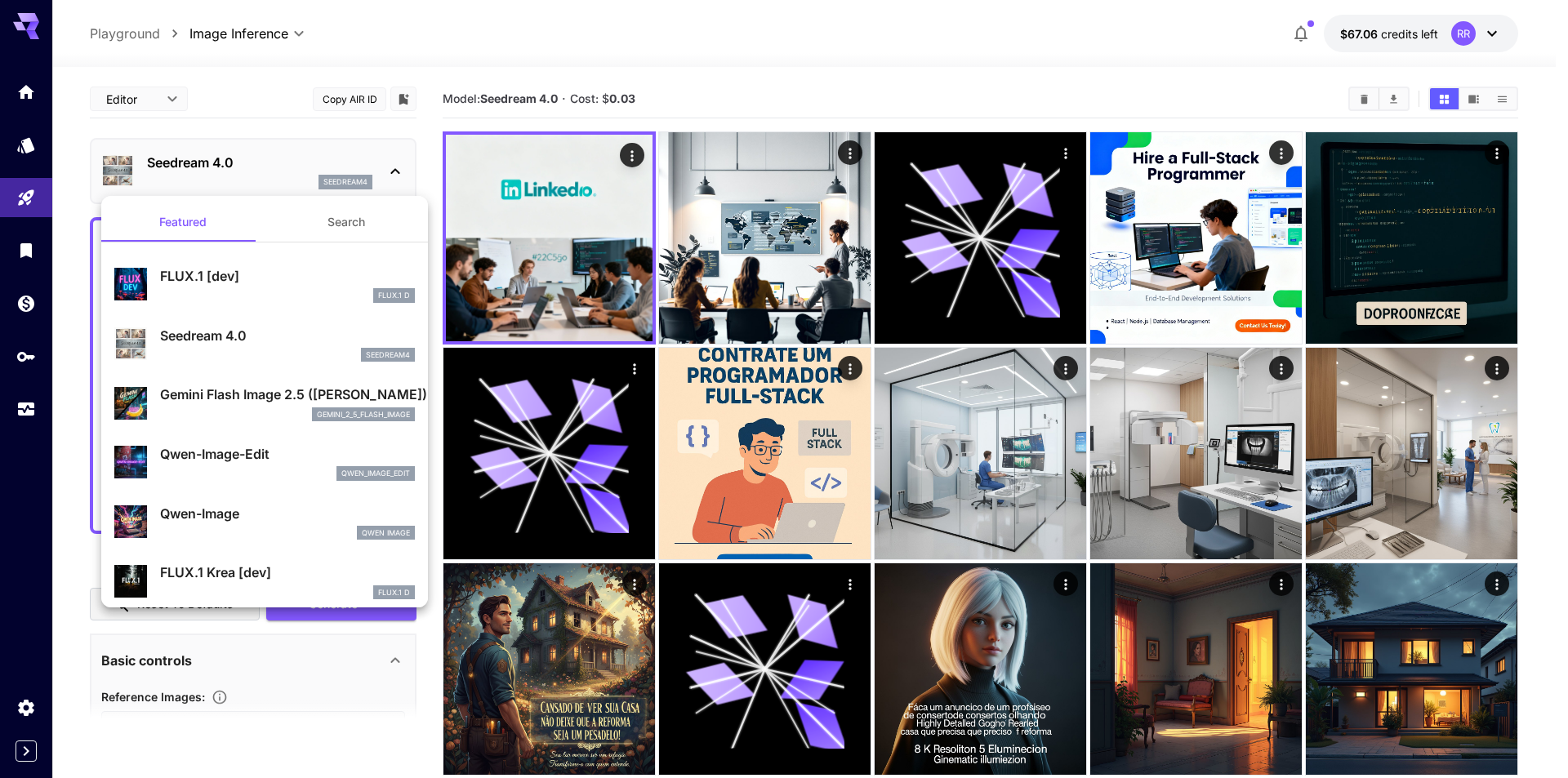
click at [191, 166] on div at bounding box center [784, 389] width 1568 height 778
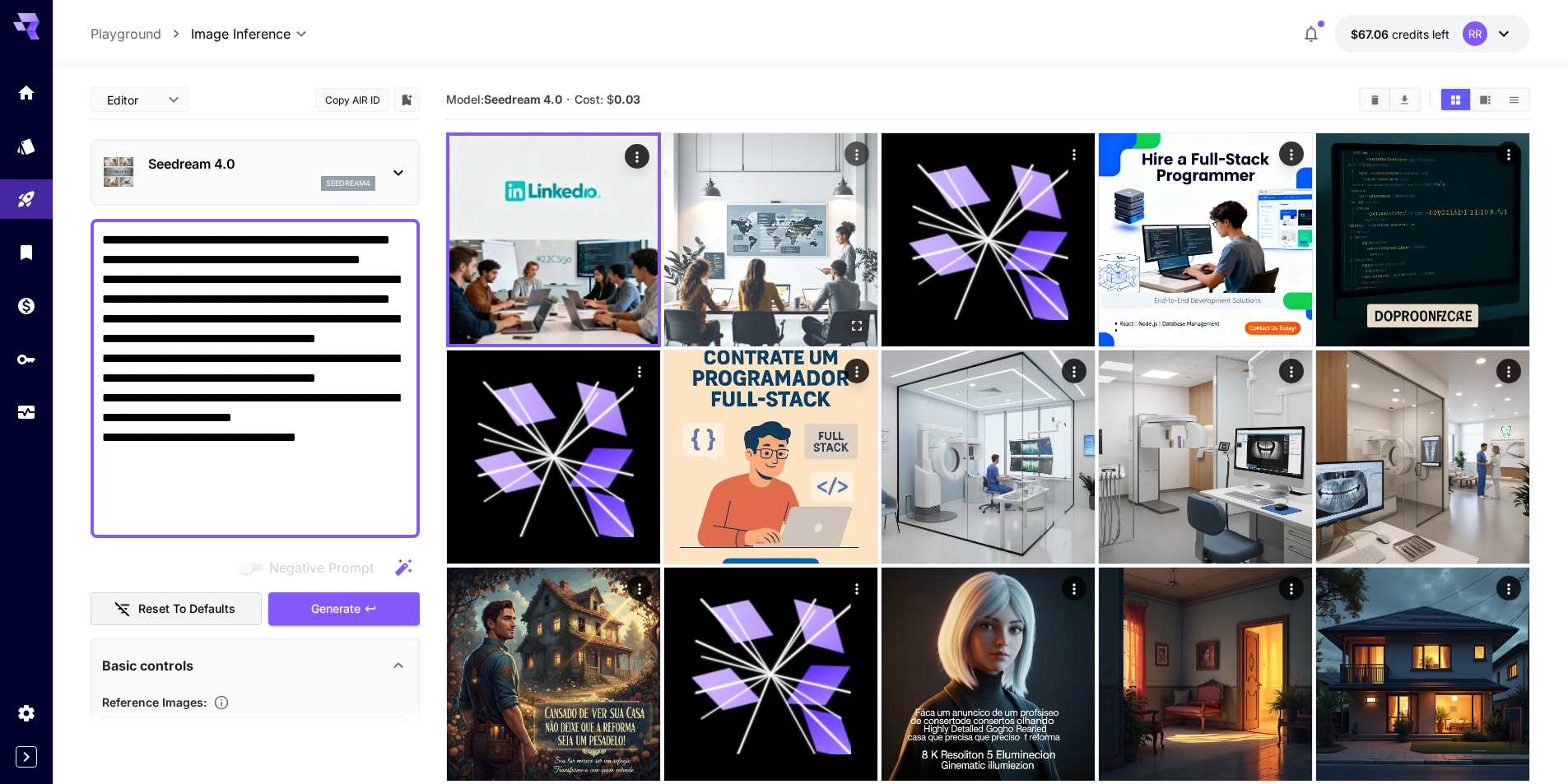
click at [751, 191] on img at bounding box center [770, 239] width 213 height 213
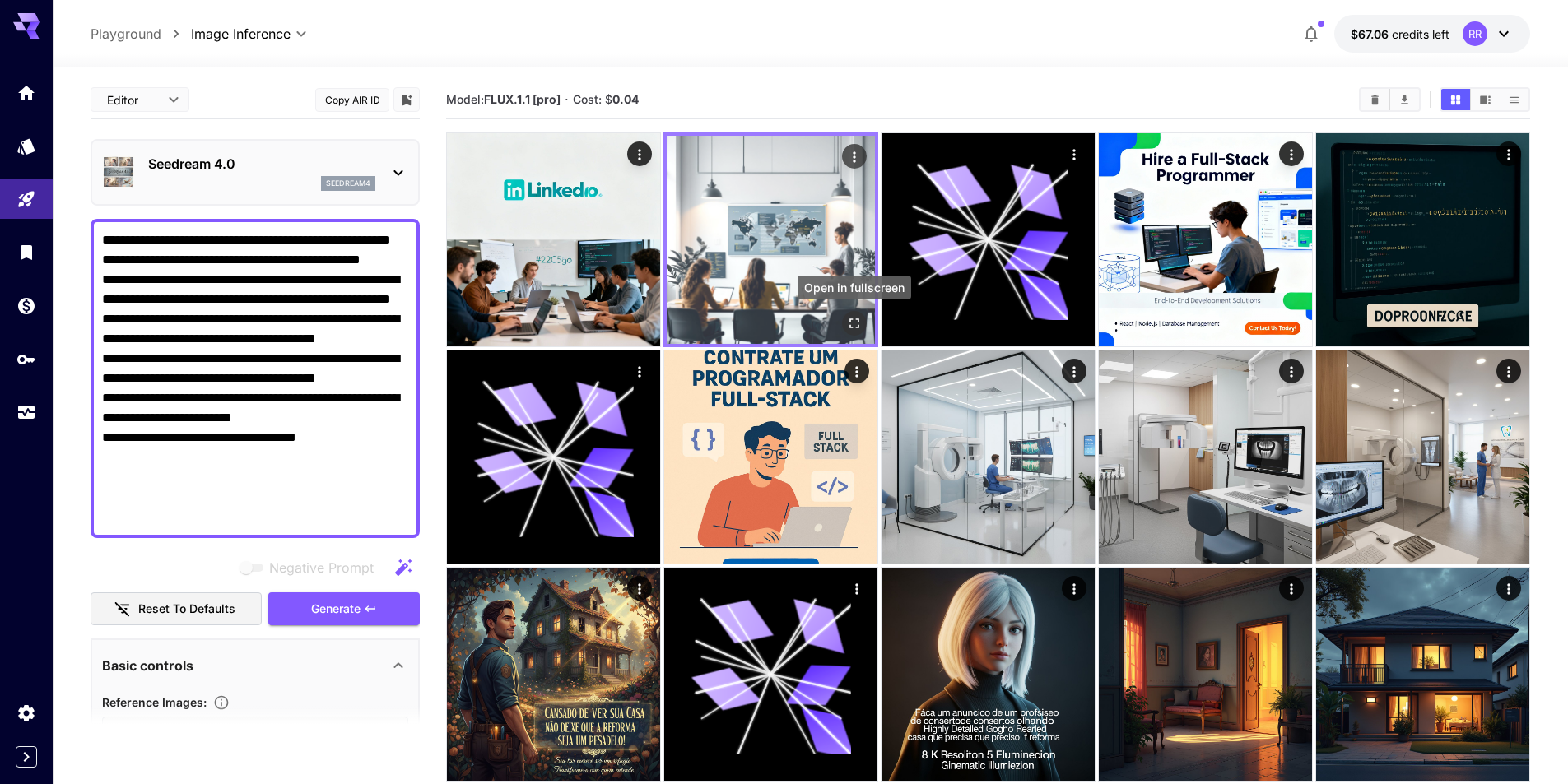
click at [855, 319] on icon "Open in fullscreen" at bounding box center [854, 322] width 16 height 16
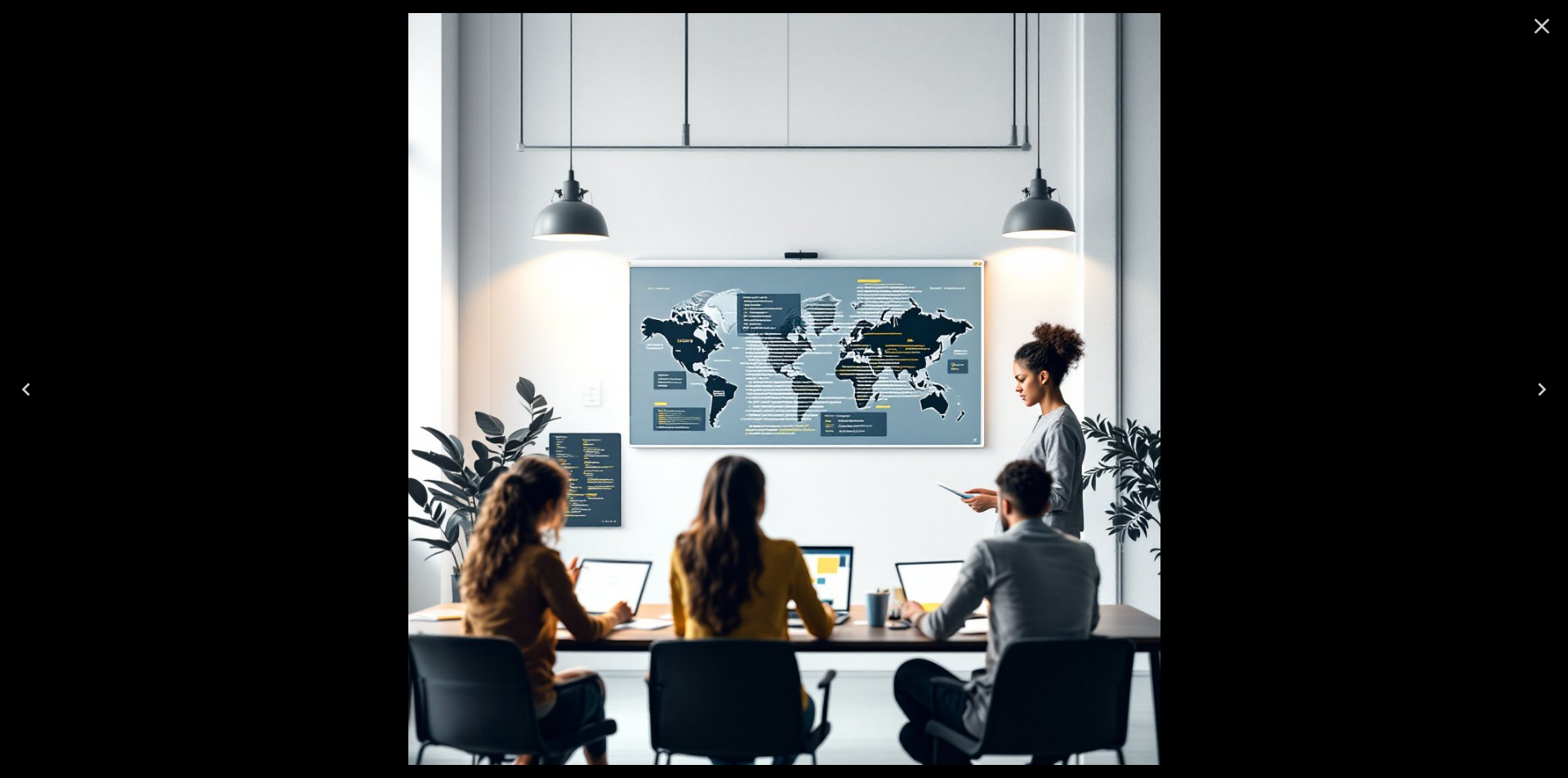
click at [1238, 274] on div at bounding box center [784, 389] width 1568 height 778
click at [1538, 28] on icon "Close" at bounding box center [1541, 26] width 26 height 26
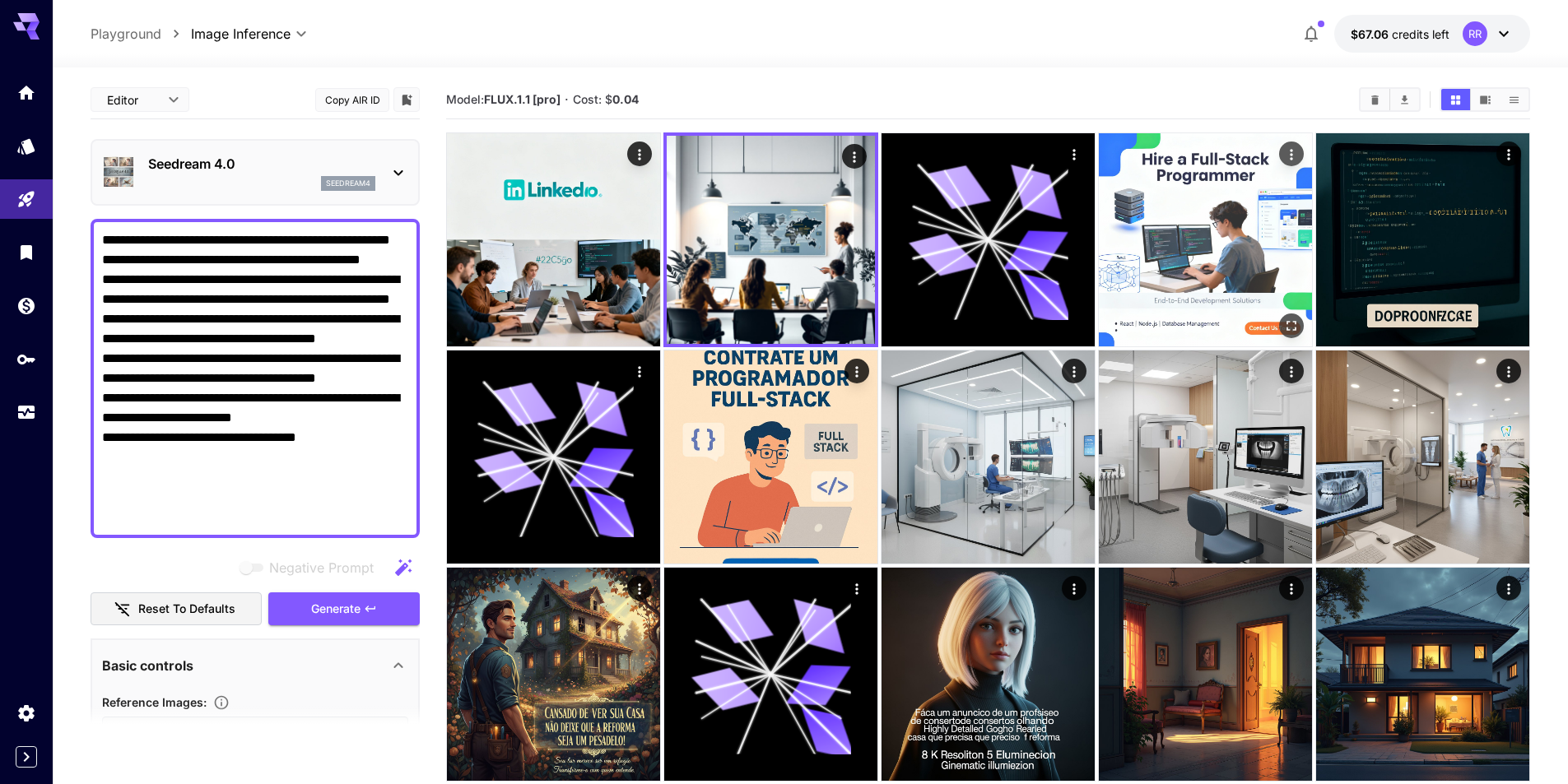
click at [1237, 220] on img at bounding box center [1205, 239] width 213 height 213
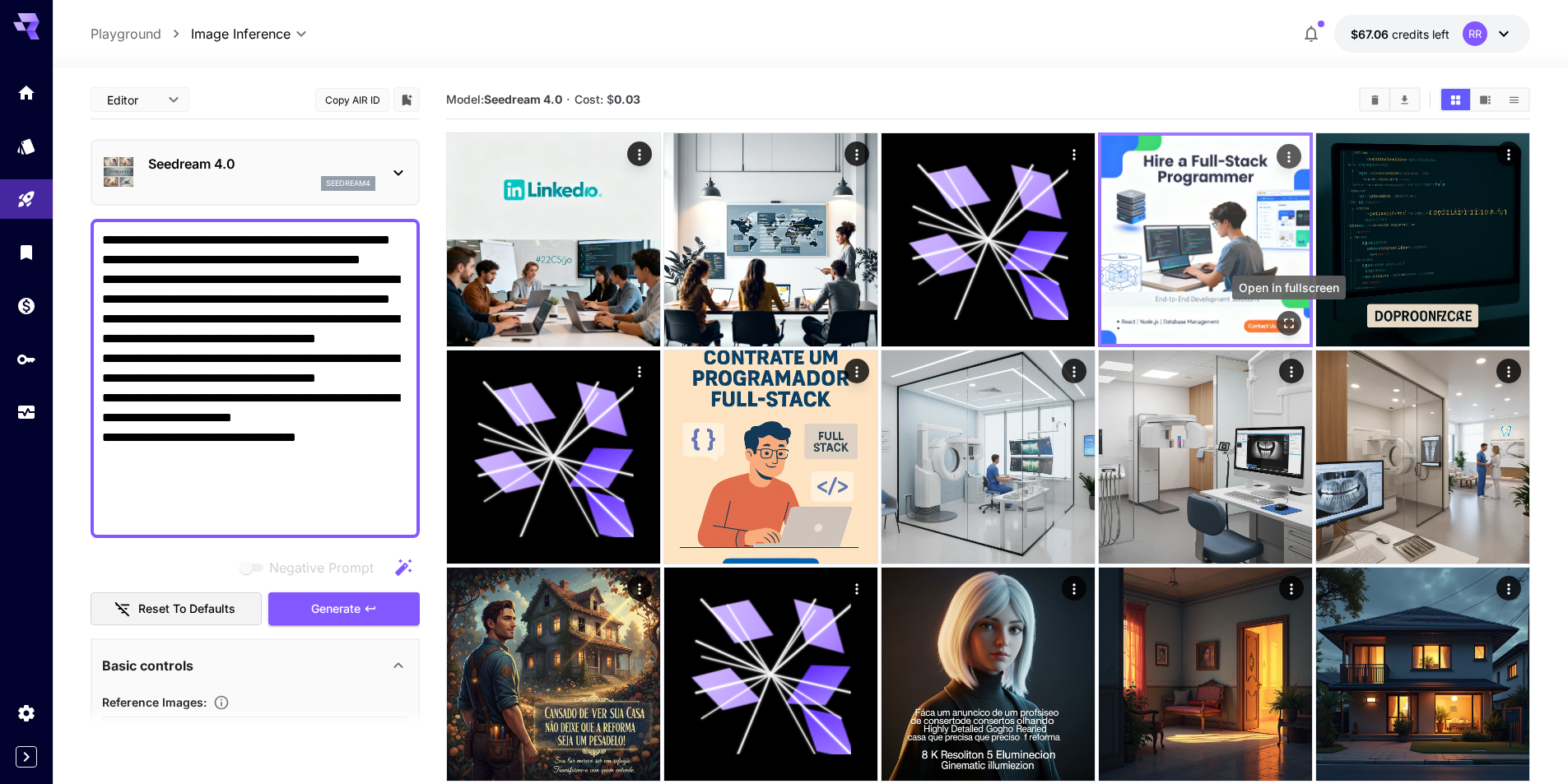
click at [1293, 325] on icon "Open in fullscreen" at bounding box center [1289, 323] width 10 height 10
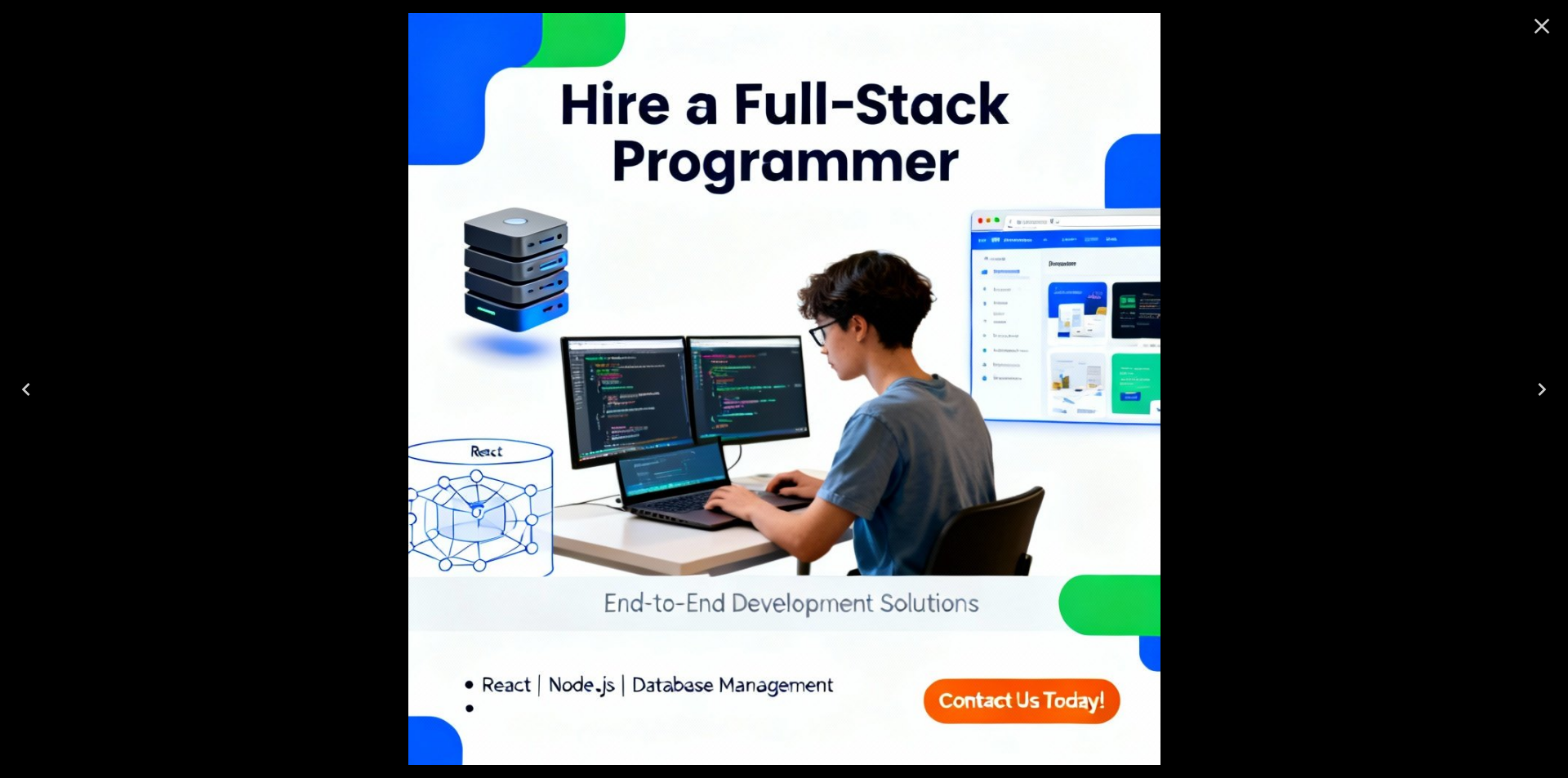
click at [1381, 243] on div at bounding box center [784, 389] width 1568 height 778
click at [1534, 30] on icon "Close" at bounding box center [1541, 26] width 26 height 26
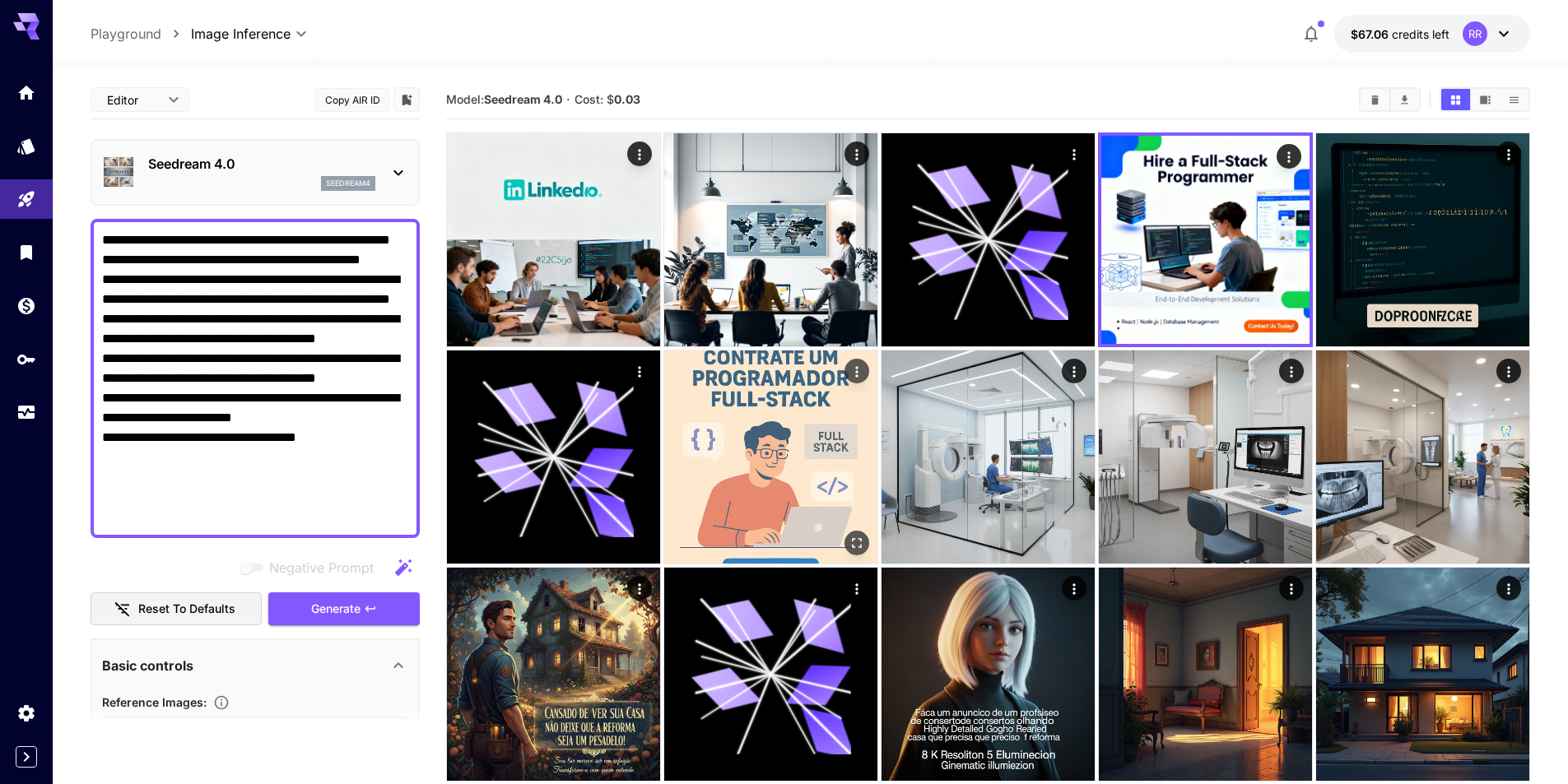
click at [815, 410] on img at bounding box center [770, 457] width 213 height 213
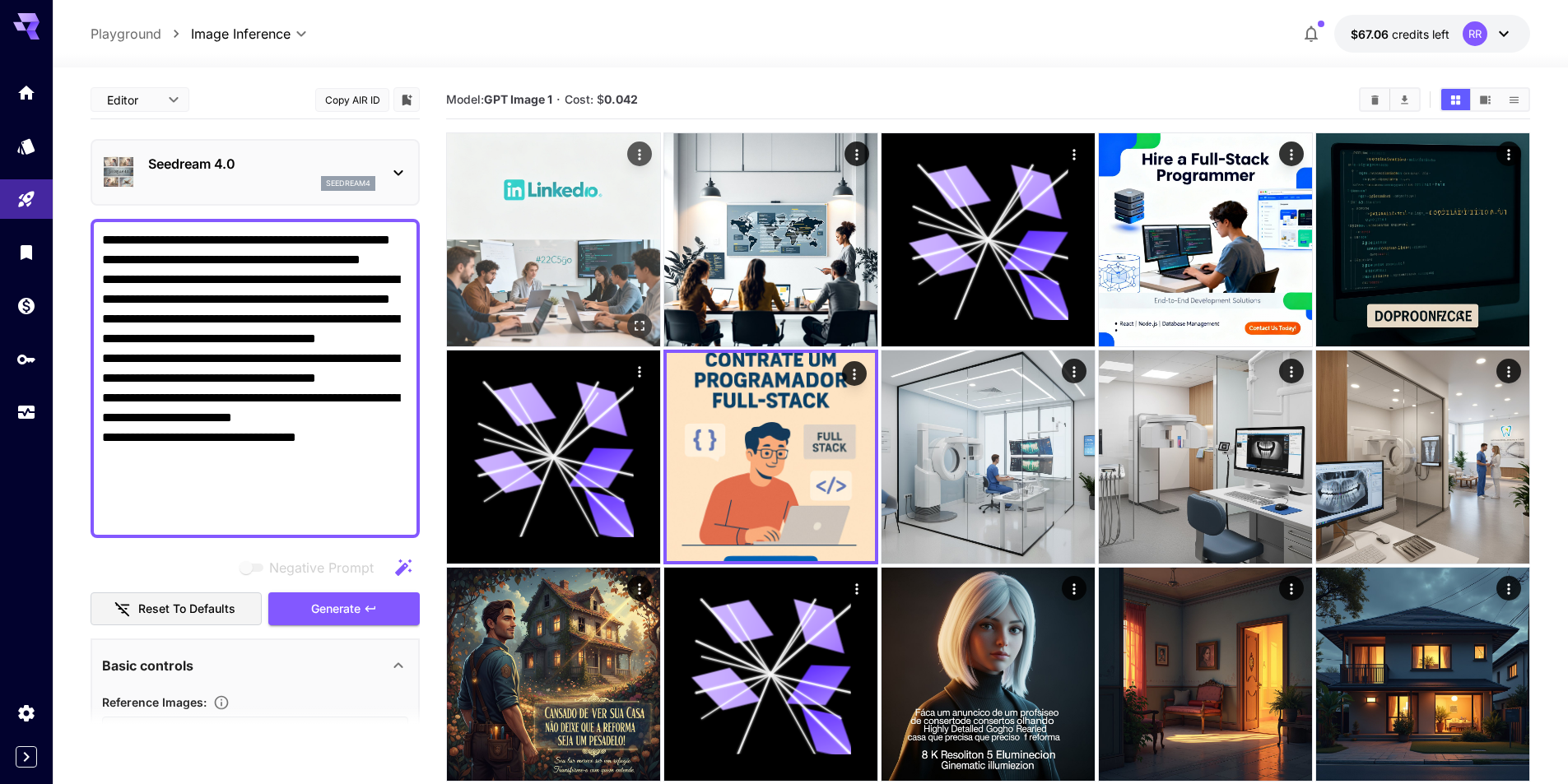
click at [557, 255] on img at bounding box center [553, 239] width 213 height 213
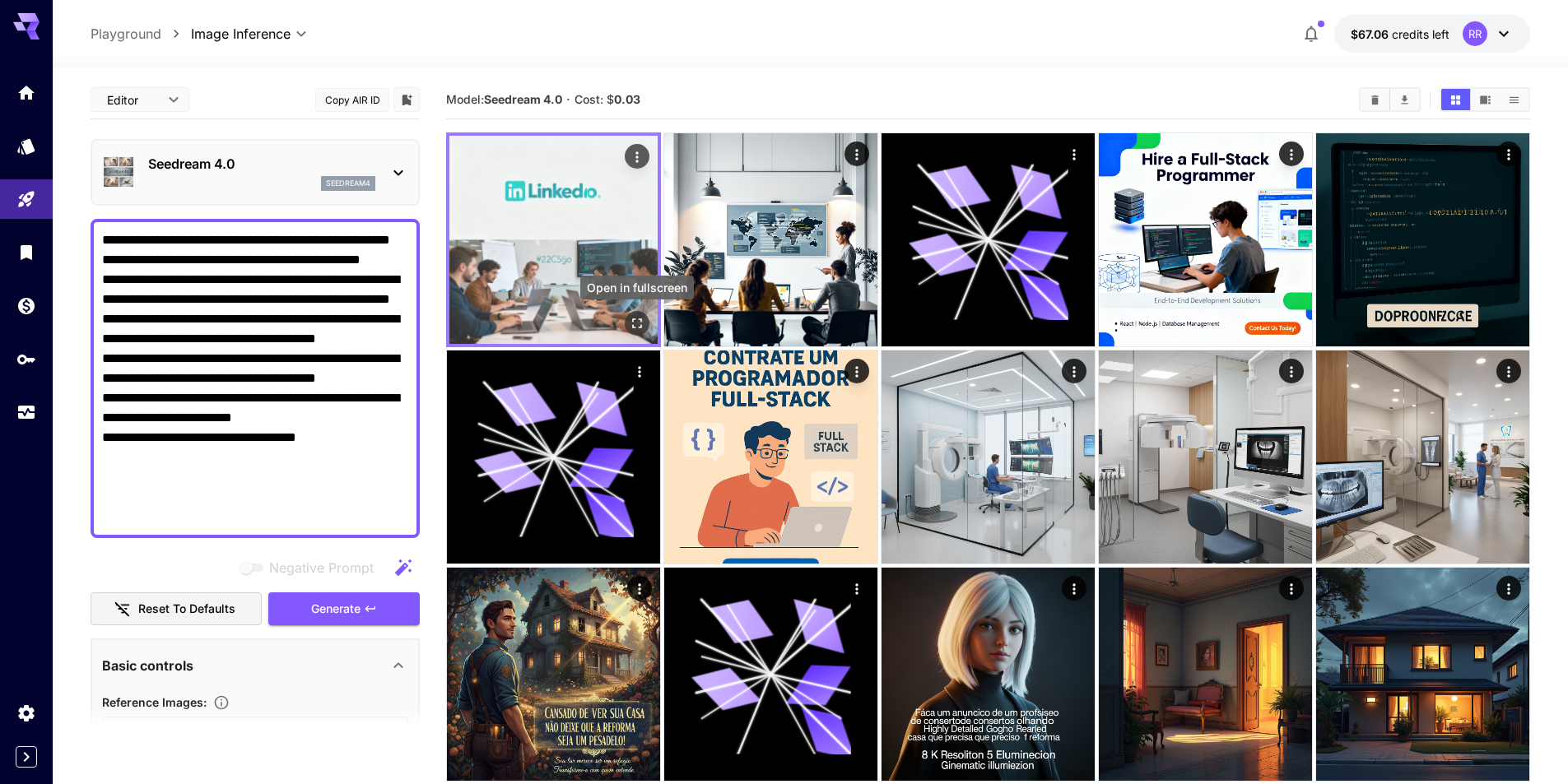
click at [640, 322] on icon "Open in fullscreen" at bounding box center [636, 322] width 16 height 16
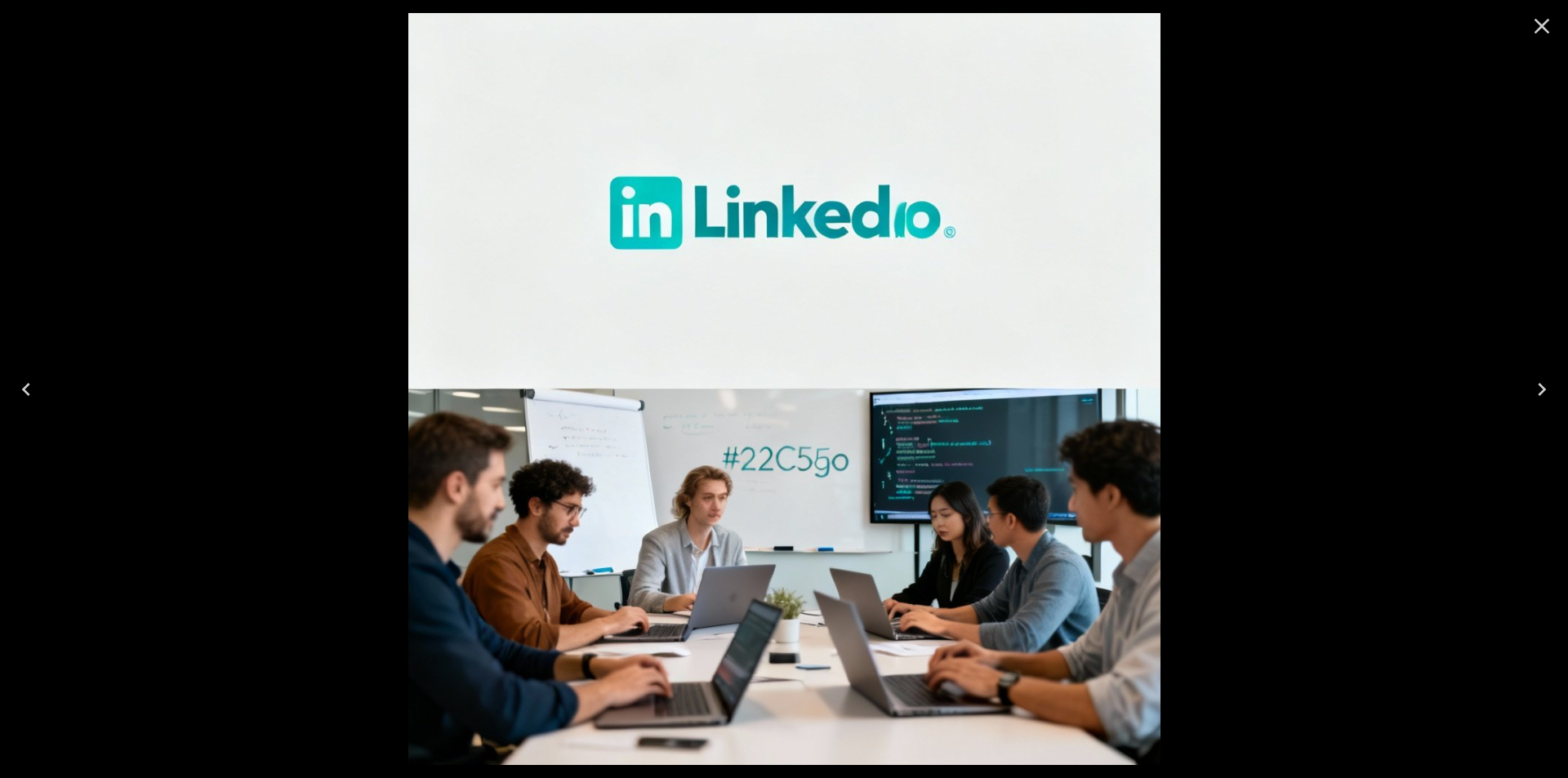
click at [1253, 176] on div at bounding box center [784, 389] width 1568 height 778
click at [1534, 25] on icon "Close" at bounding box center [1541, 26] width 26 height 26
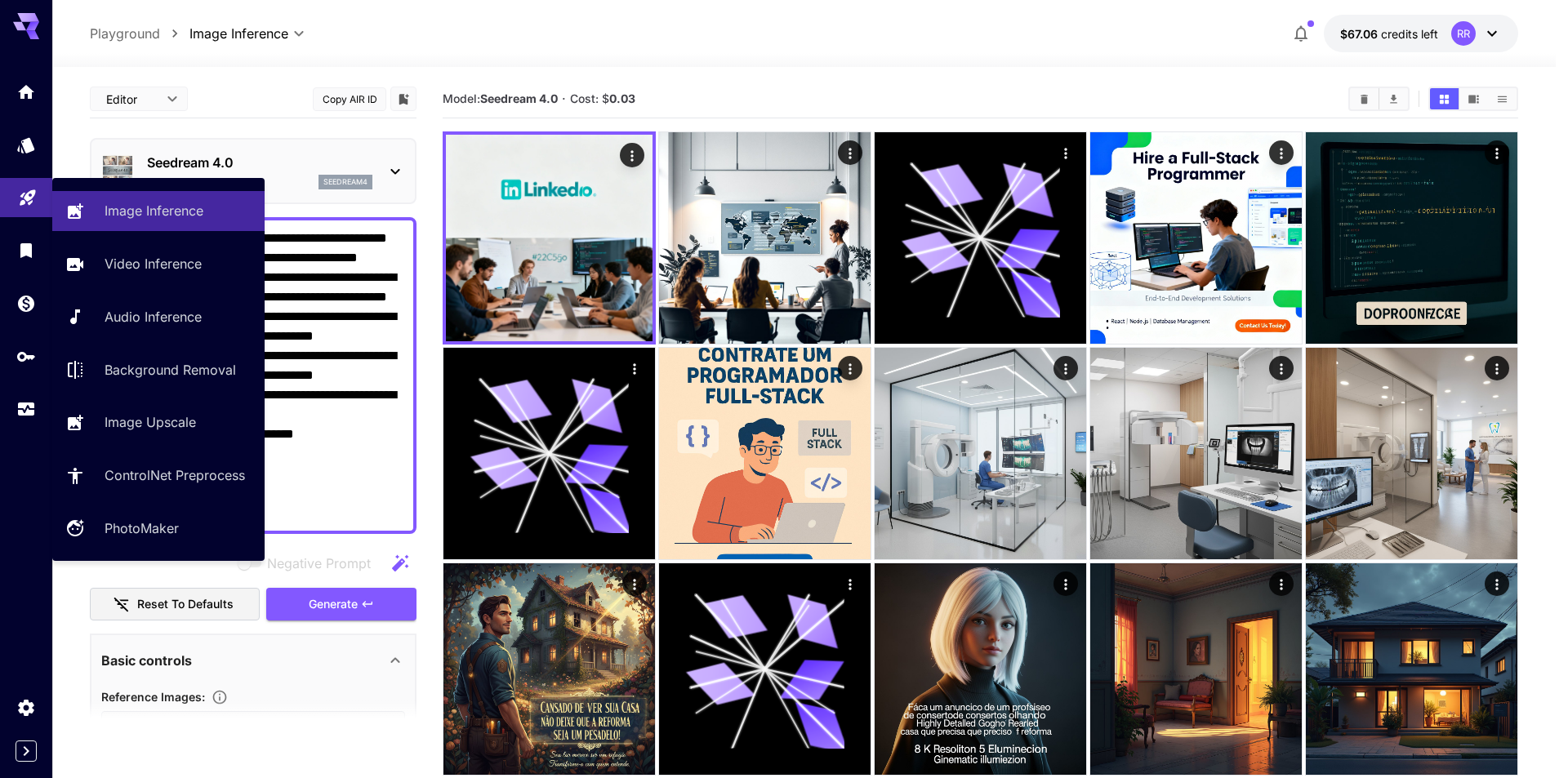
click at [35, 192] on icon "Playground" at bounding box center [27, 193] width 15 height 15
click at [162, 210] on p "Image Inference" at bounding box center [156, 211] width 99 height 19
click at [91, 254] on link "Video Inference" at bounding box center [159, 264] width 213 height 40
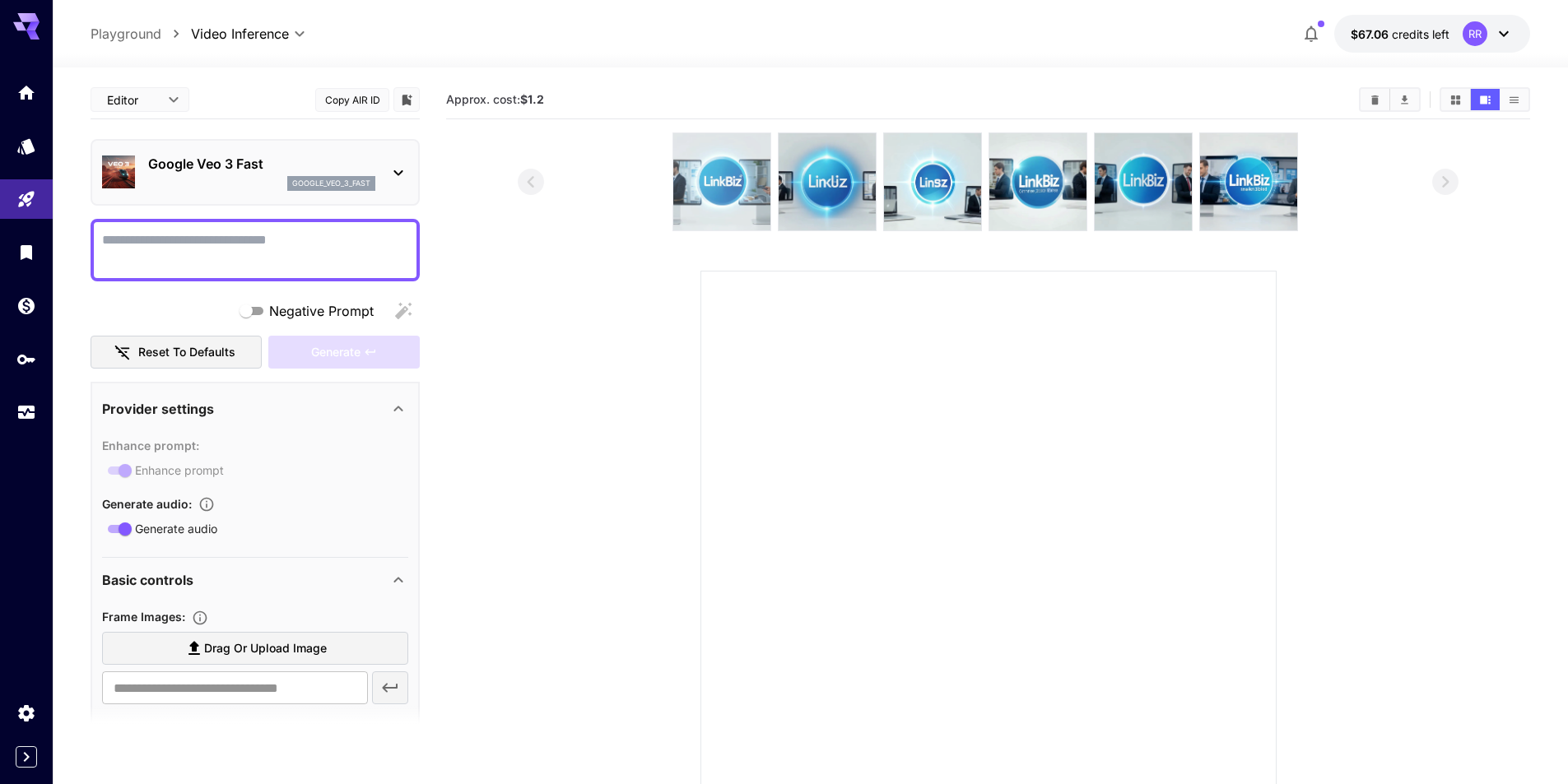
click at [730, 186] on img at bounding box center [721, 182] width 98 height 98
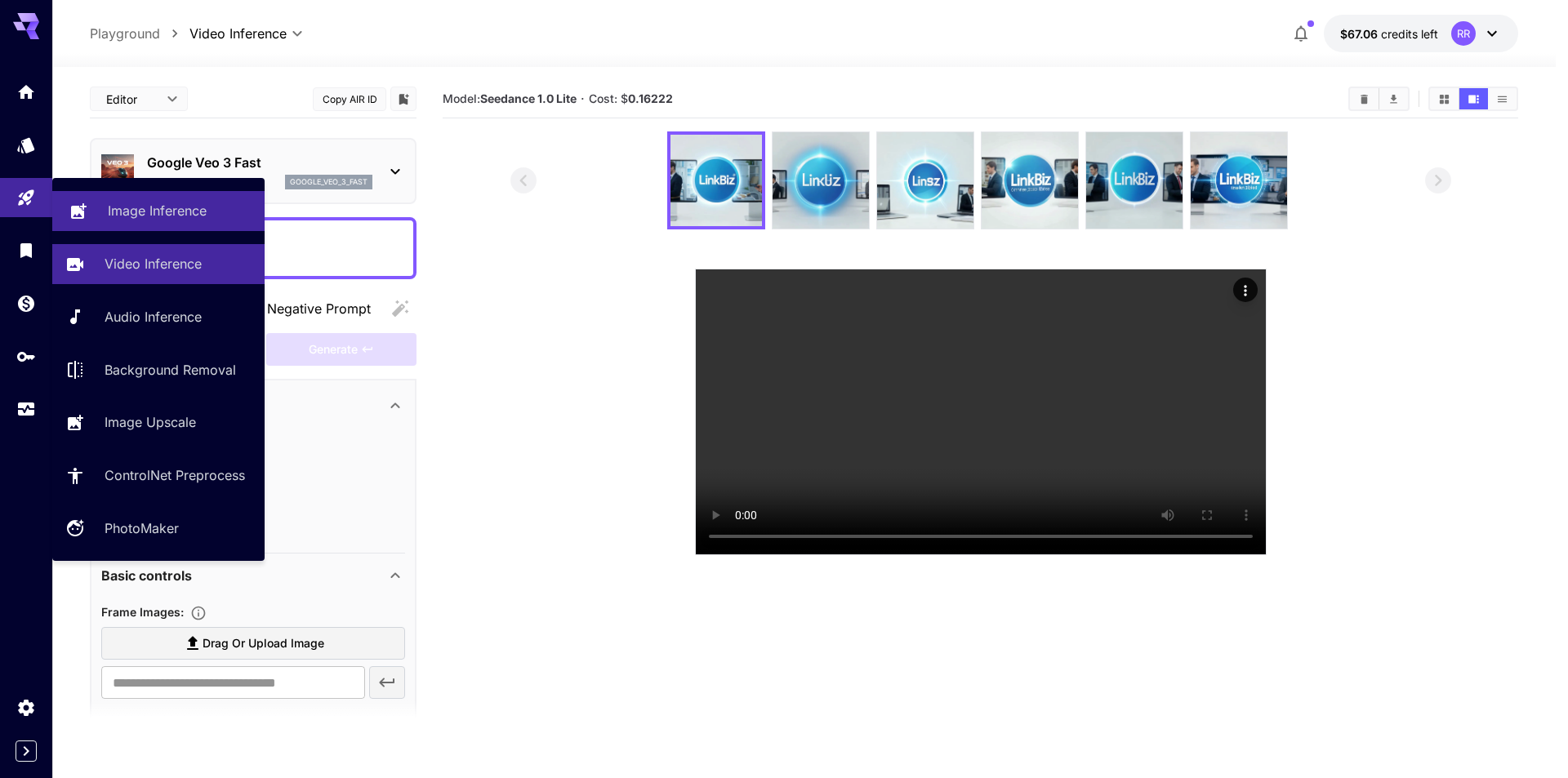
click at [143, 207] on p "Image Inference" at bounding box center [156, 211] width 99 height 19
type input "**********"
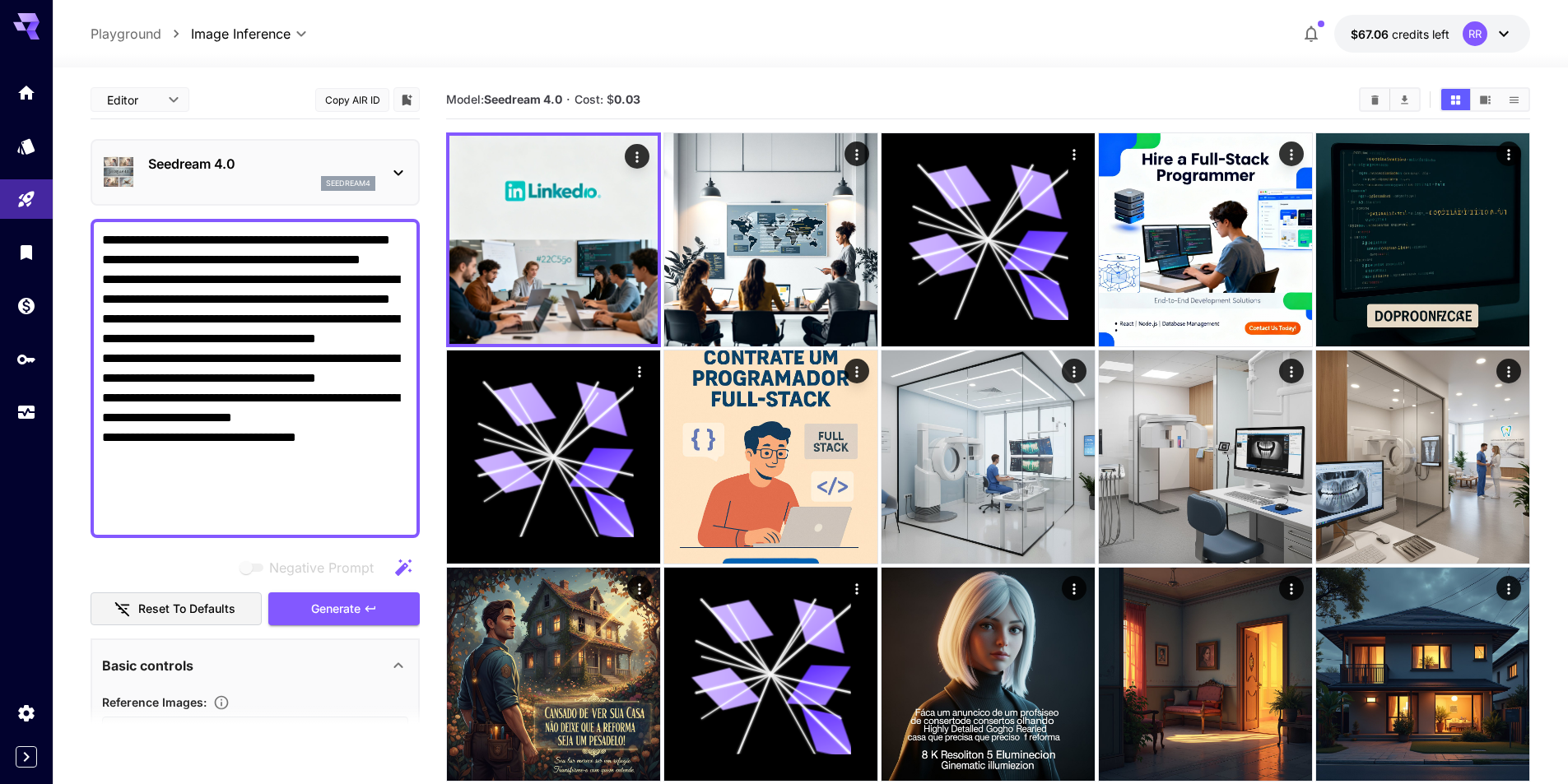
click at [265, 163] on p "Seedream 4.0" at bounding box center [261, 163] width 227 height 19
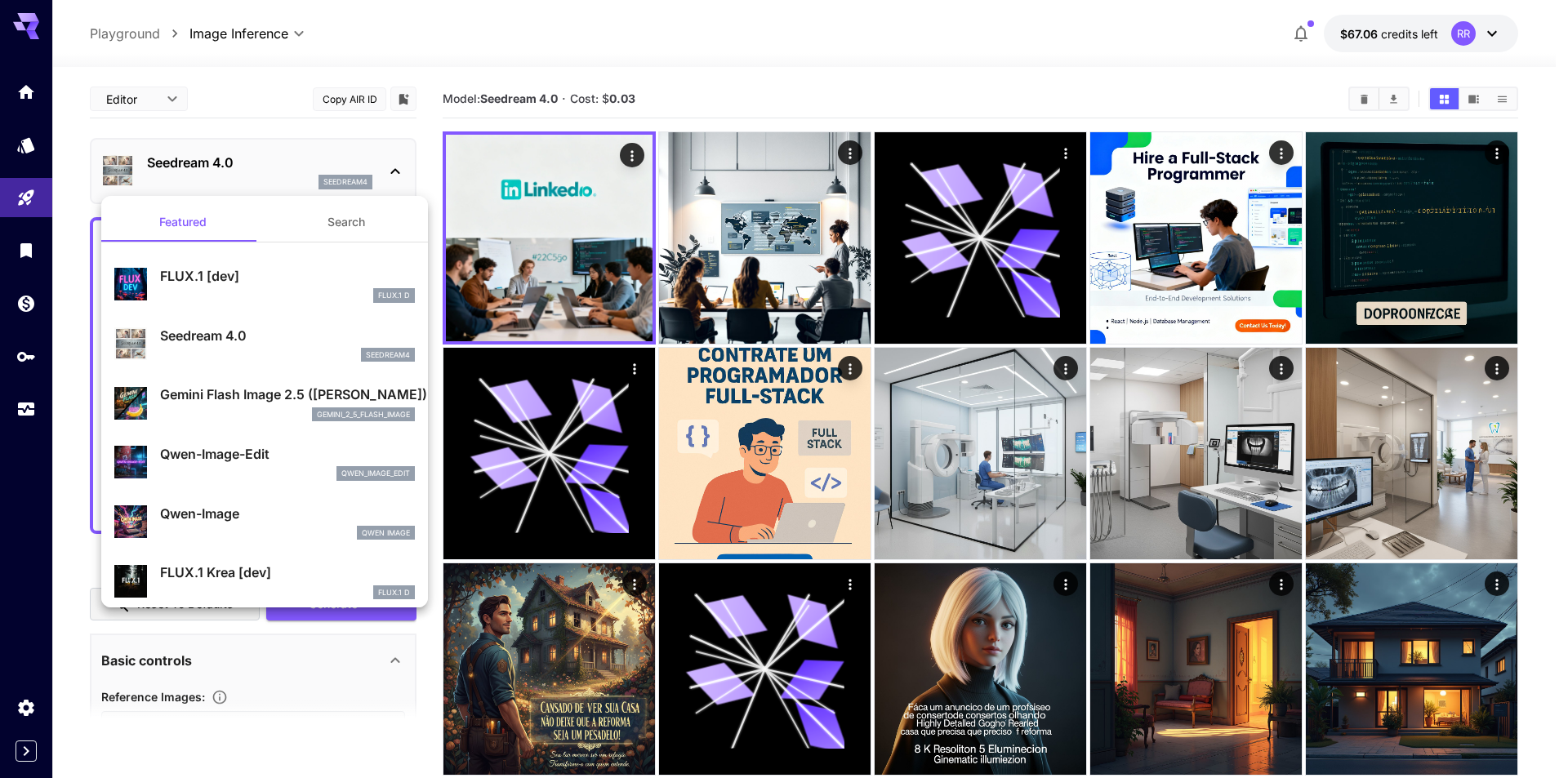
click at [247, 566] on p "FLUX.1 Krea [dev]" at bounding box center [288, 572] width 255 height 19
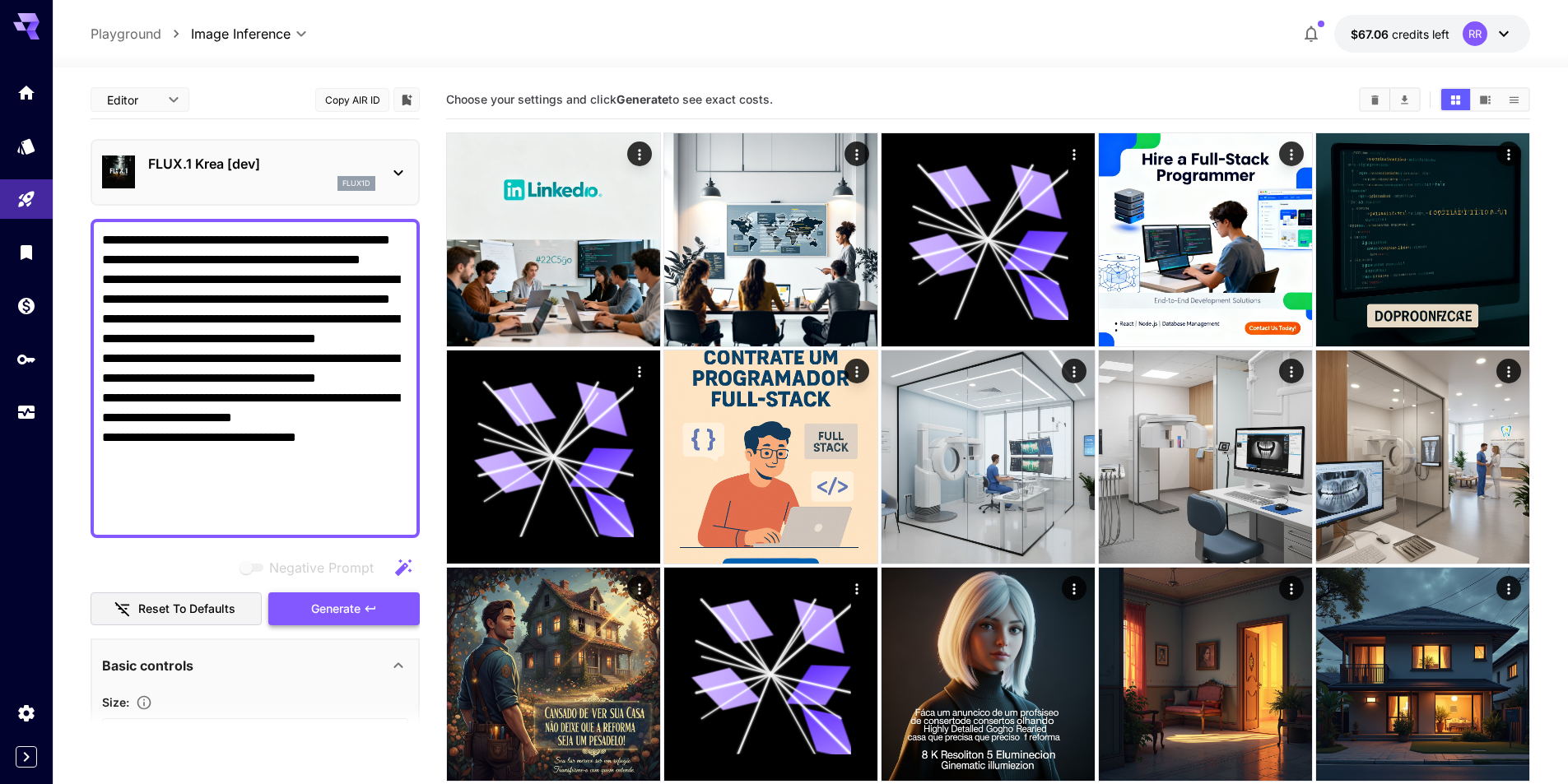
click at [326, 599] on span "Generate" at bounding box center [335, 608] width 49 height 20
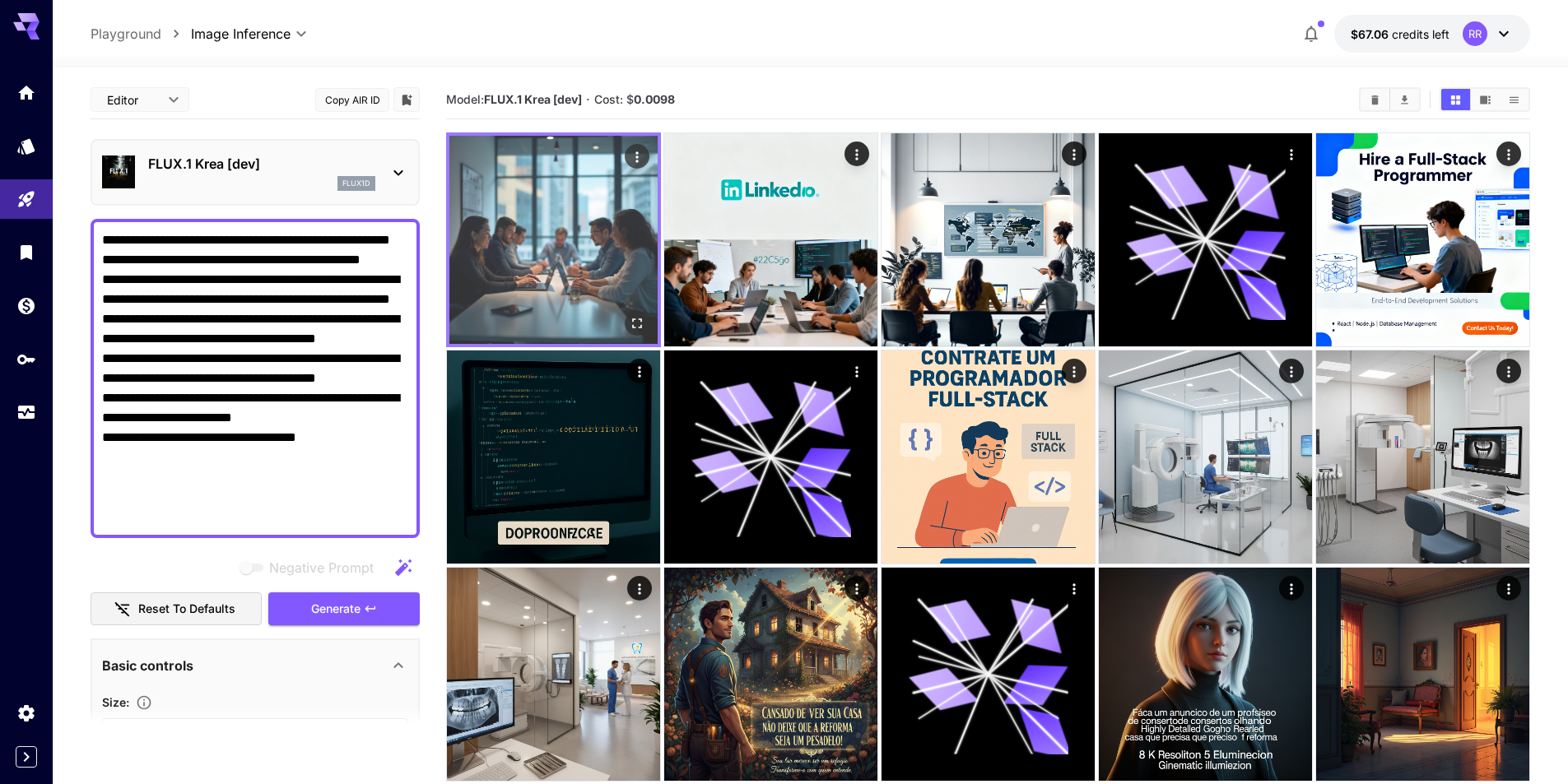
click at [555, 233] on img at bounding box center [553, 240] width 209 height 209
click at [638, 323] on icon "Open in fullscreen" at bounding box center [636, 322] width 16 height 16
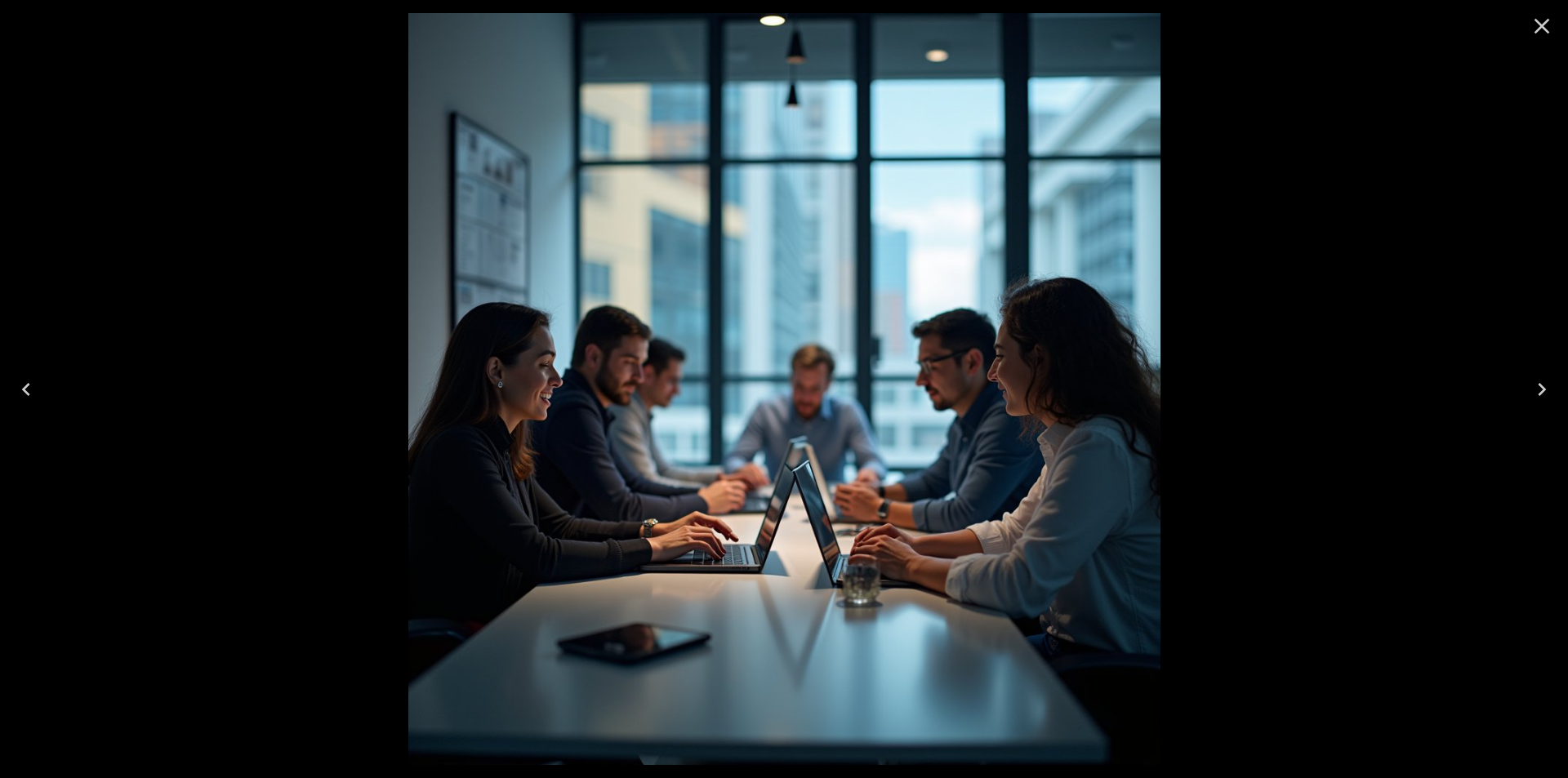
click at [1242, 242] on div at bounding box center [784, 389] width 1568 height 778
click at [1540, 25] on icon "Close" at bounding box center [1541, 26] width 26 height 26
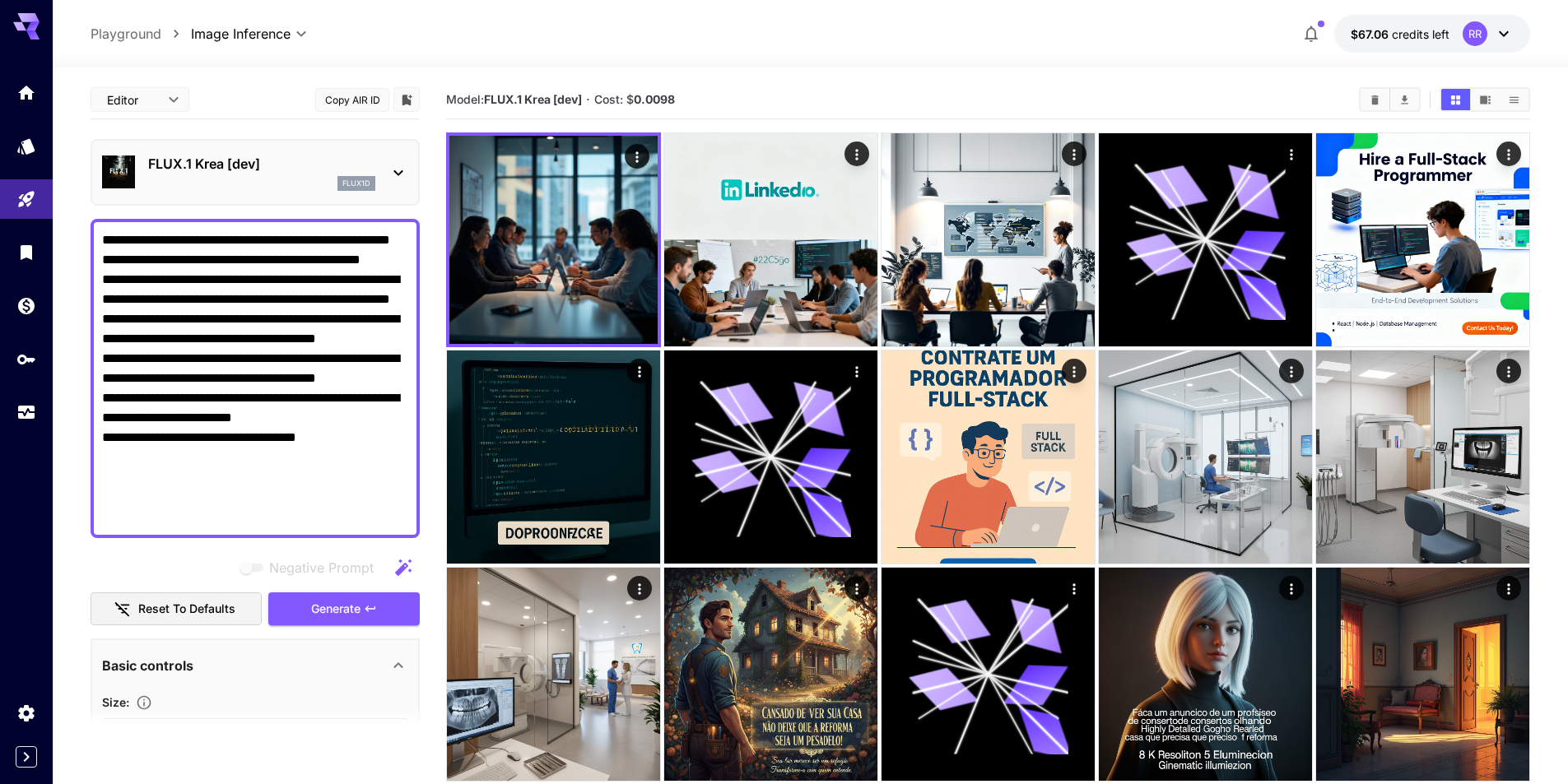
click at [209, 168] on p "FLUX.1 Krea [dev]" at bounding box center [261, 163] width 227 height 19
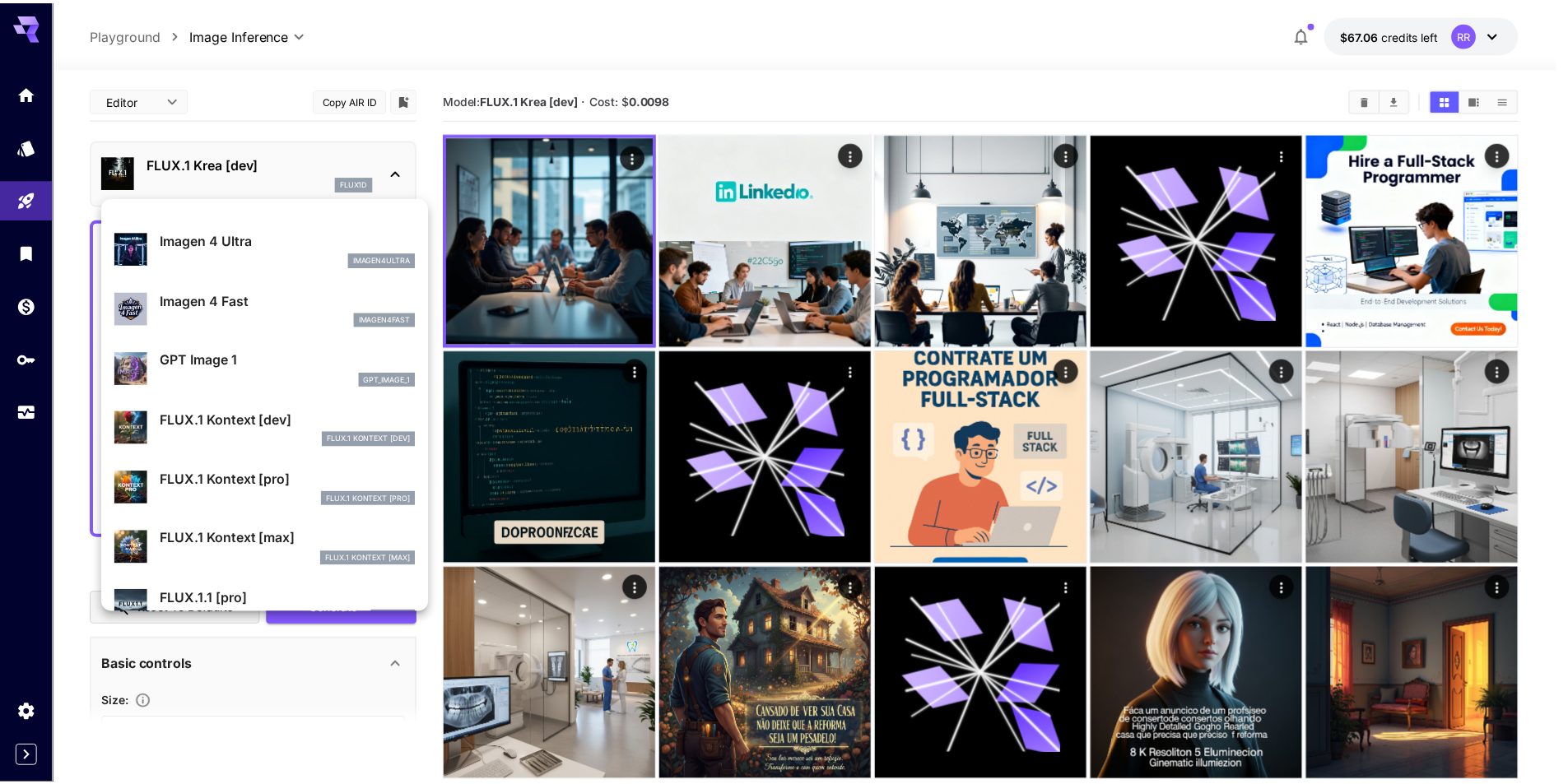
scroll to position [1070, 0]
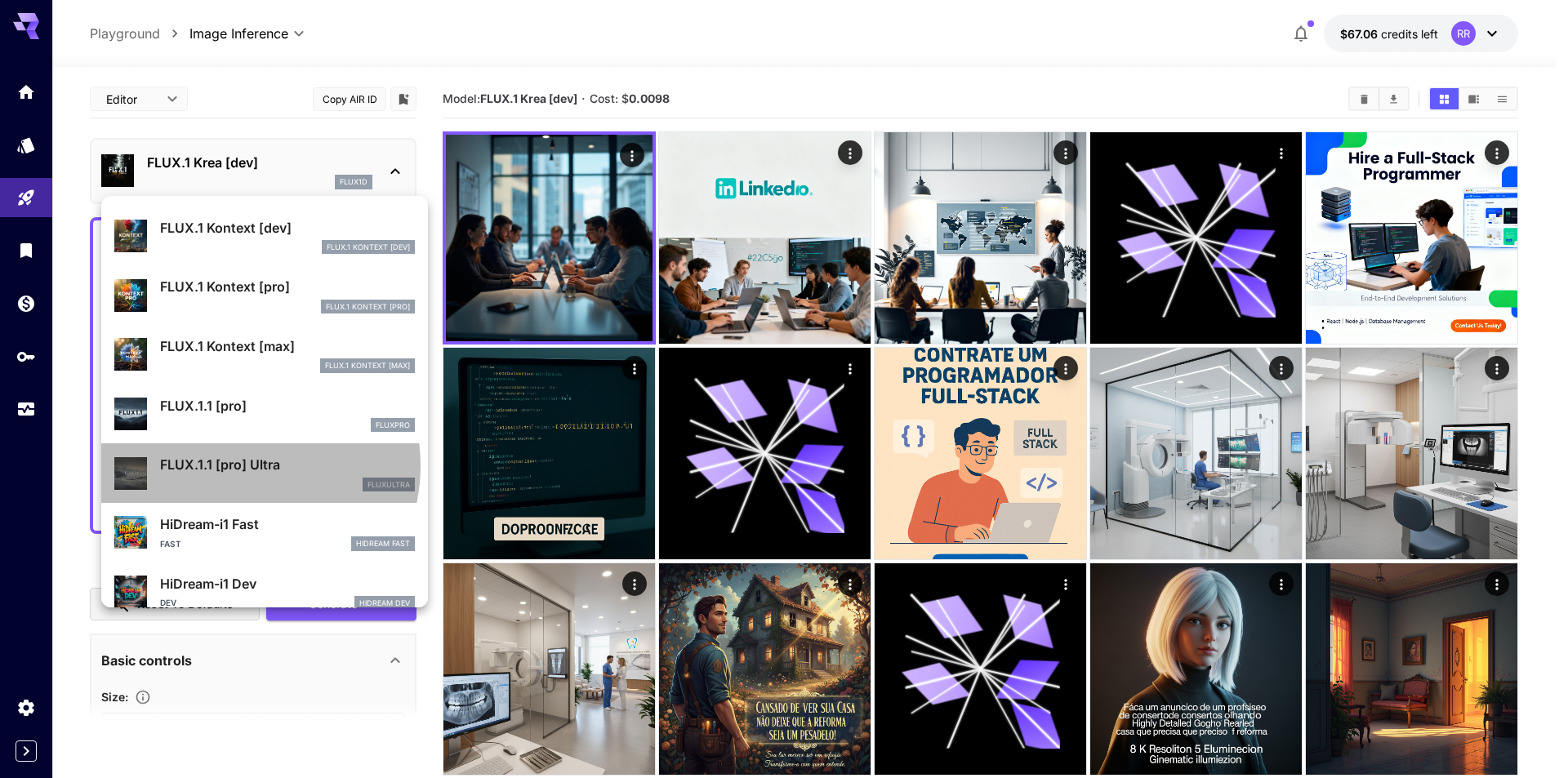
click at [244, 466] on p "FLUX.1.1 [pro] Ultra" at bounding box center [288, 465] width 255 height 19
type input "**********"
type input "****"
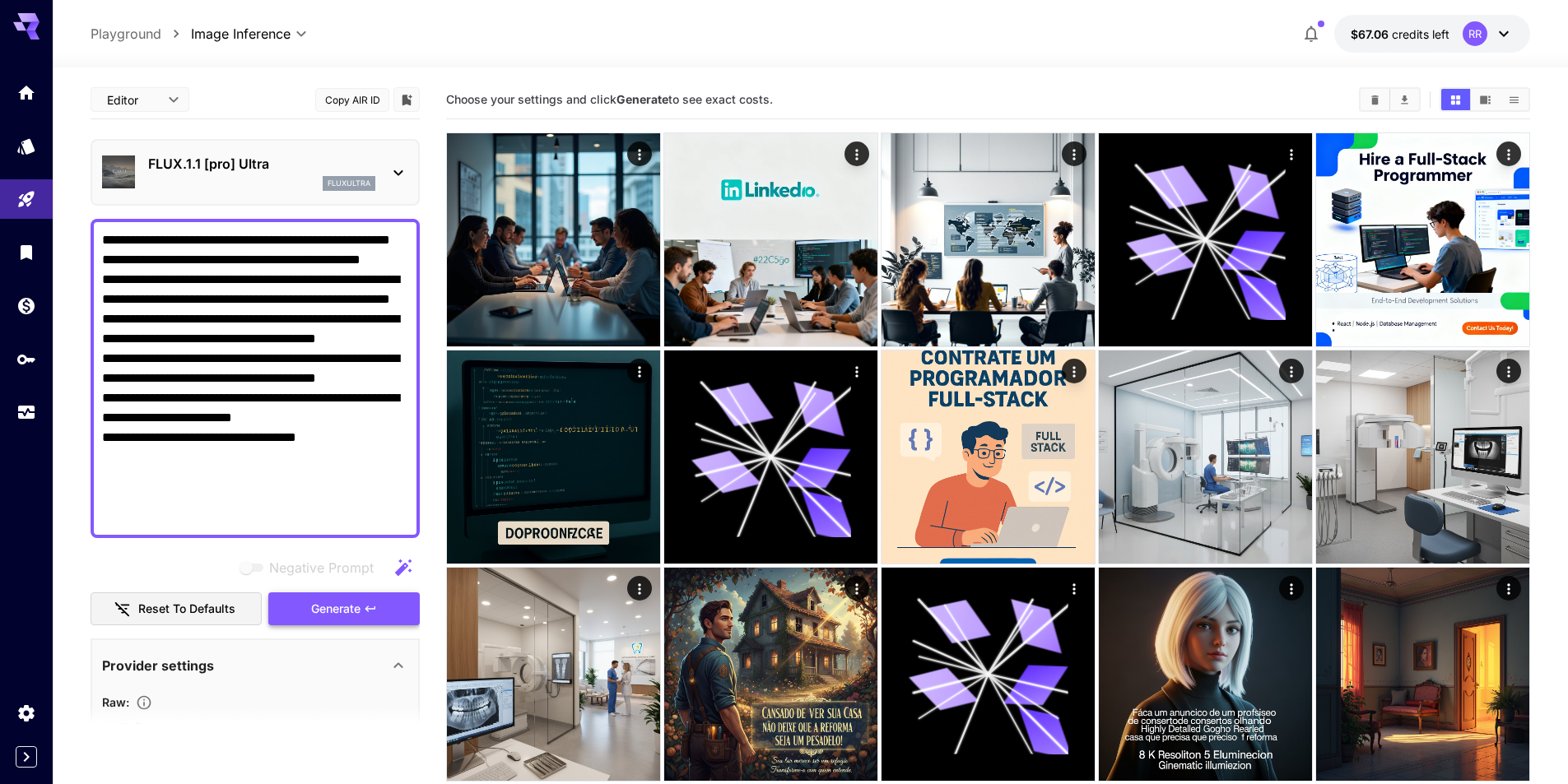
click at [345, 610] on span "Generate" at bounding box center [335, 608] width 49 height 20
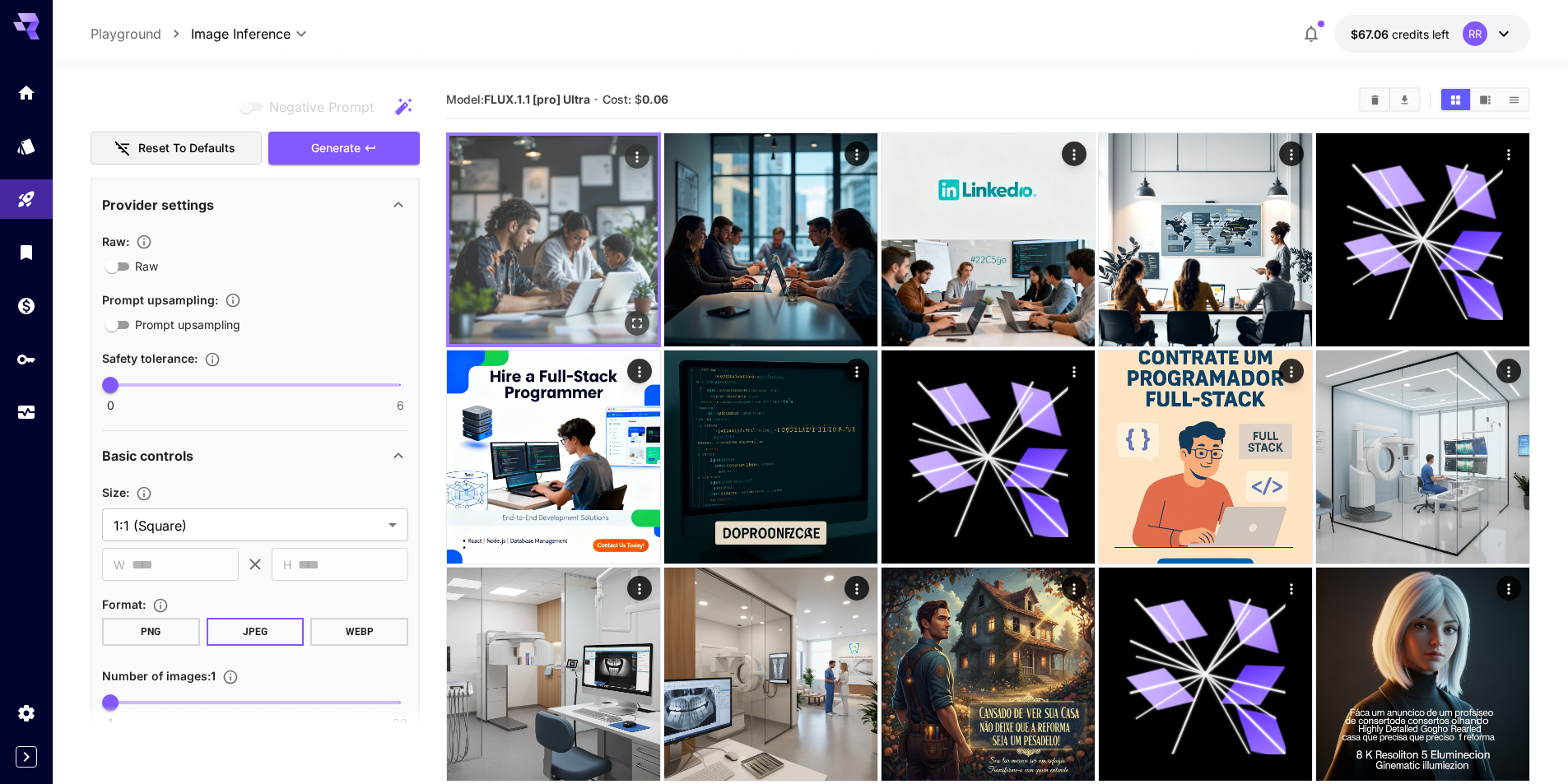
scroll to position [411, 0]
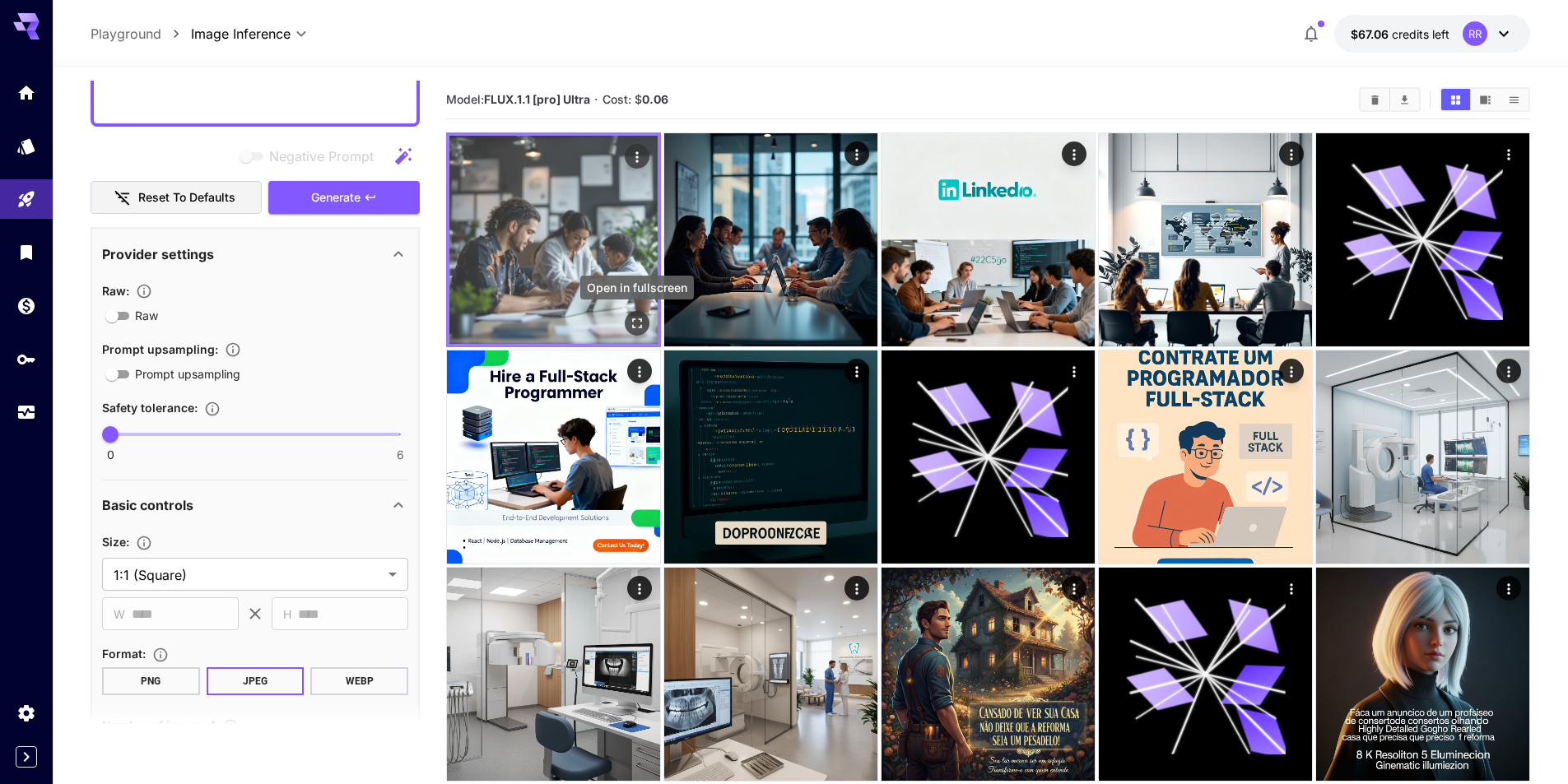
click at [634, 323] on icon "Open in fullscreen" at bounding box center [636, 322] width 16 height 16
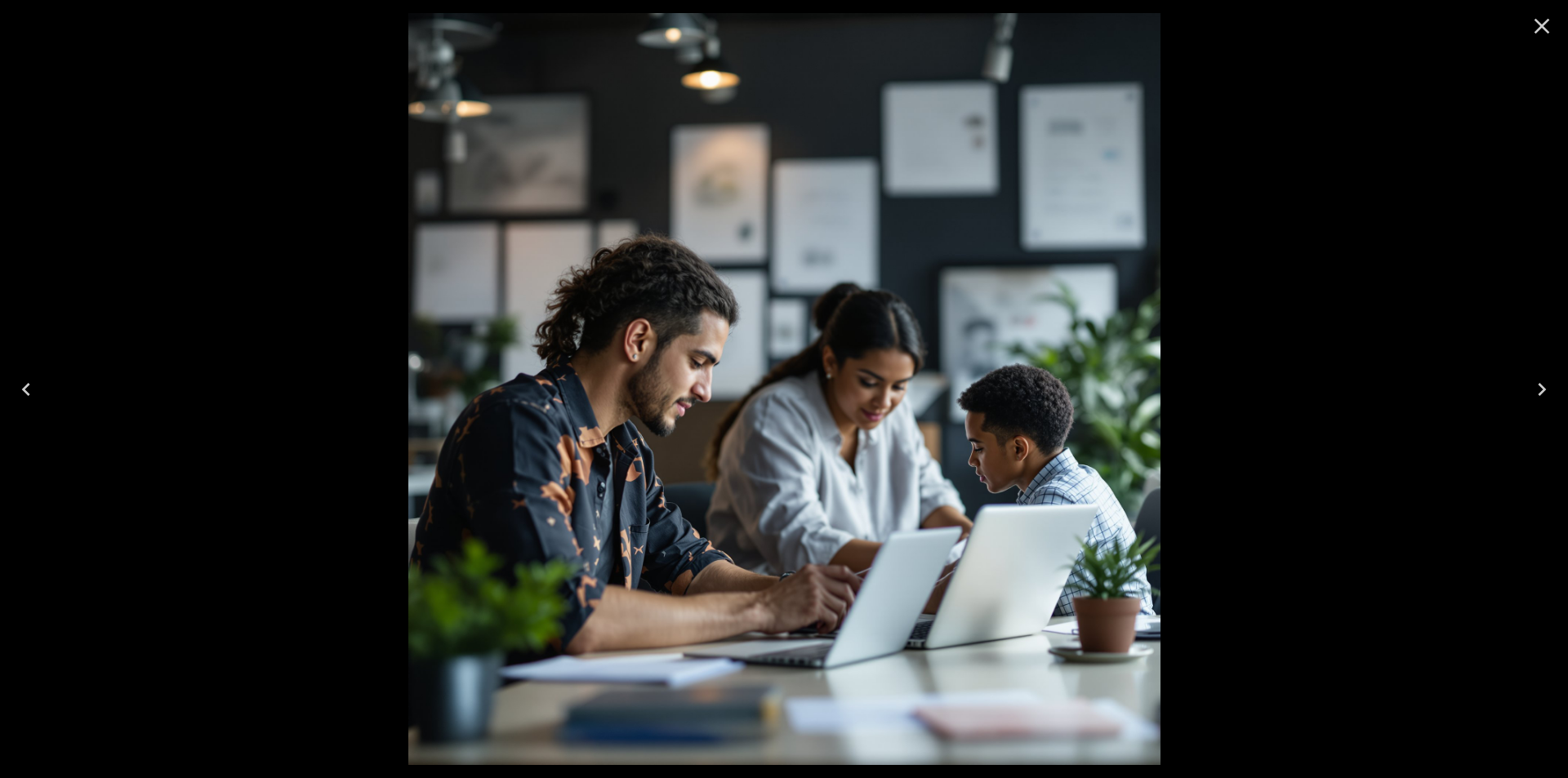
click at [1280, 166] on div at bounding box center [784, 389] width 1568 height 778
click at [1536, 25] on icon "Close" at bounding box center [1541, 26] width 26 height 26
